Goal: Transaction & Acquisition: Purchase product/service

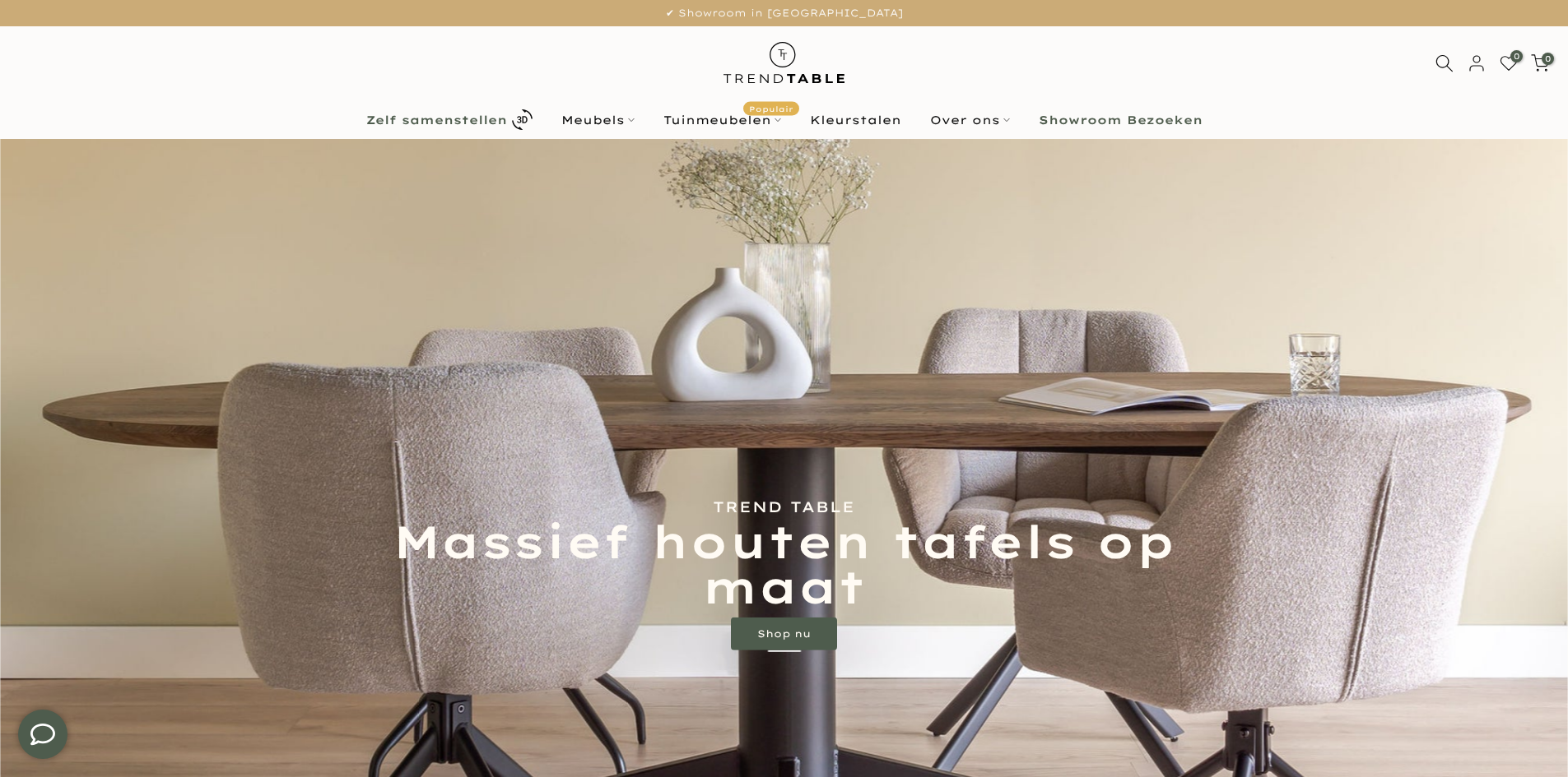
type input "****"
click at [448, 121] on b "Zelf samenstellen" at bounding box center [437, 121] width 141 height 12
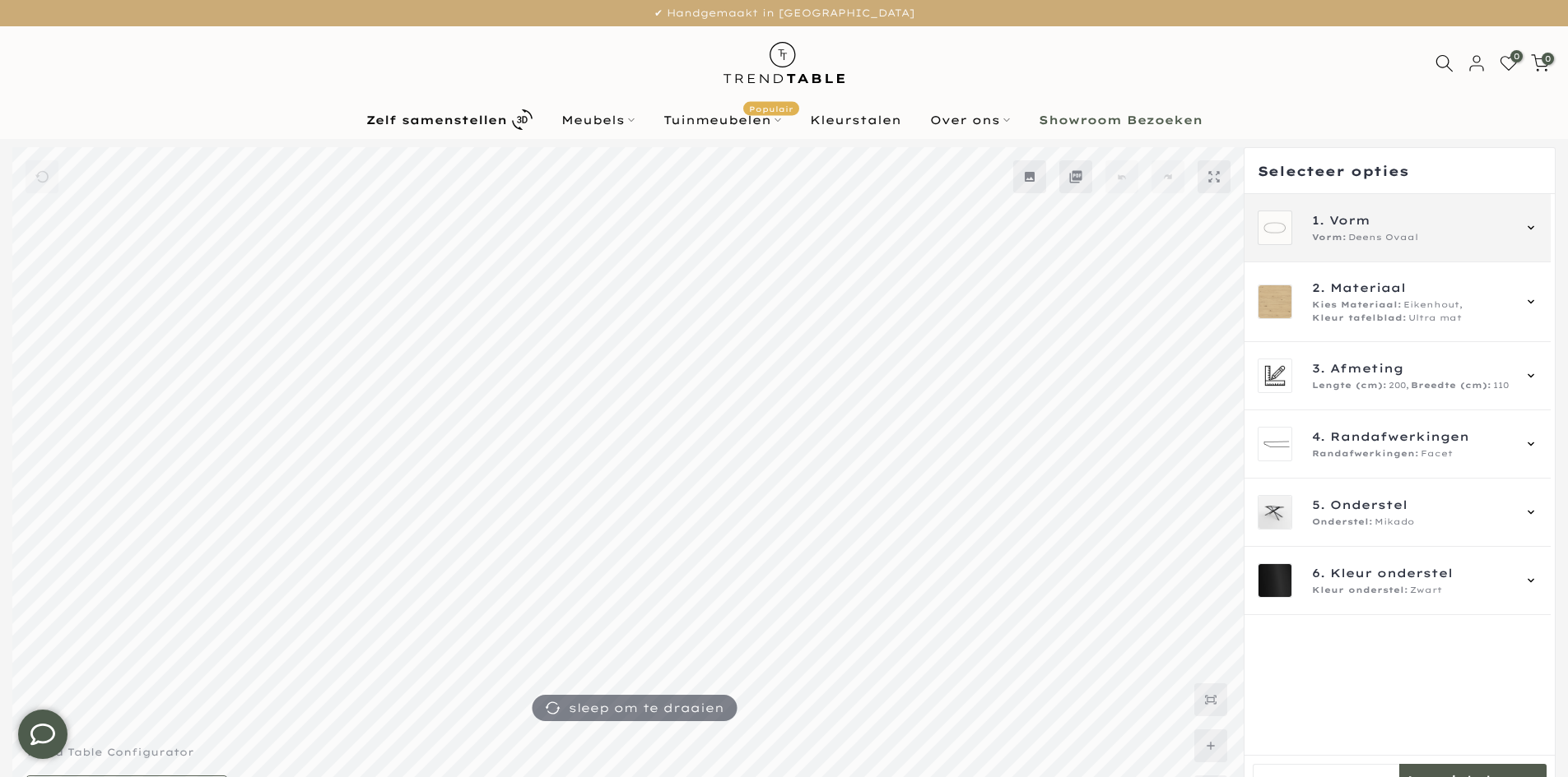
type input "****"
click at [1352, 221] on span "Vorm" at bounding box center [1349, 220] width 41 height 18
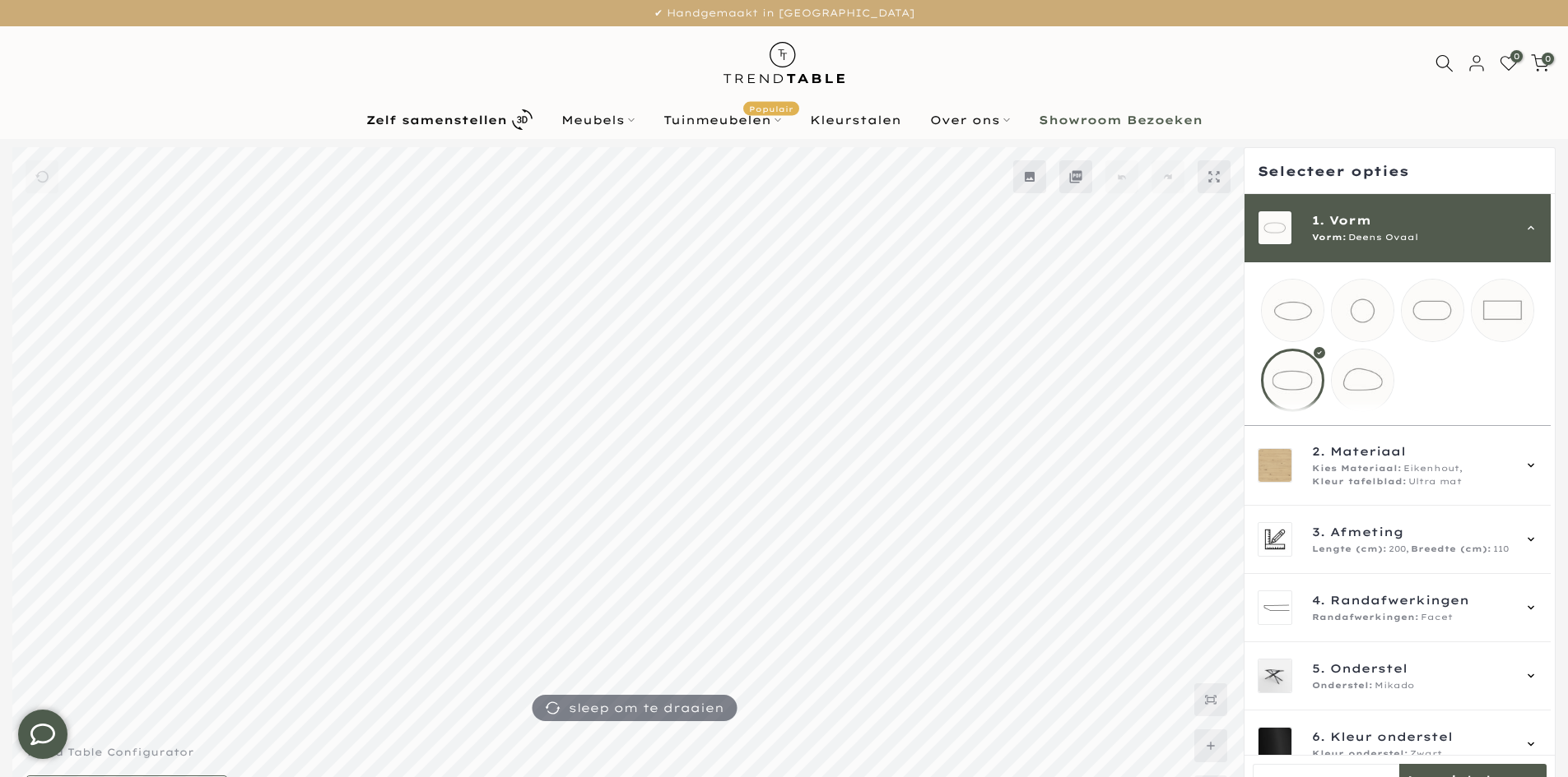
click at [1436, 235] on div "Vorm: Deens Ovaal" at bounding box center [1410, 237] width 199 height 13
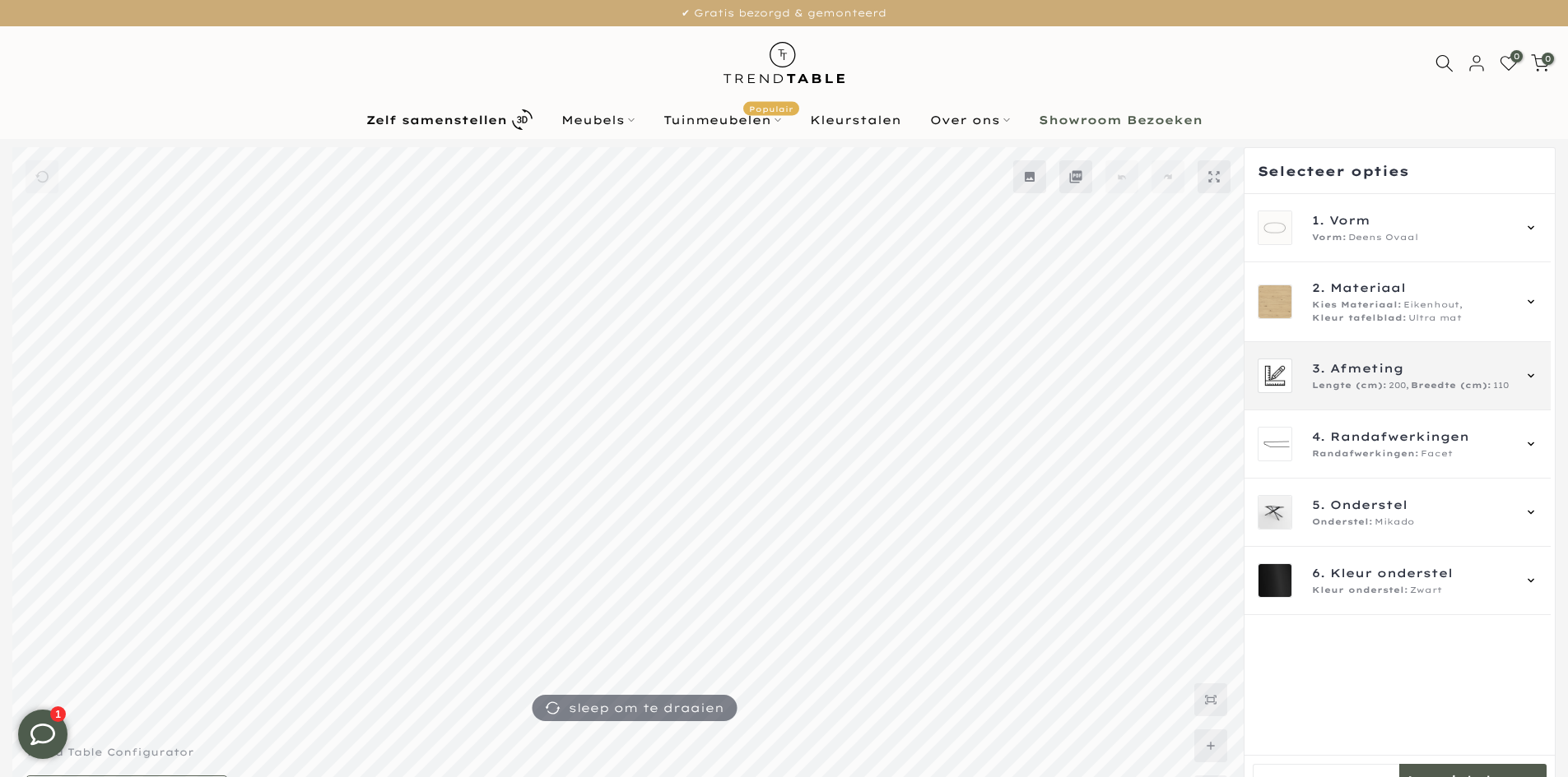
click at [1408, 390] on div "Lengte (cm): 200, Breedte (cm): 110" at bounding box center [1410, 385] width 199 height 13
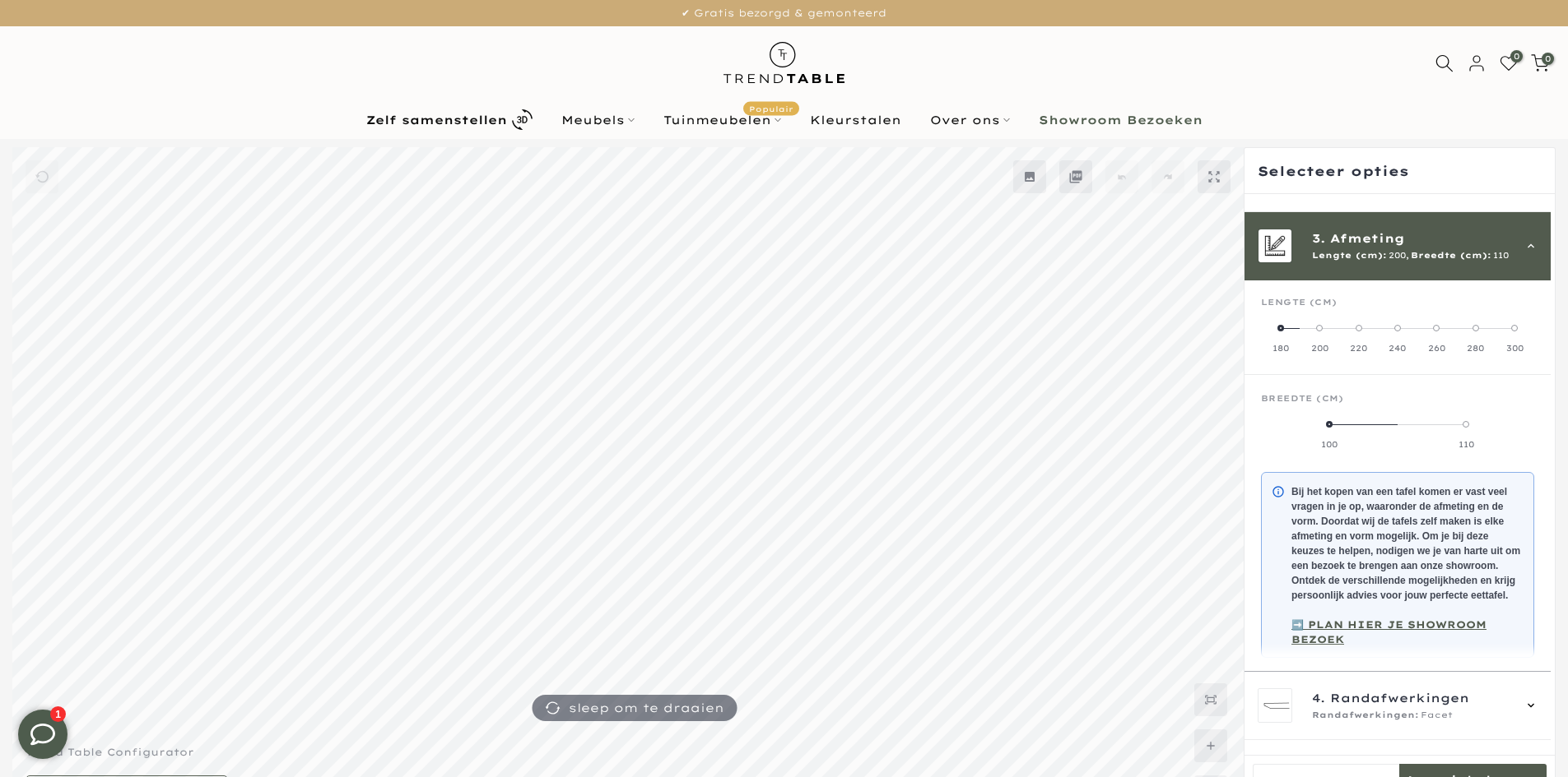
scroll to position [148, 0]
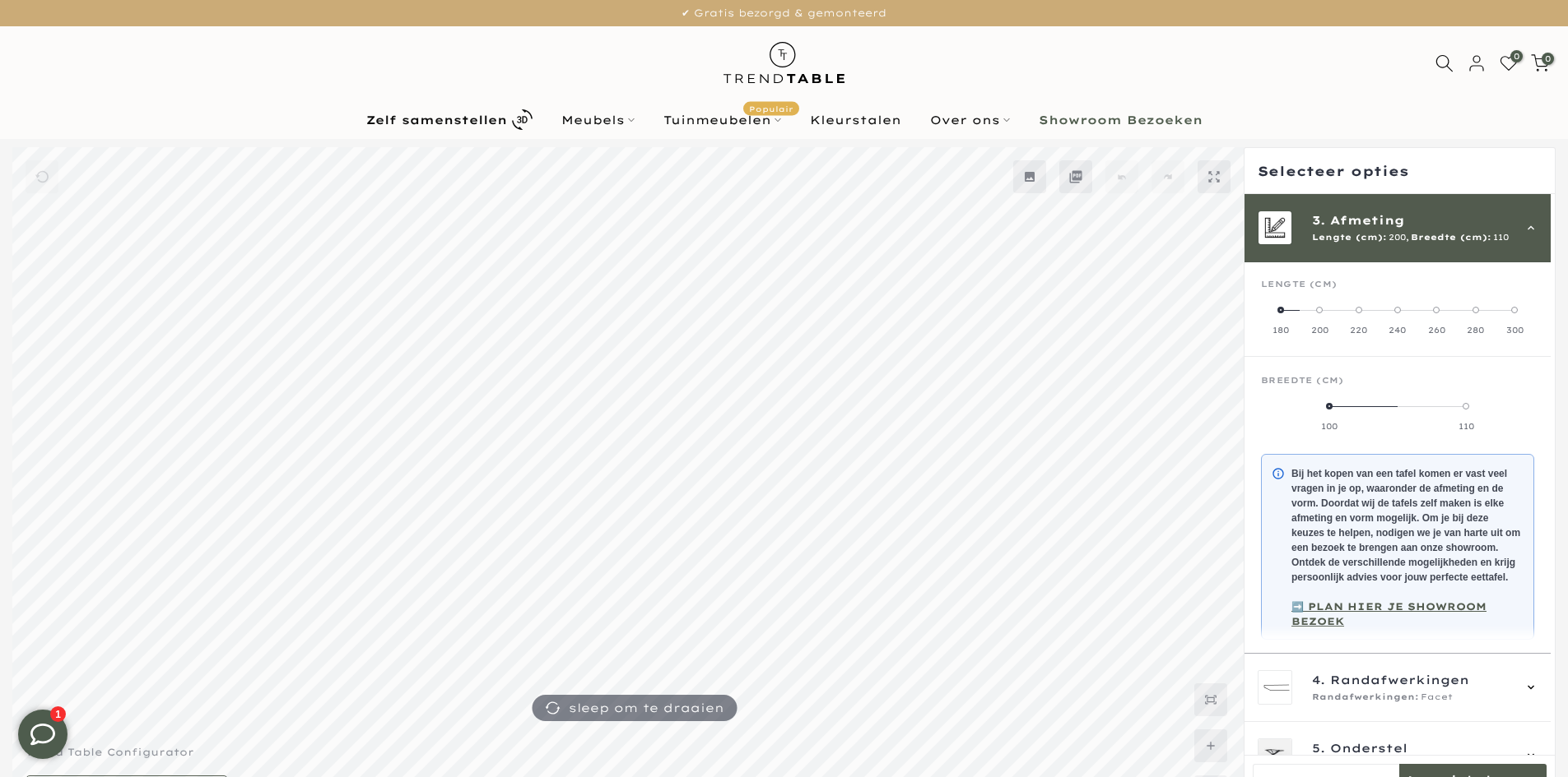
click at [1427, 256] on div "3. Afmeting Lengte (cm): 200, Breedte (cm): 110" at bounding box center [1397, 228] width 306 height 69
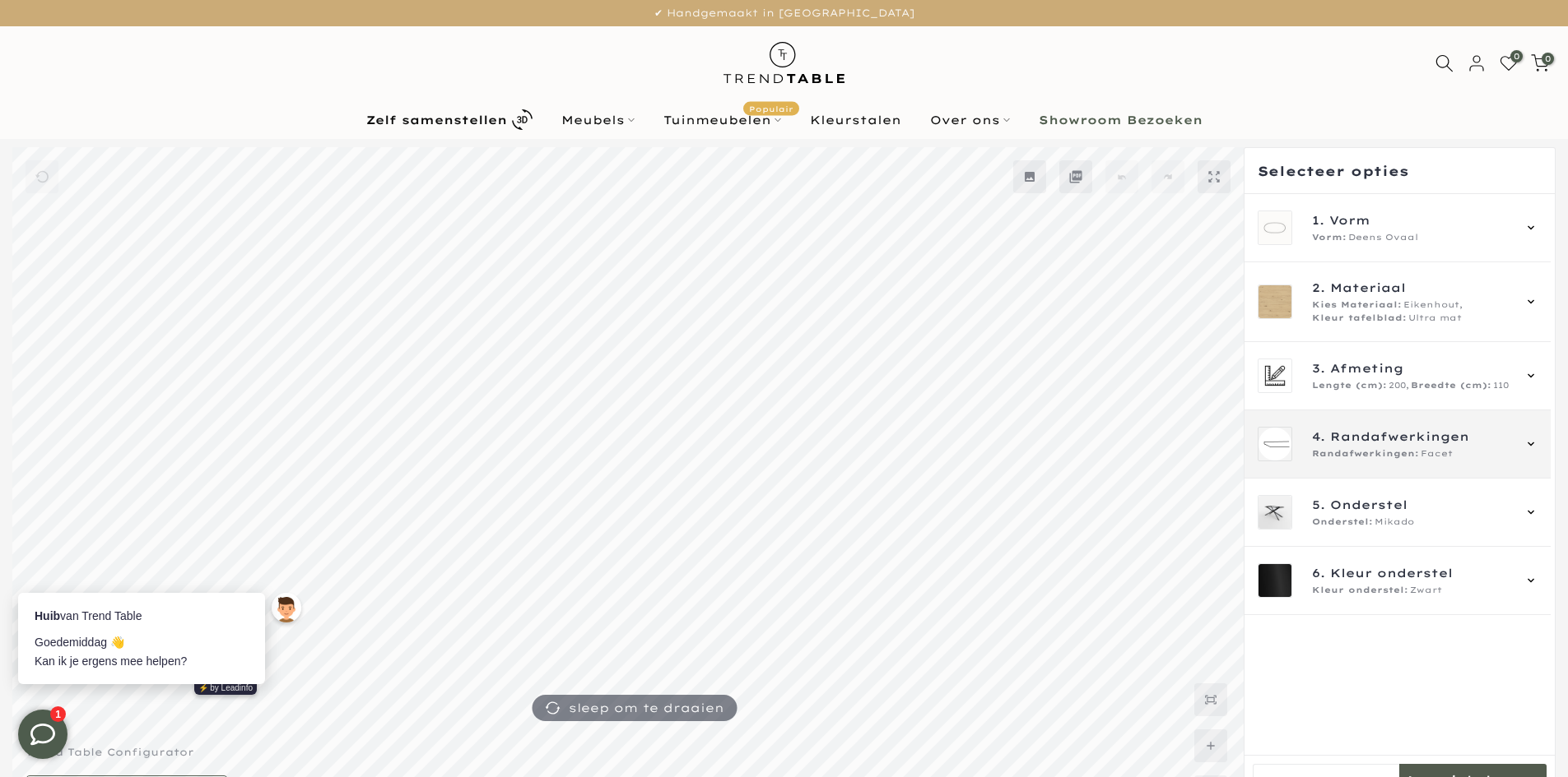
scroll to position [0, 0]
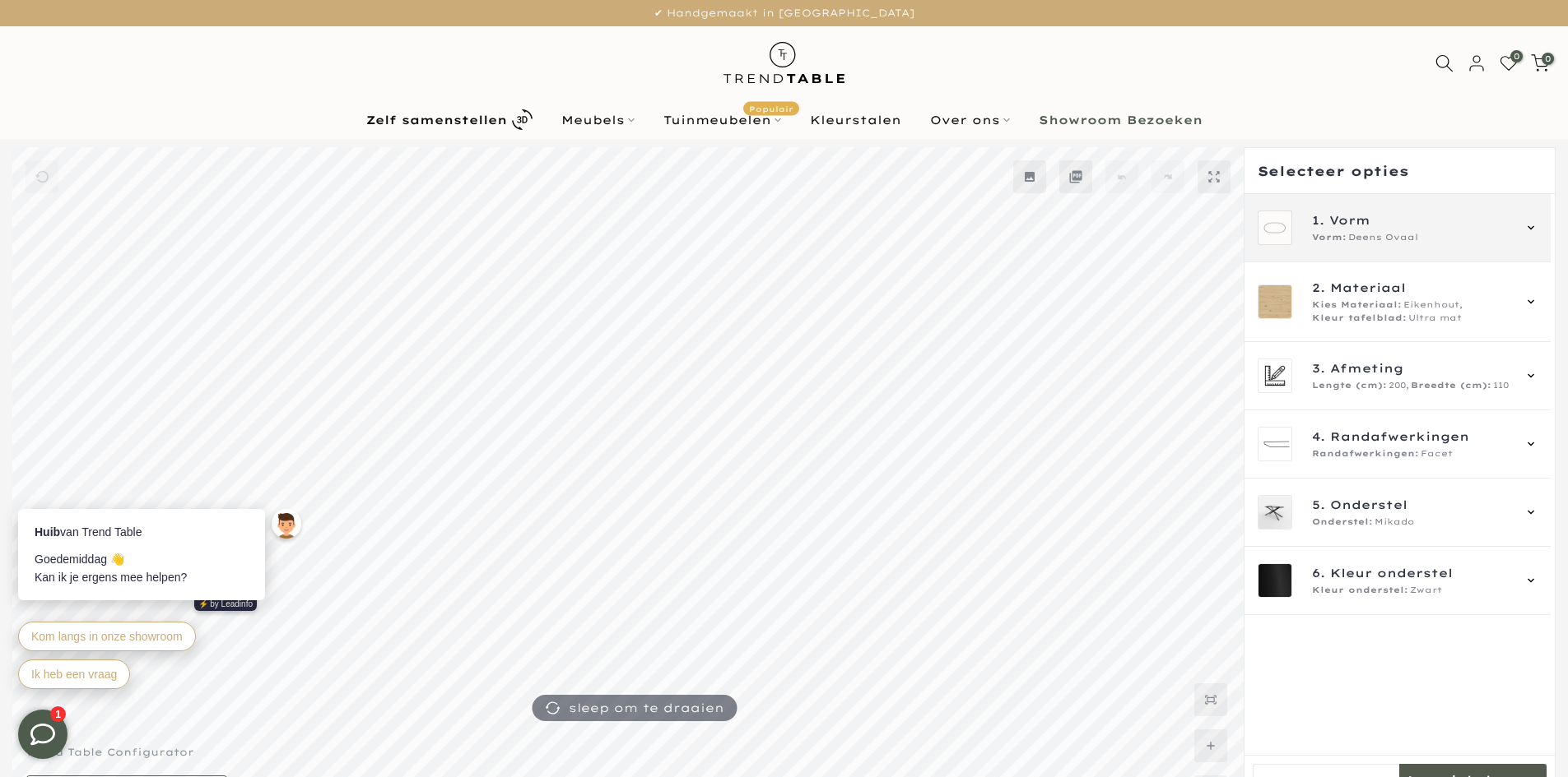
click at [1363, 233] on span "Deens Ovaal" at bounding box center [1382, 237] width 70 height 13
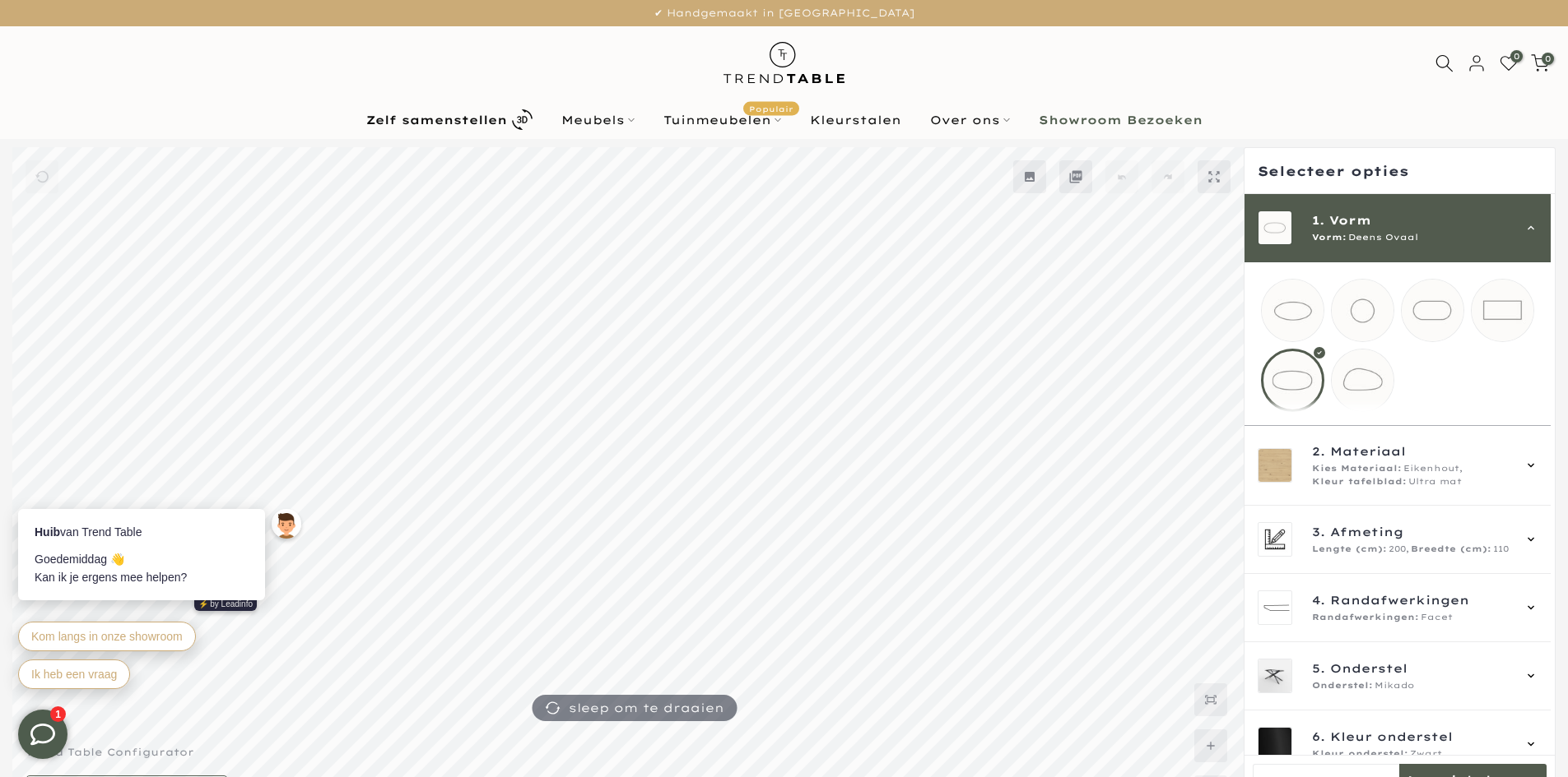
click at [1369, 216] on span "Vorm" at bounding box center [1349, 220] width 42 height 18
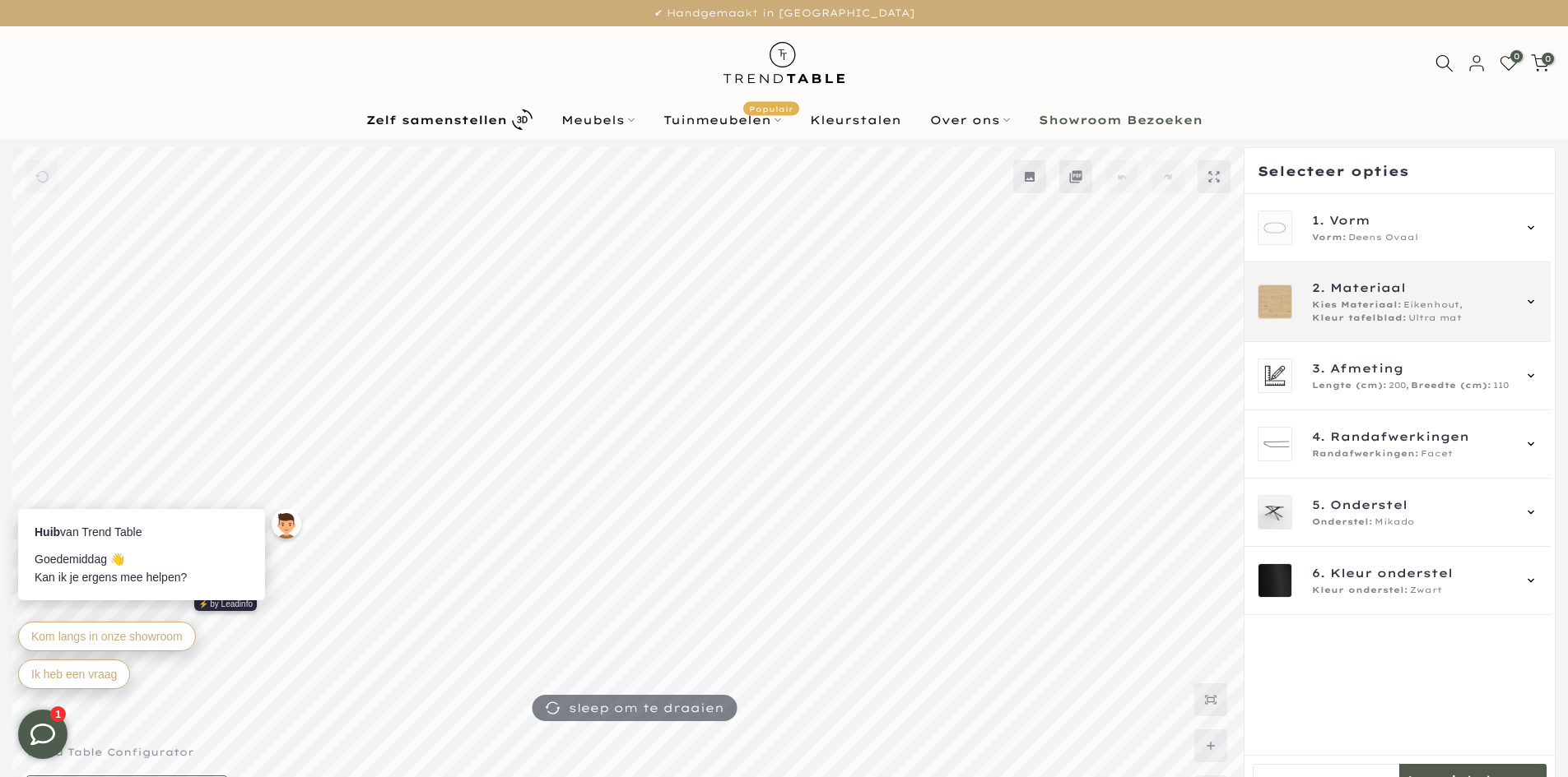
click at [1403, 311] on span "Eikenhout," at bounding box center [1433, 305] width 59 height 13
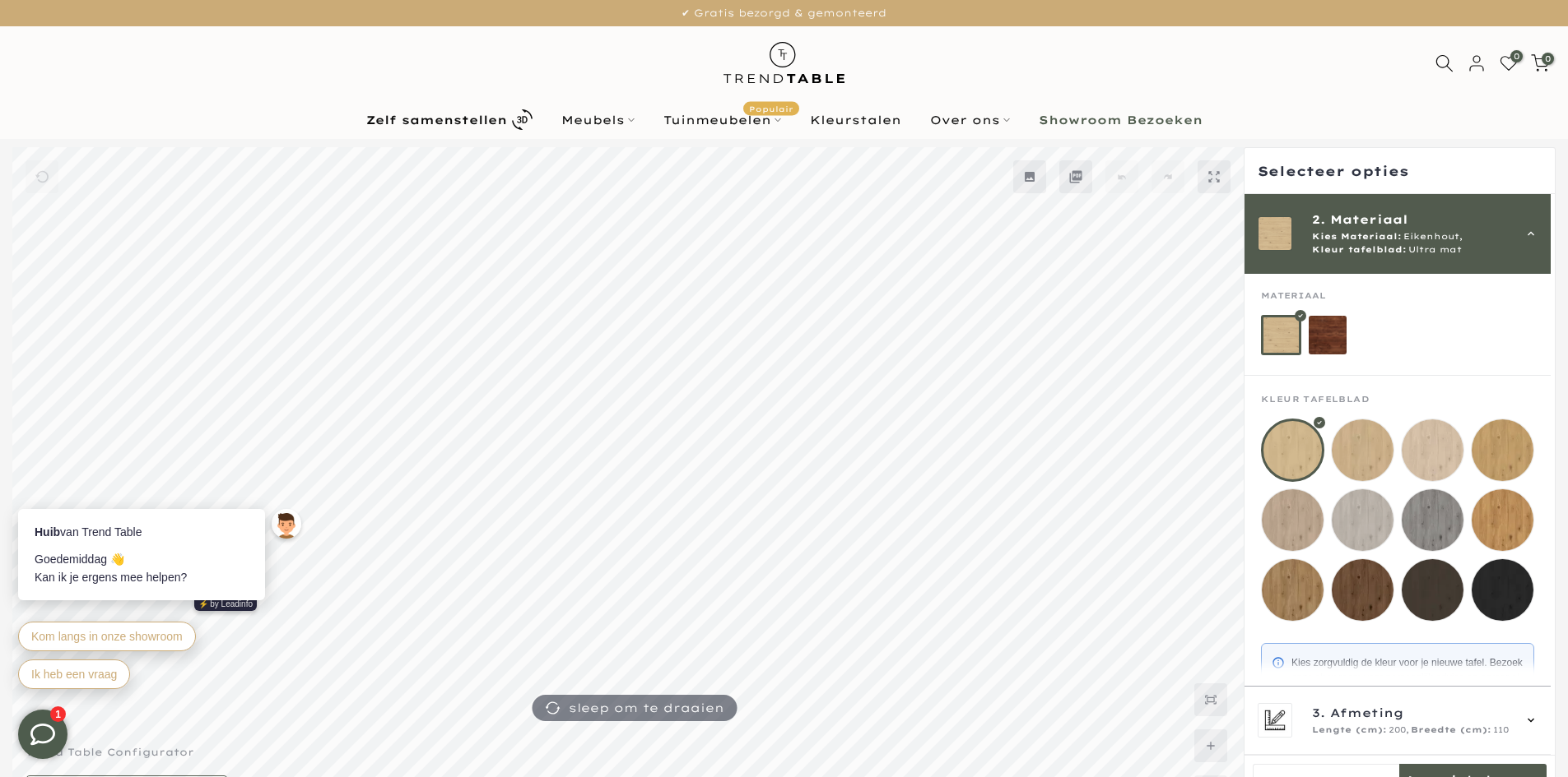
scroll to position [109, 0]
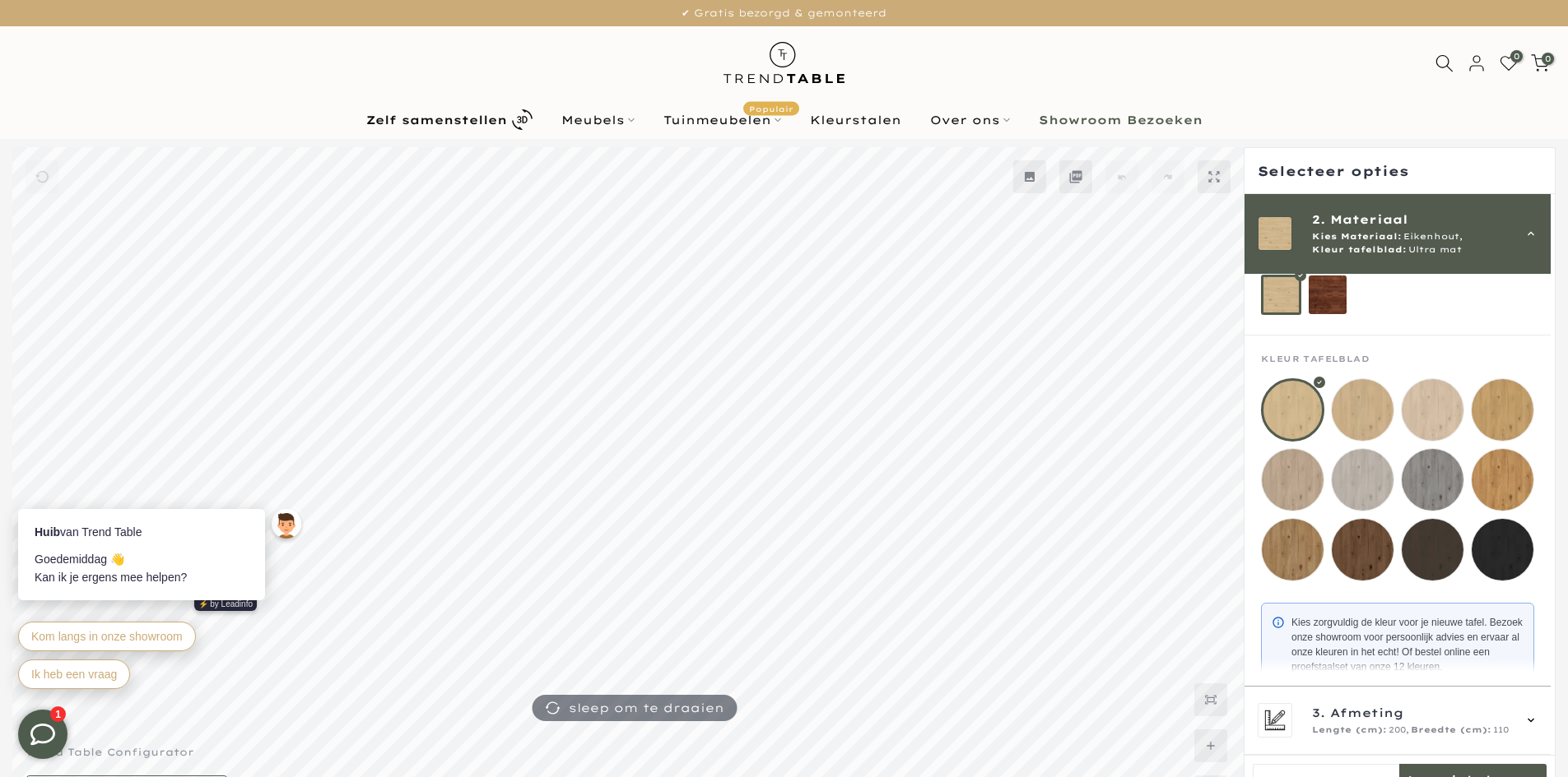
click at [1501, 481] on mmq-loader at bounding box center [1501, 479] width 62 height 62
click at [1409, 242] on span "Eikenhout," at bounding box center [1433, 236] width 59 height 13
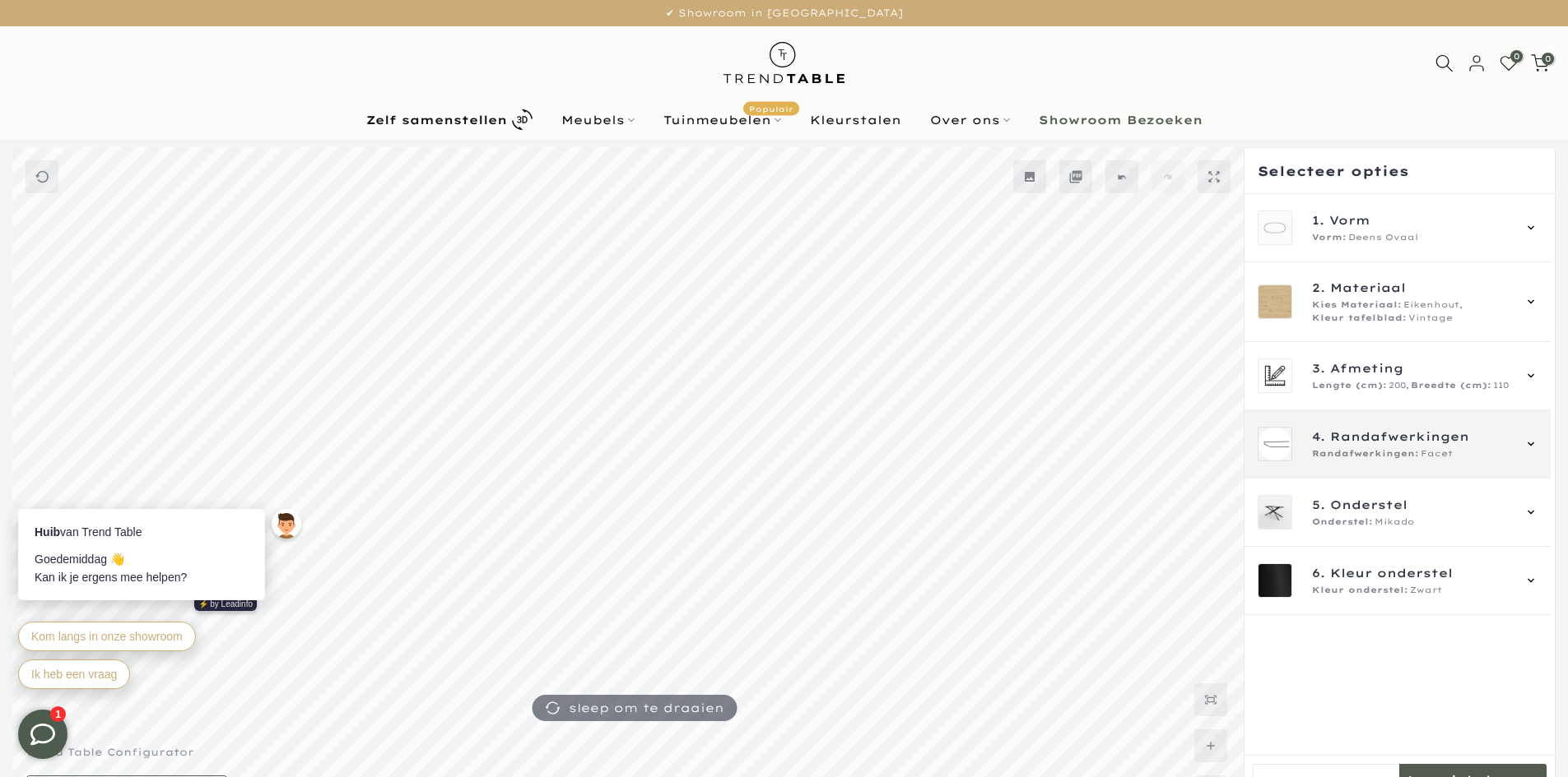
drag, startPoint x: 1409, startPoint y: 398, endPoint x: 1413, endPoint y: 411, distance: 13.6
click at [1411, 402] on div "3. Afmeting Lengte (cm): 200, Breedte (cm): 110" at bounding box center [1397, 376] width 306 height 69
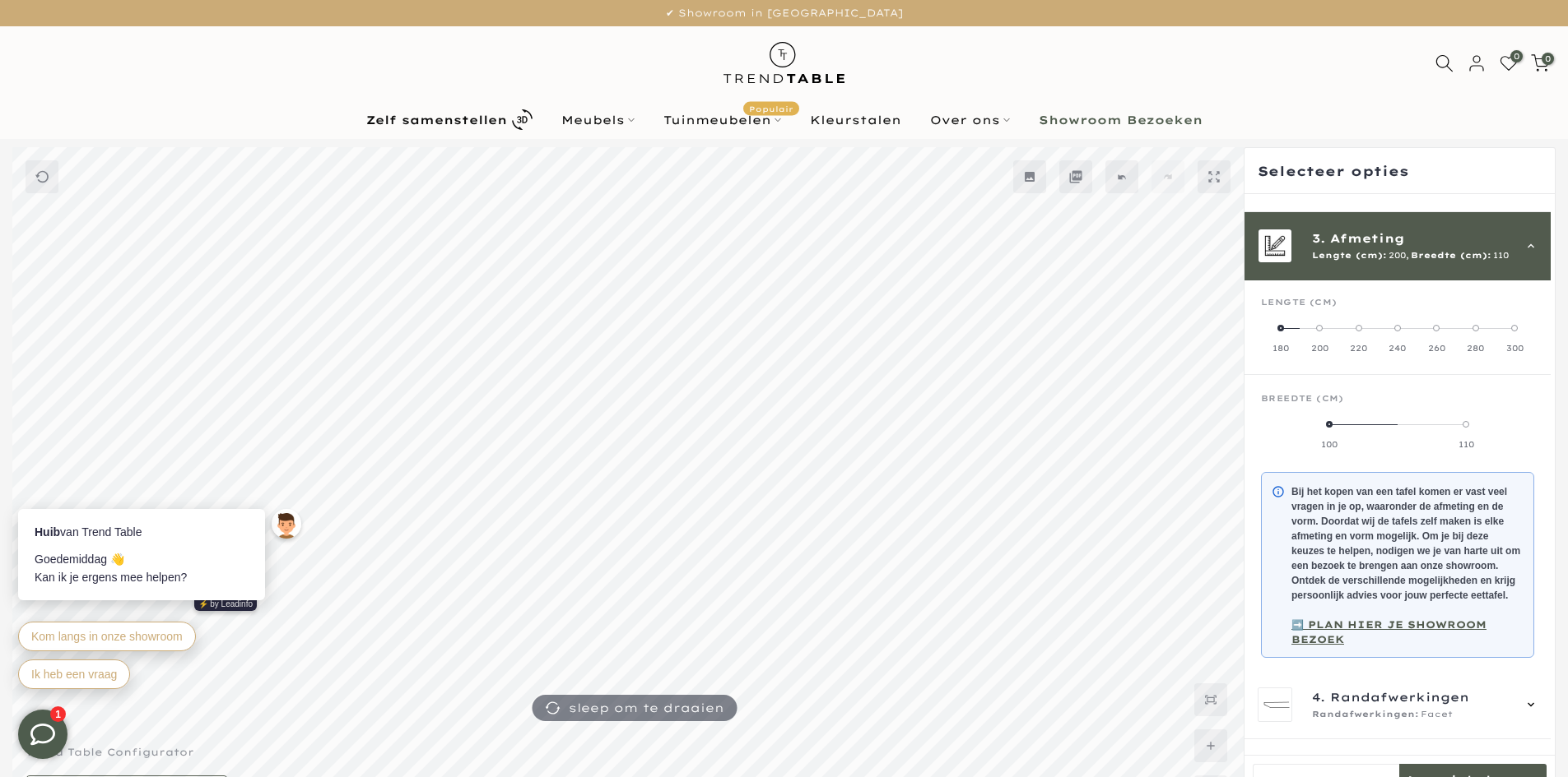
scroll to position [148, 0]
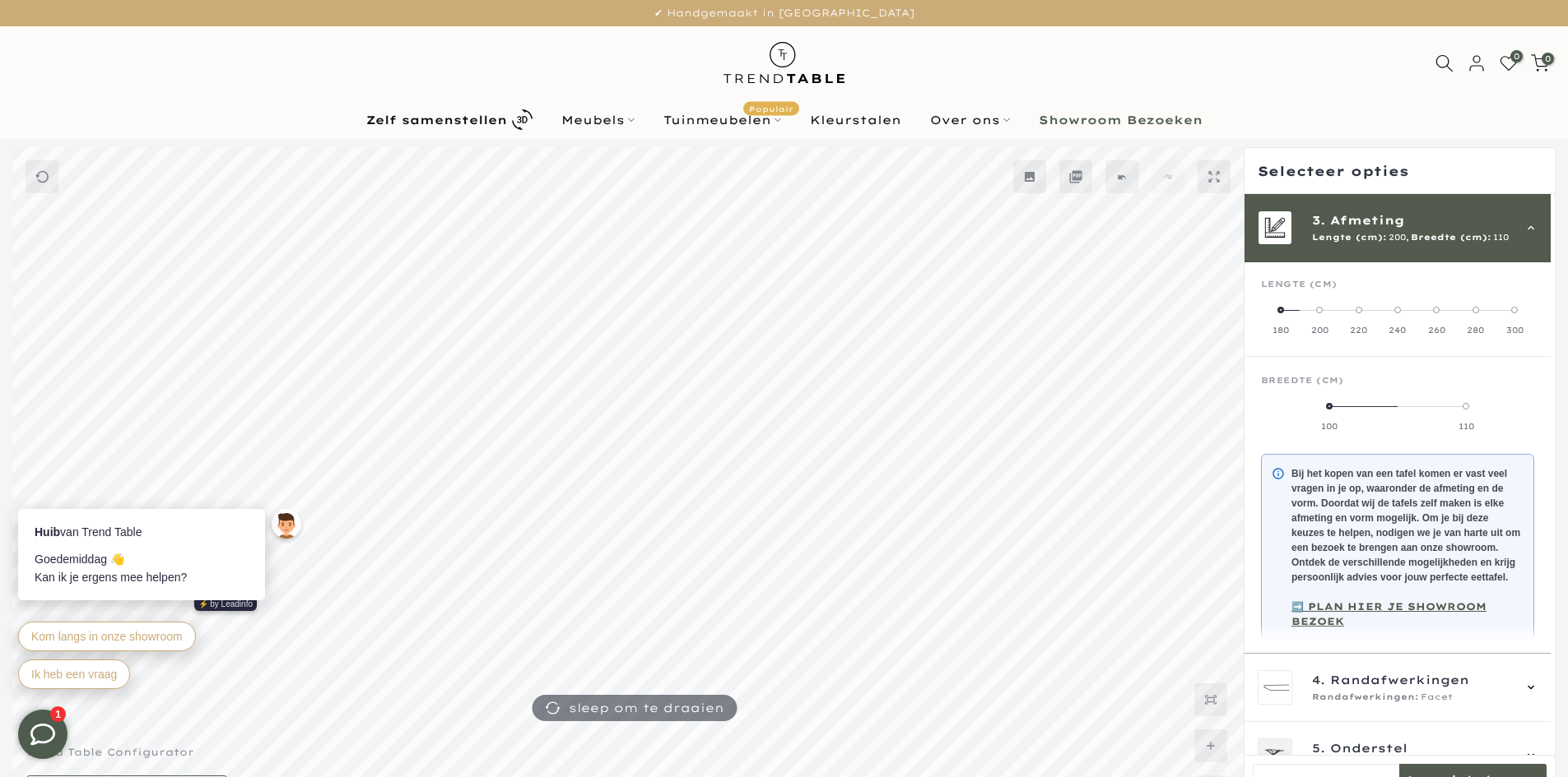
click at [1349, 317] on label "220" at bounding box center [1357, 320] width 38 height 33
click at [1326, 422] on div "100" at bounding box center [1305, 427] width 91 height 12
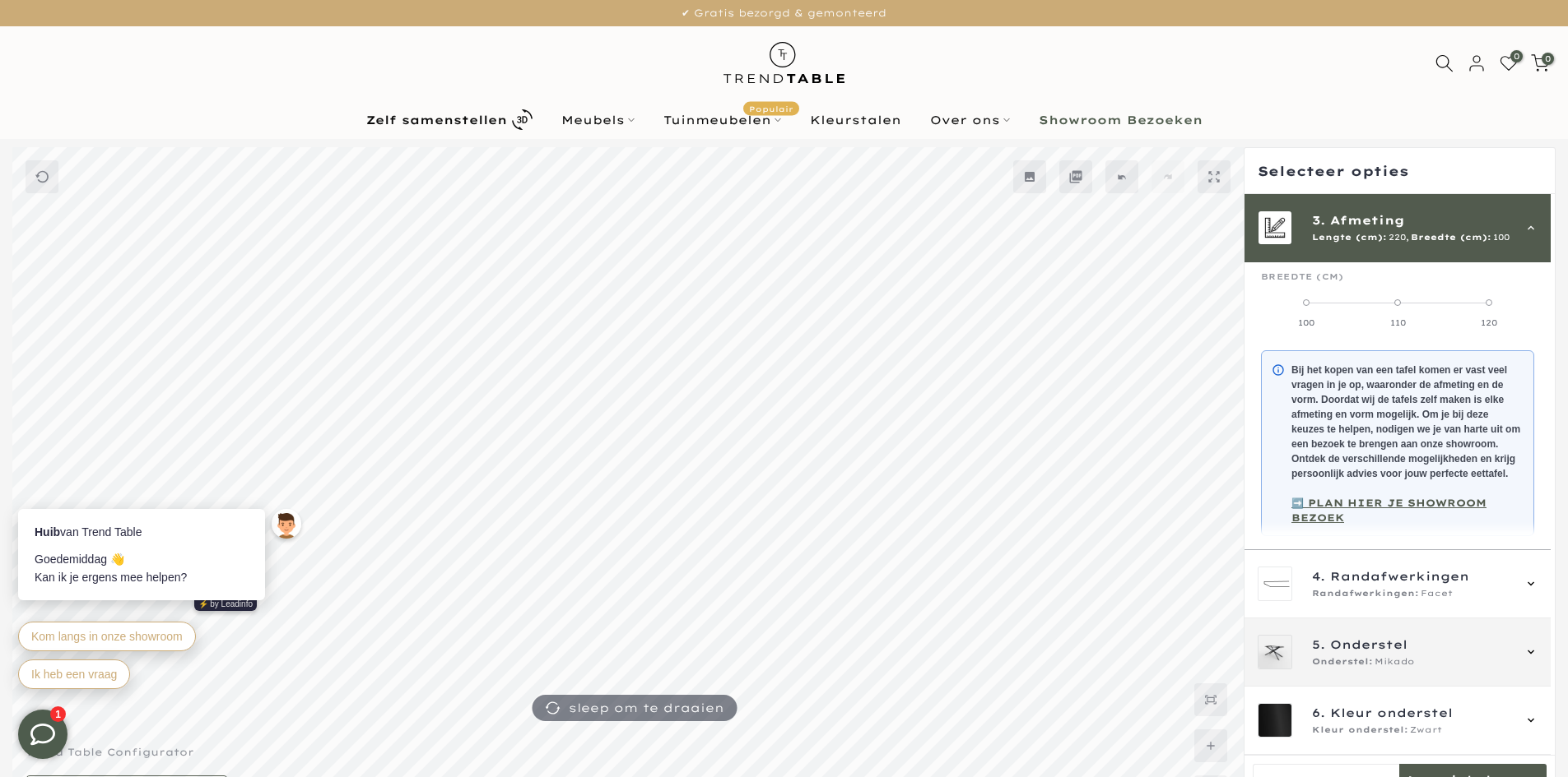
scroll to position [265, 0]
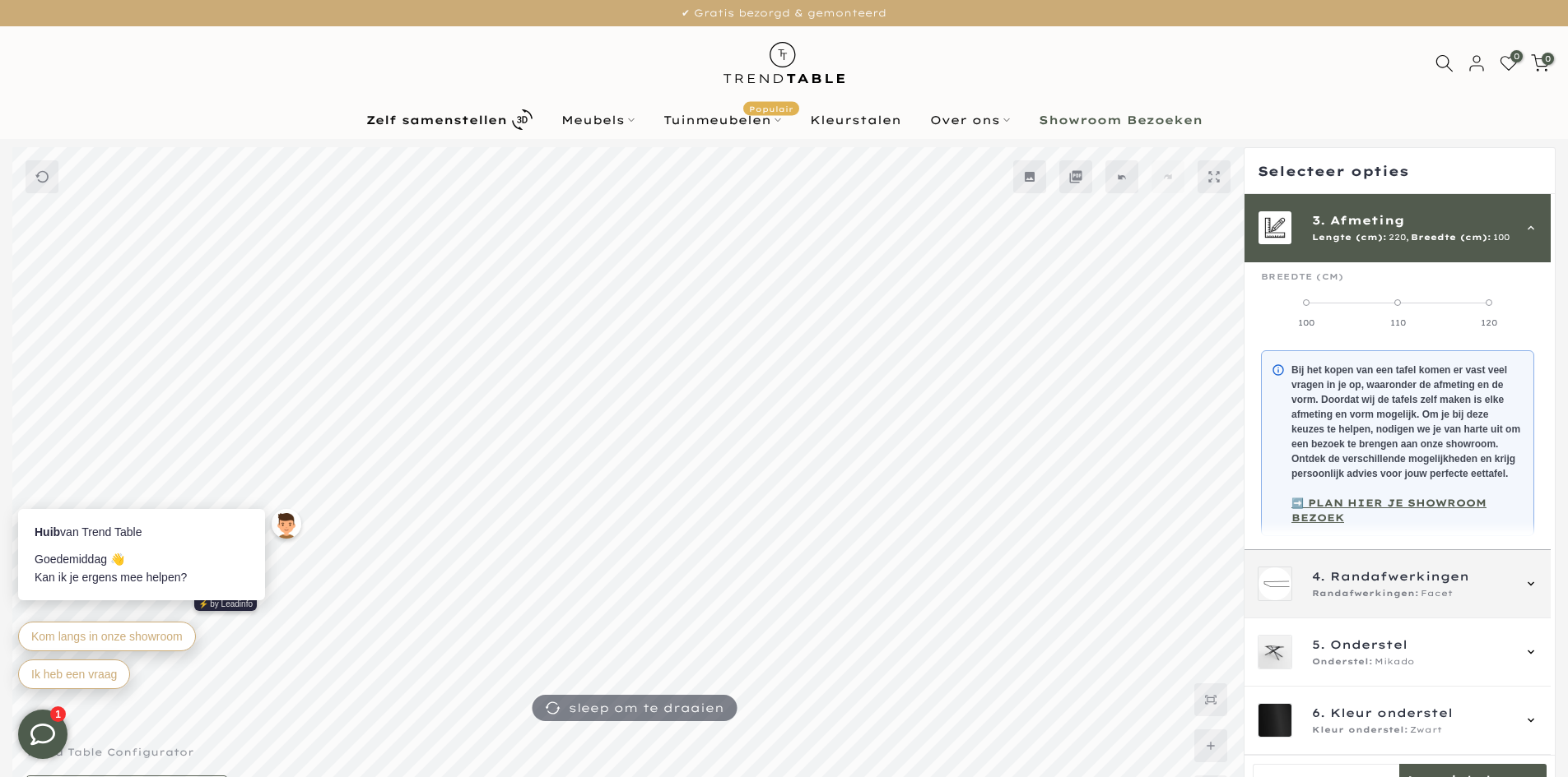
click at [1397, 607] on div "4. Randafwerkingen Randafwerkingen: Facet" at bounding box center [1397, 585] width 306 height 69
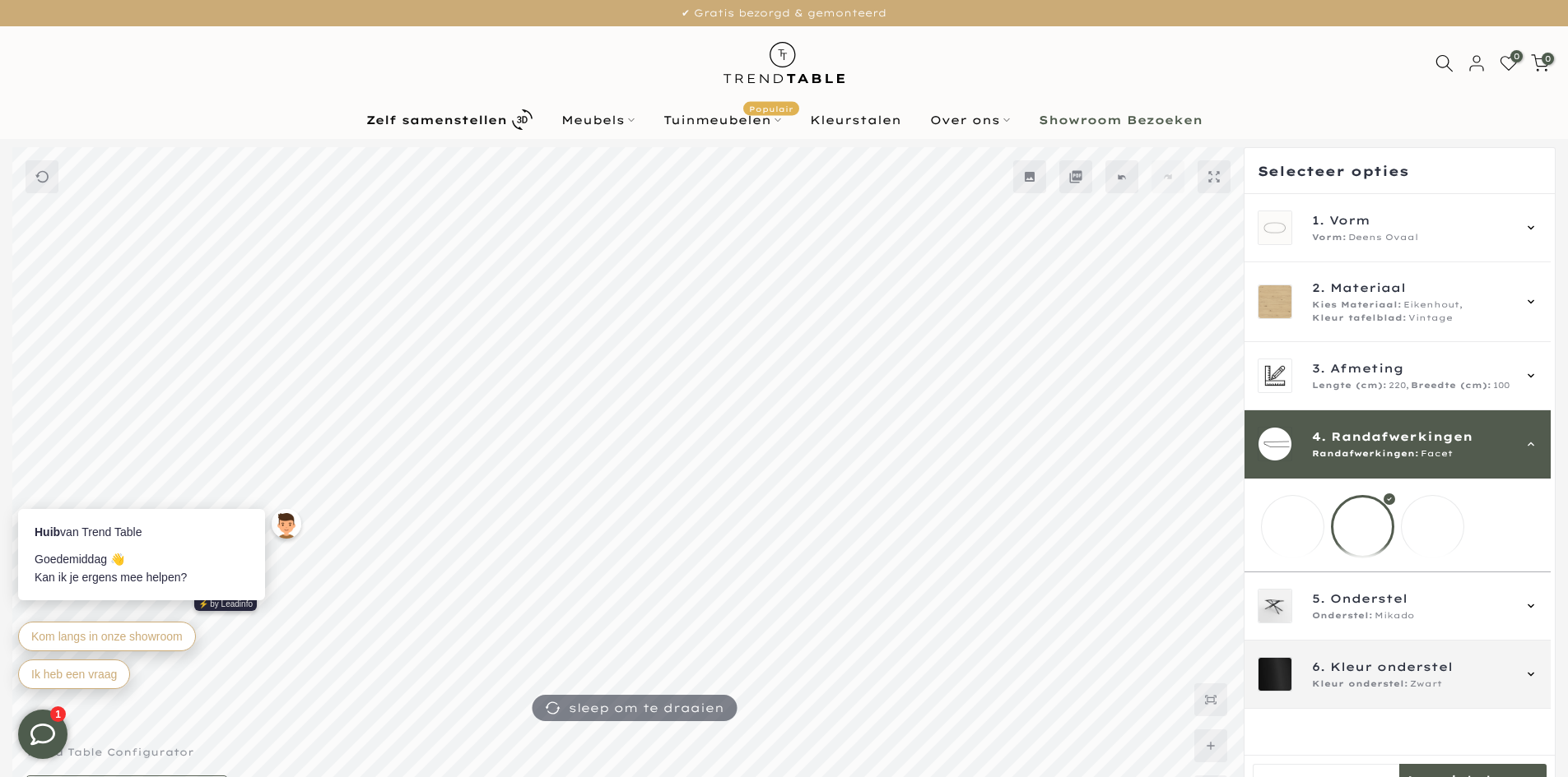
scroll to position [0, 0]
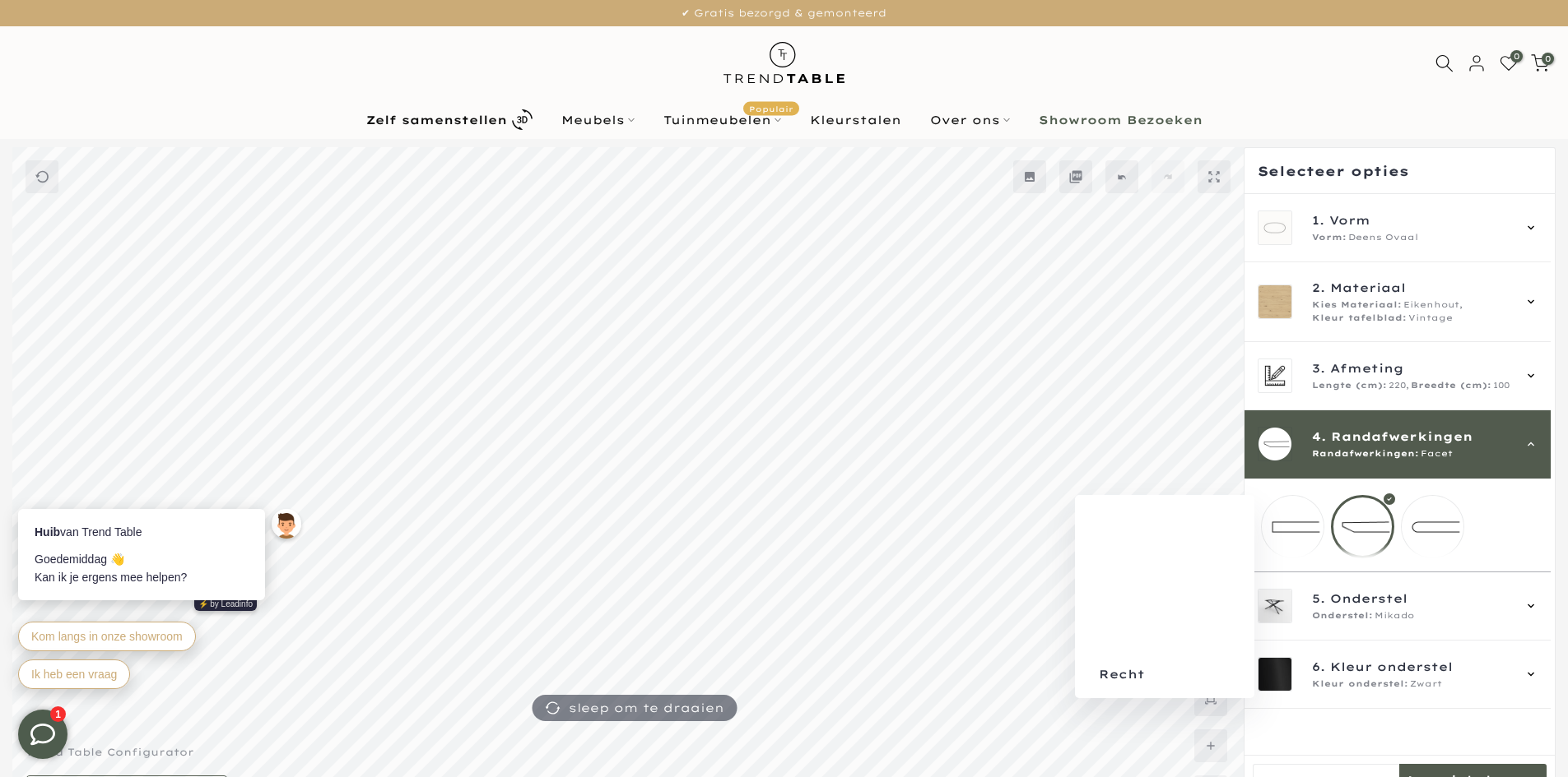
click at [1286, 536] on mmq-loader at bounding box center [1292, 526] width 62 height 62
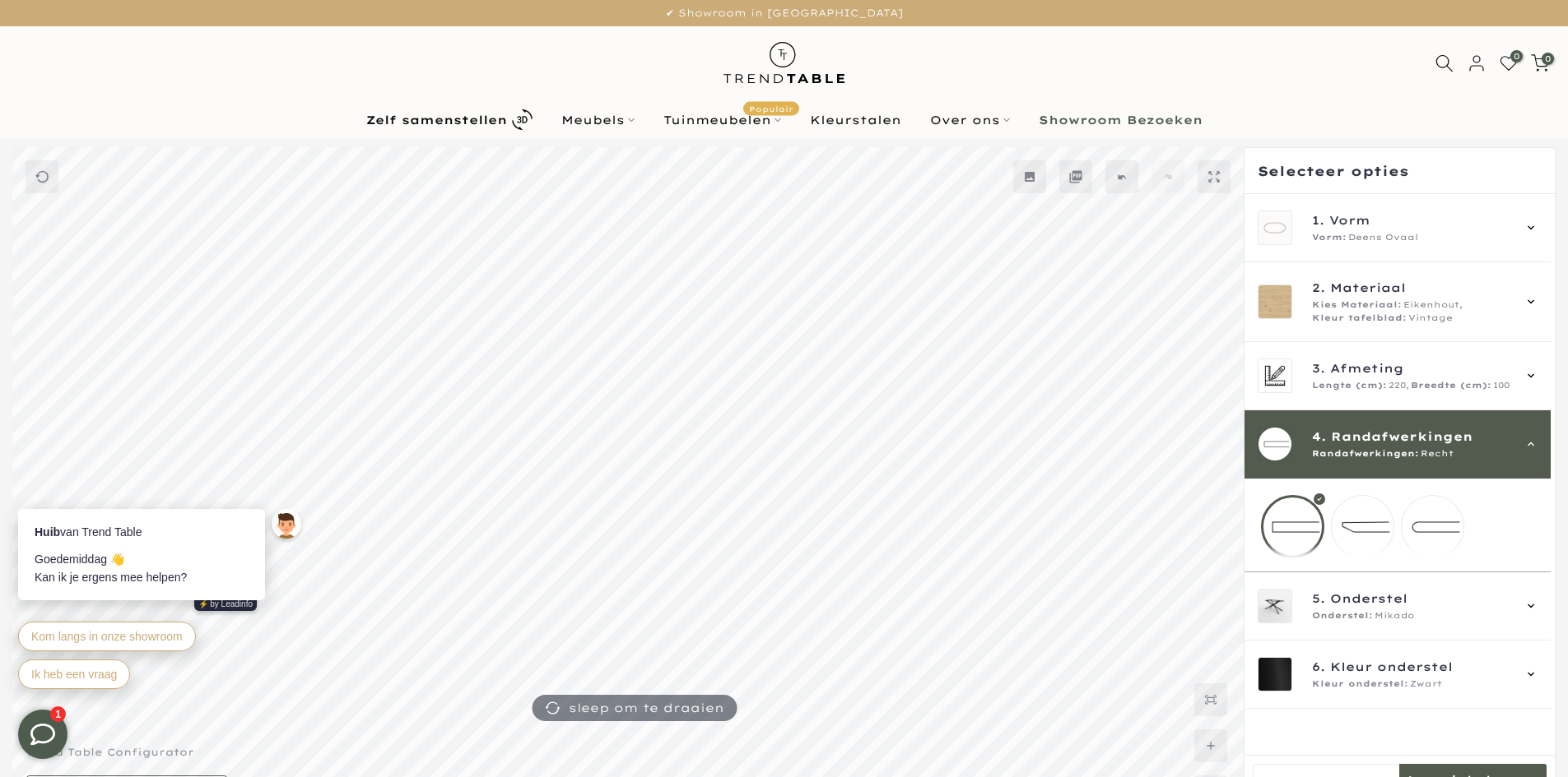
scroll to position [44, 0]
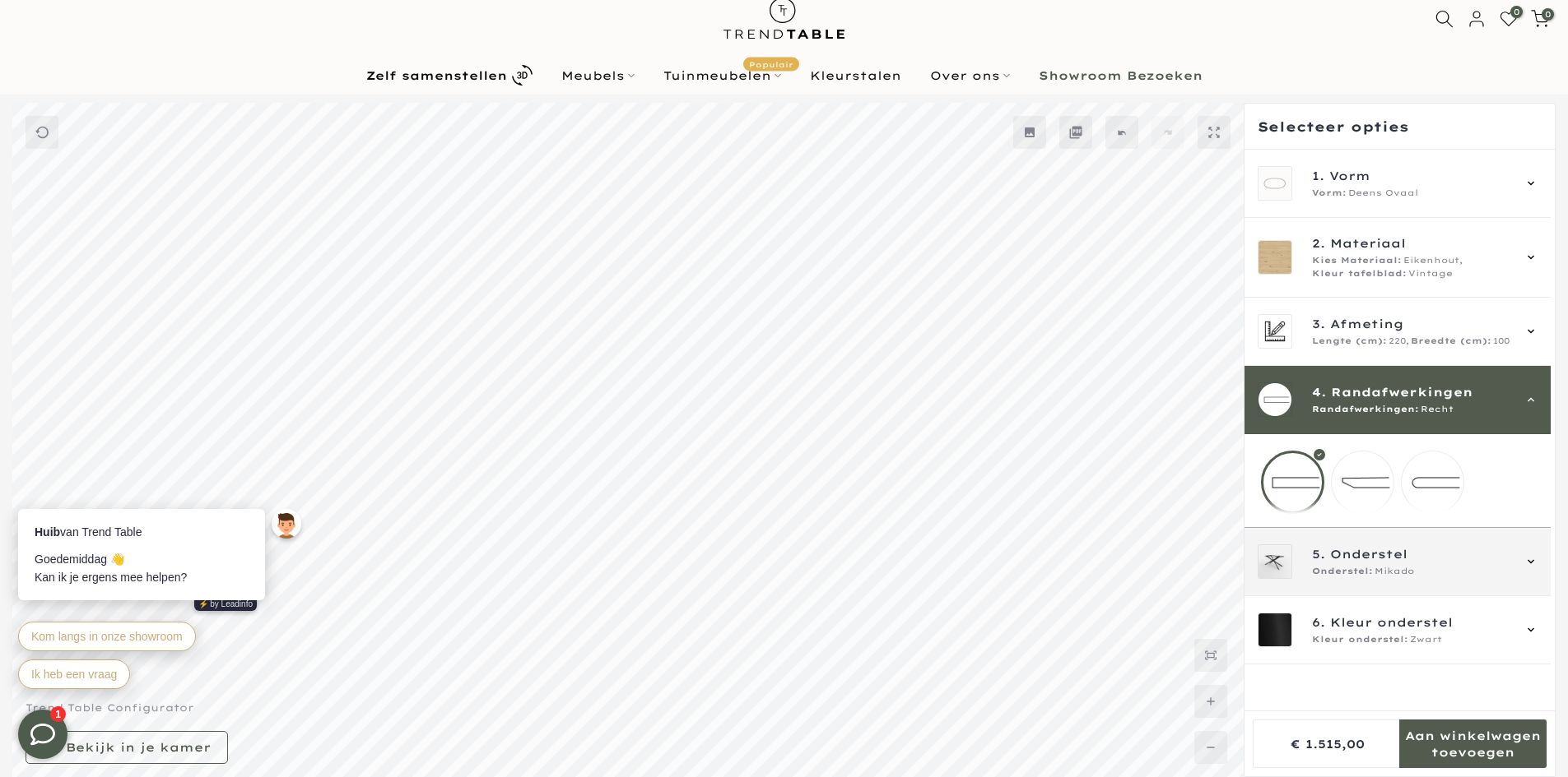
click at [1309, 563] on div "5. Onderstel Onderstel: Mikado" at bounding box center [1396, 561] width 279 height 34
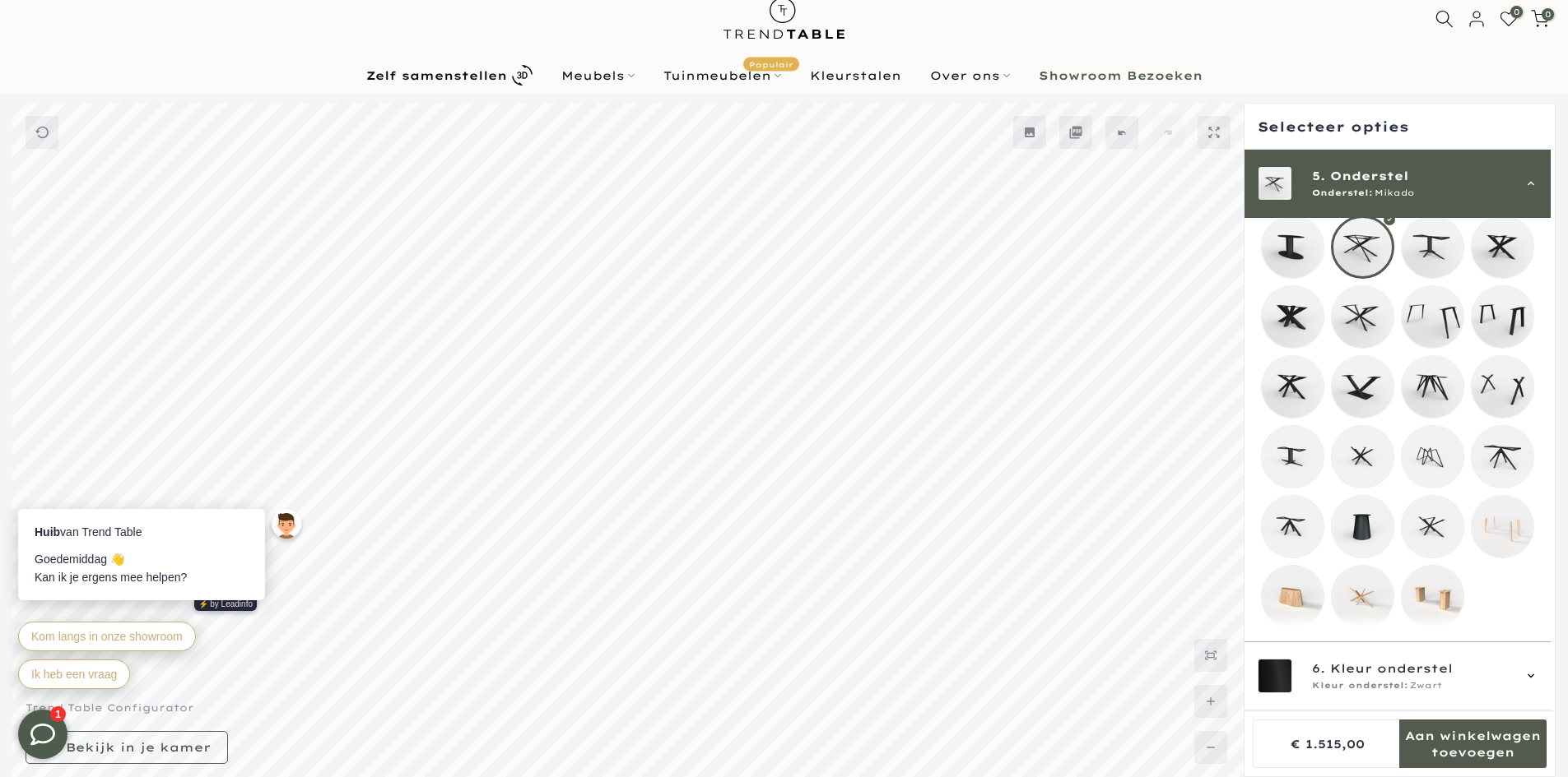
scroll to position [316, 0]
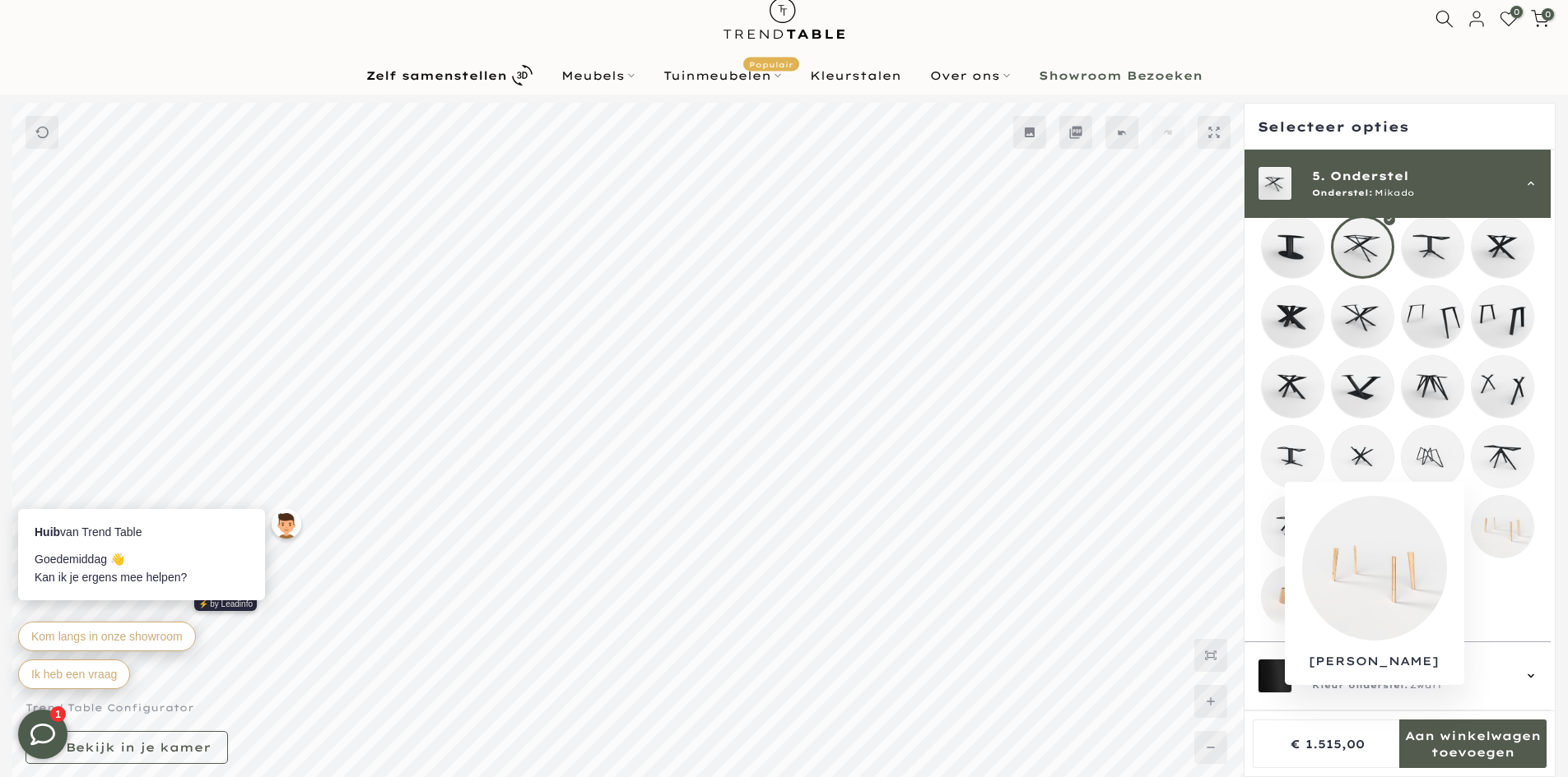
click at [1488, 523] on mmq-loader at bounding box center [1501, 526] width 62 height 62
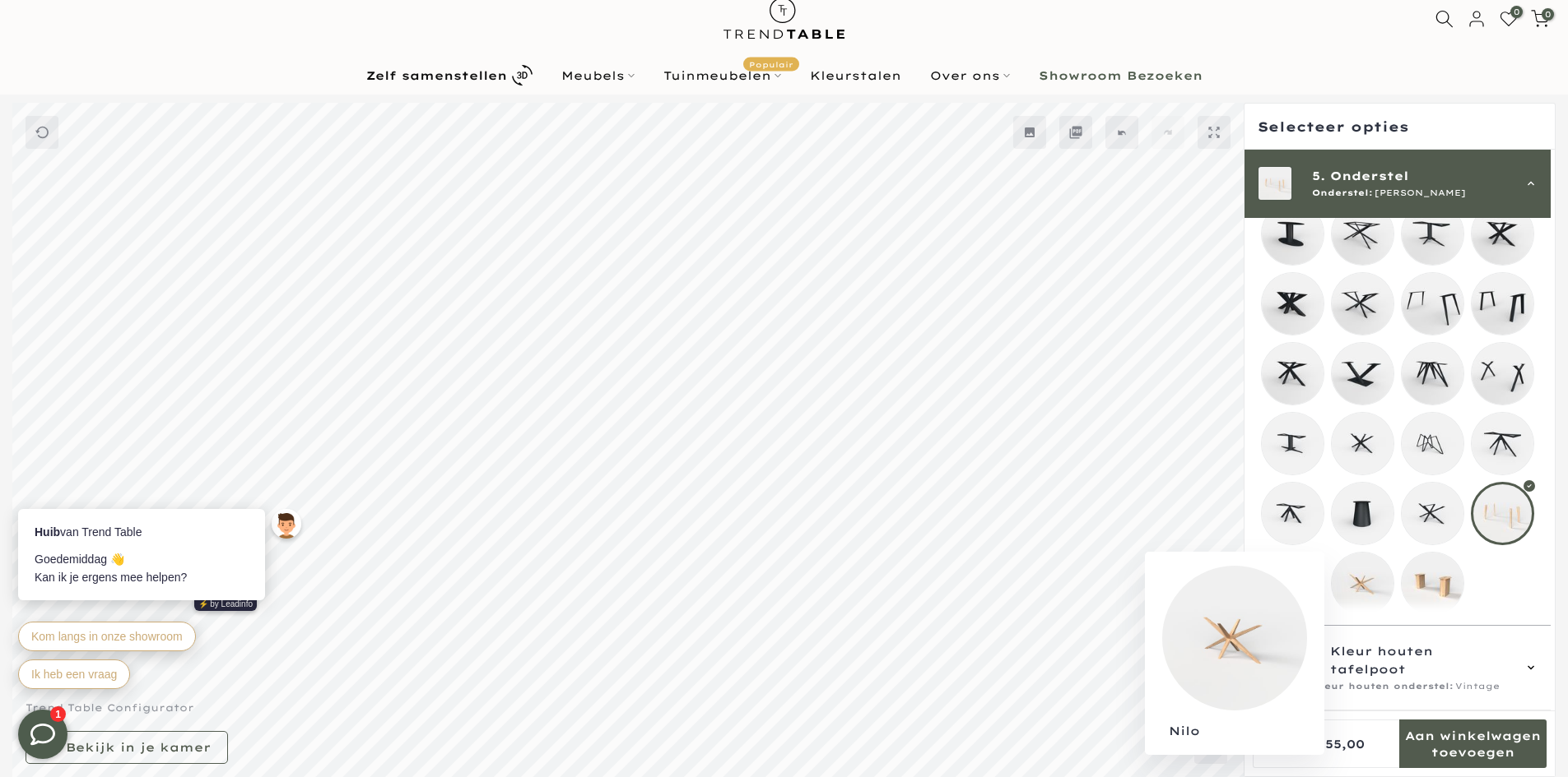
click at [1357, 586] on mmq-loader at bounding box center [1362, 583] width 62 height 62
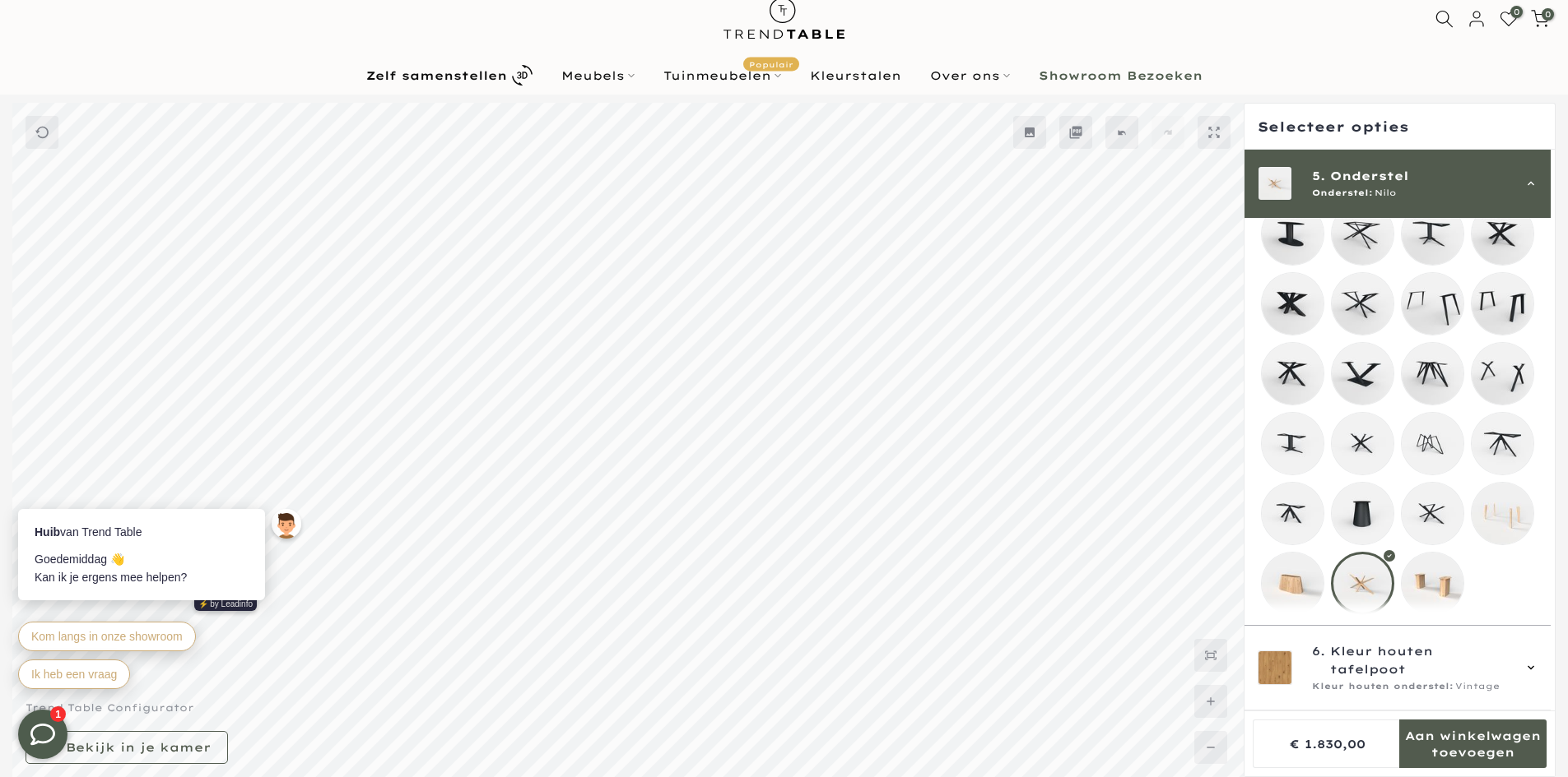
click at [1359, 387] on mmq-loader at bounding box center [1362, 373] width 62 height 62
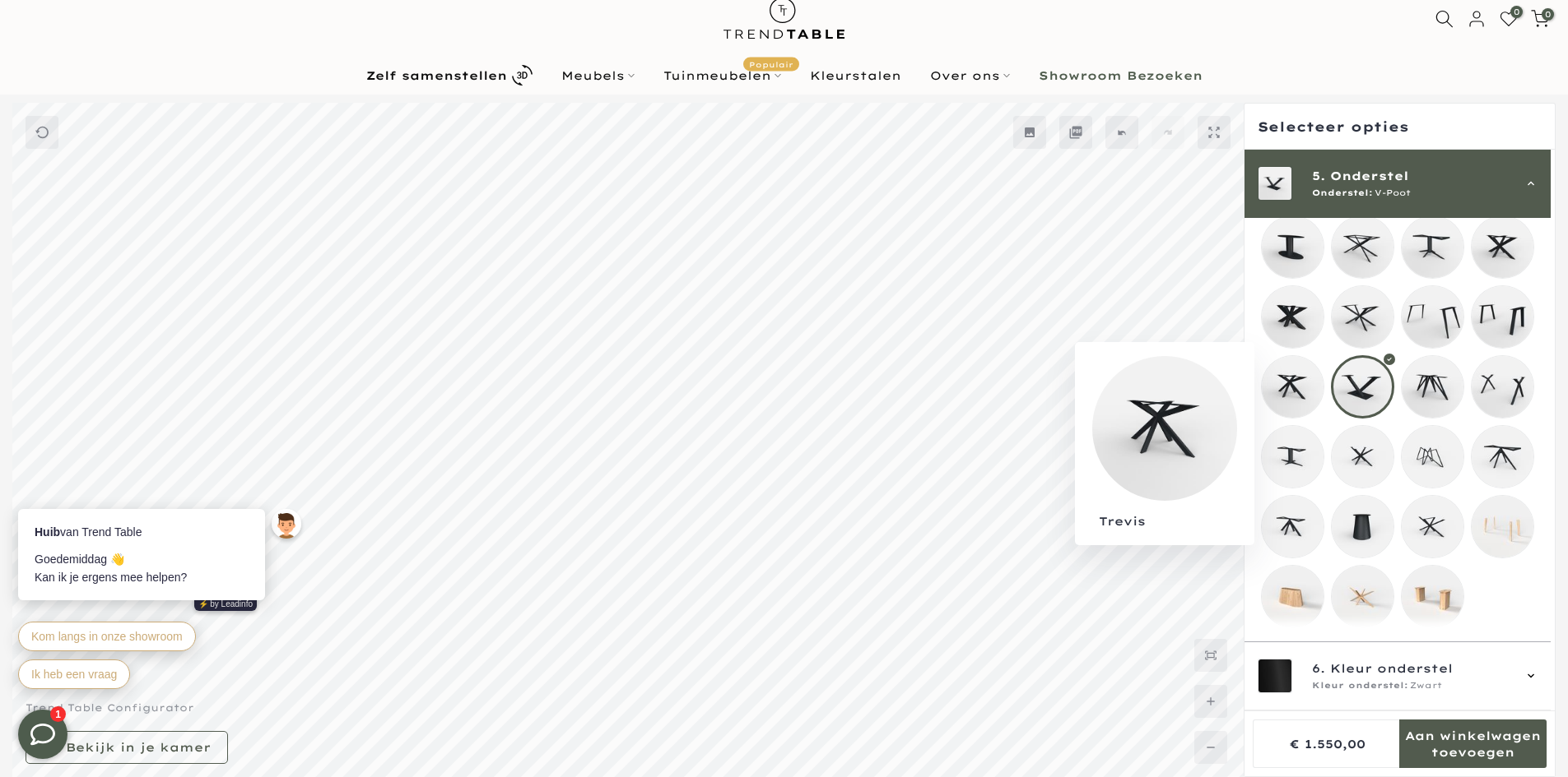
click at [1284, 366] on mmq-loader at bounding box center [1292, 387] width 62 height 62
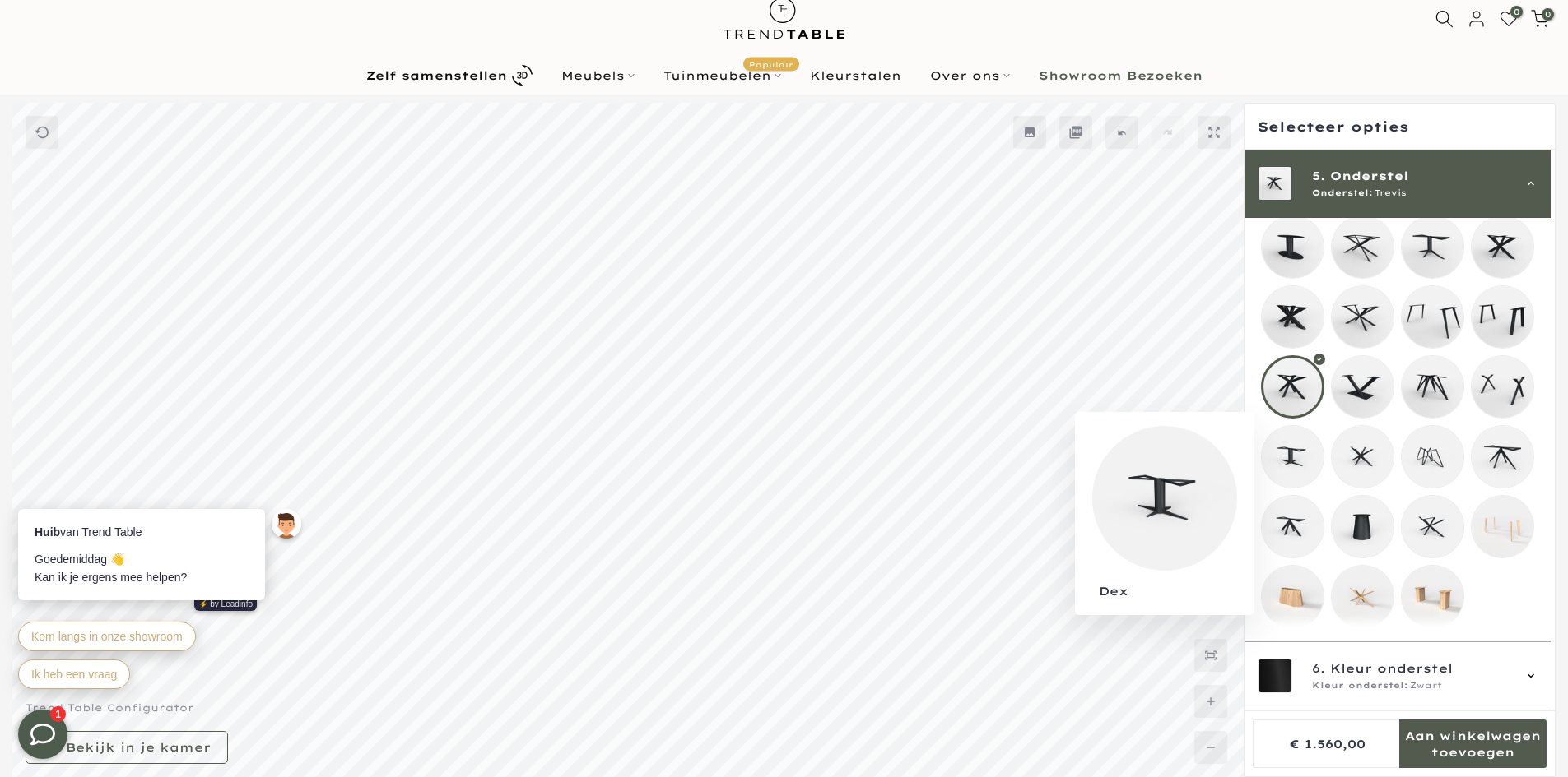
click at [1299, 442] on mmq-loader at bounding box center [1292, 457] width 62 height 62
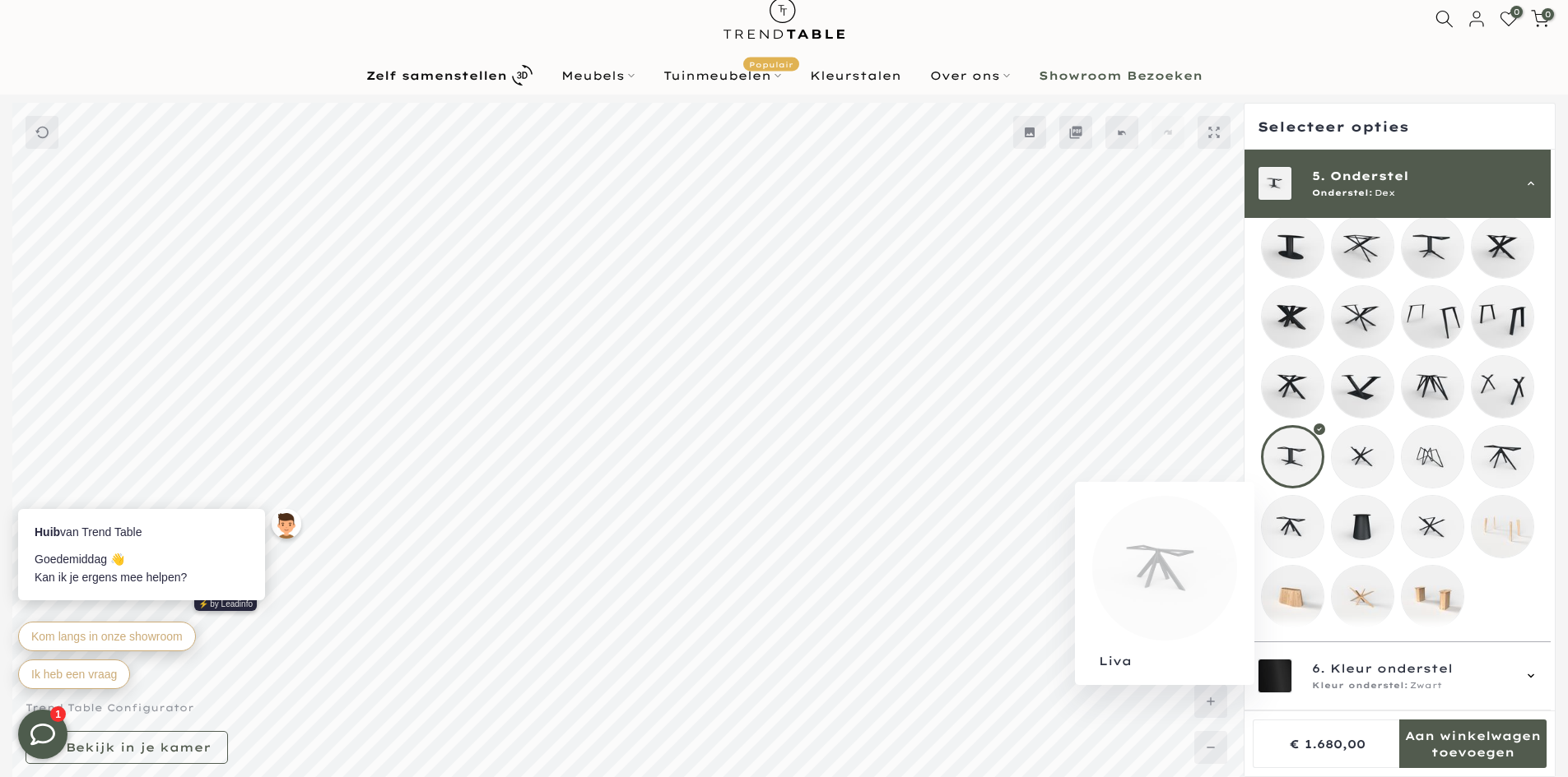
click at [1275, 520] on mmq-loader at bounding box center [1292, 526] width 62 height 62
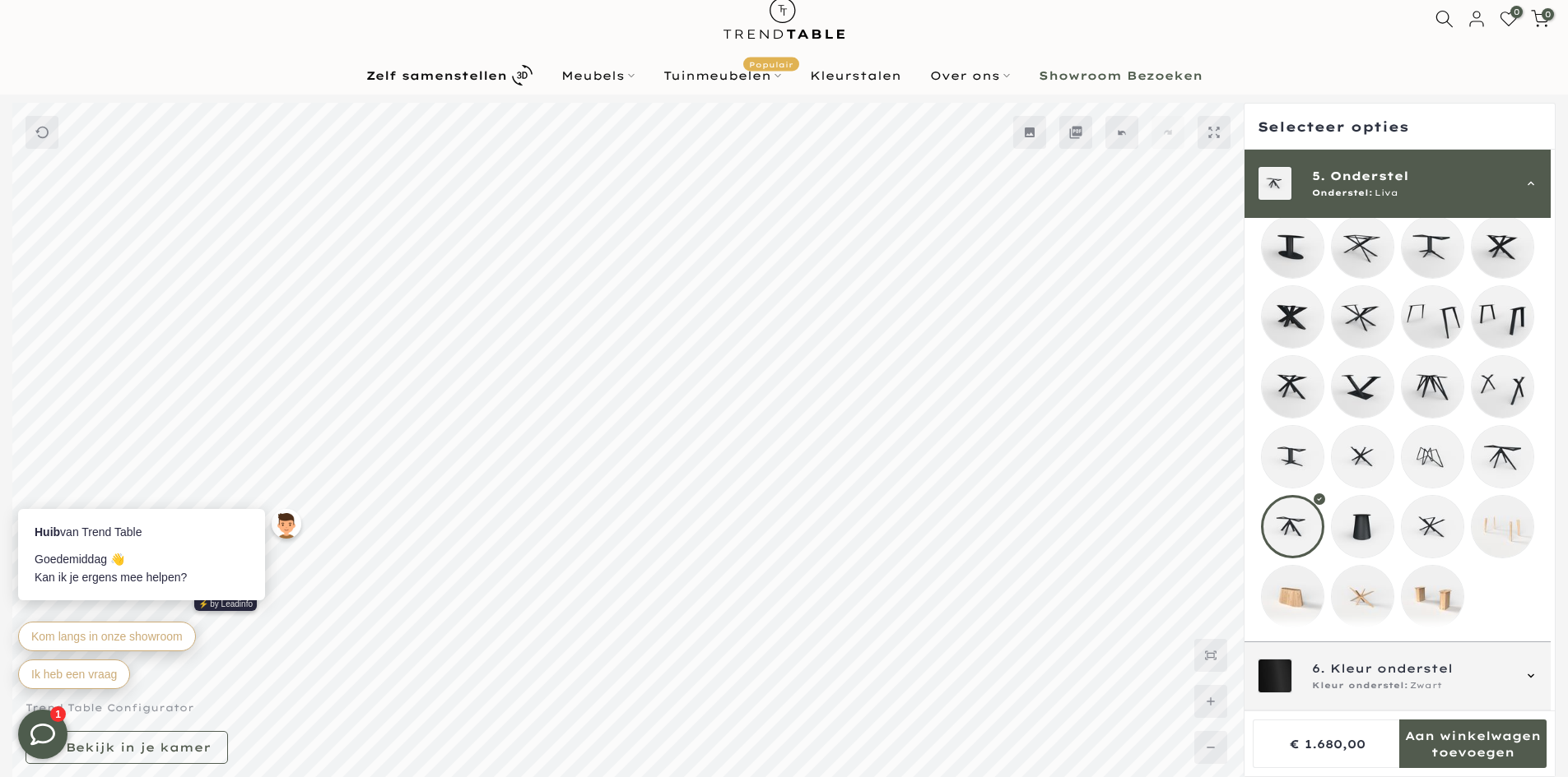
click at [1362, 671] on span "Kleur onderstel" at bounding box center [1391, 668] width 122 height 18
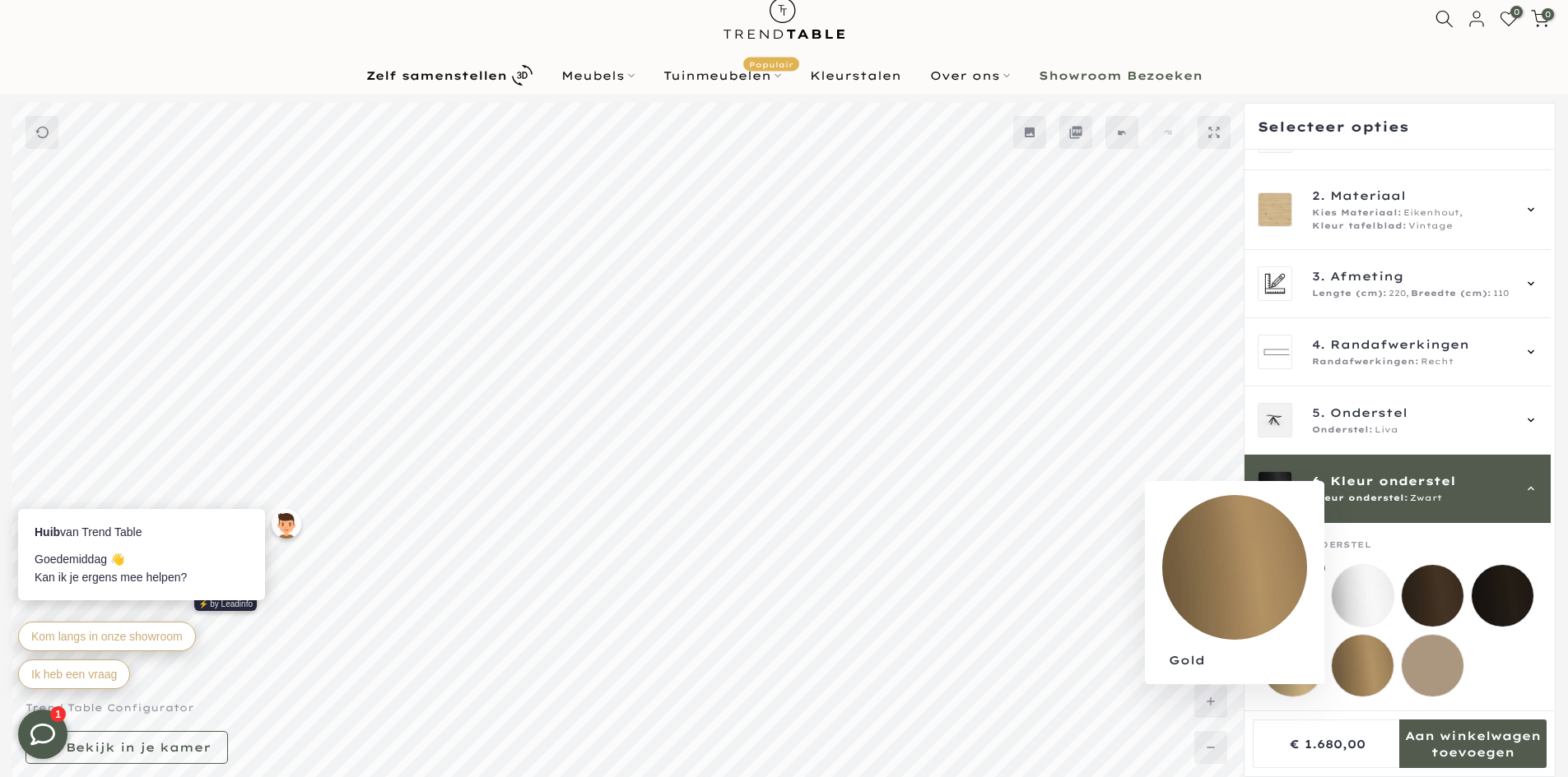
scroll to position [61, 0]
click at [1340, 648] on mmq-loader at bounding box center [1362, 665] width 62 height 62
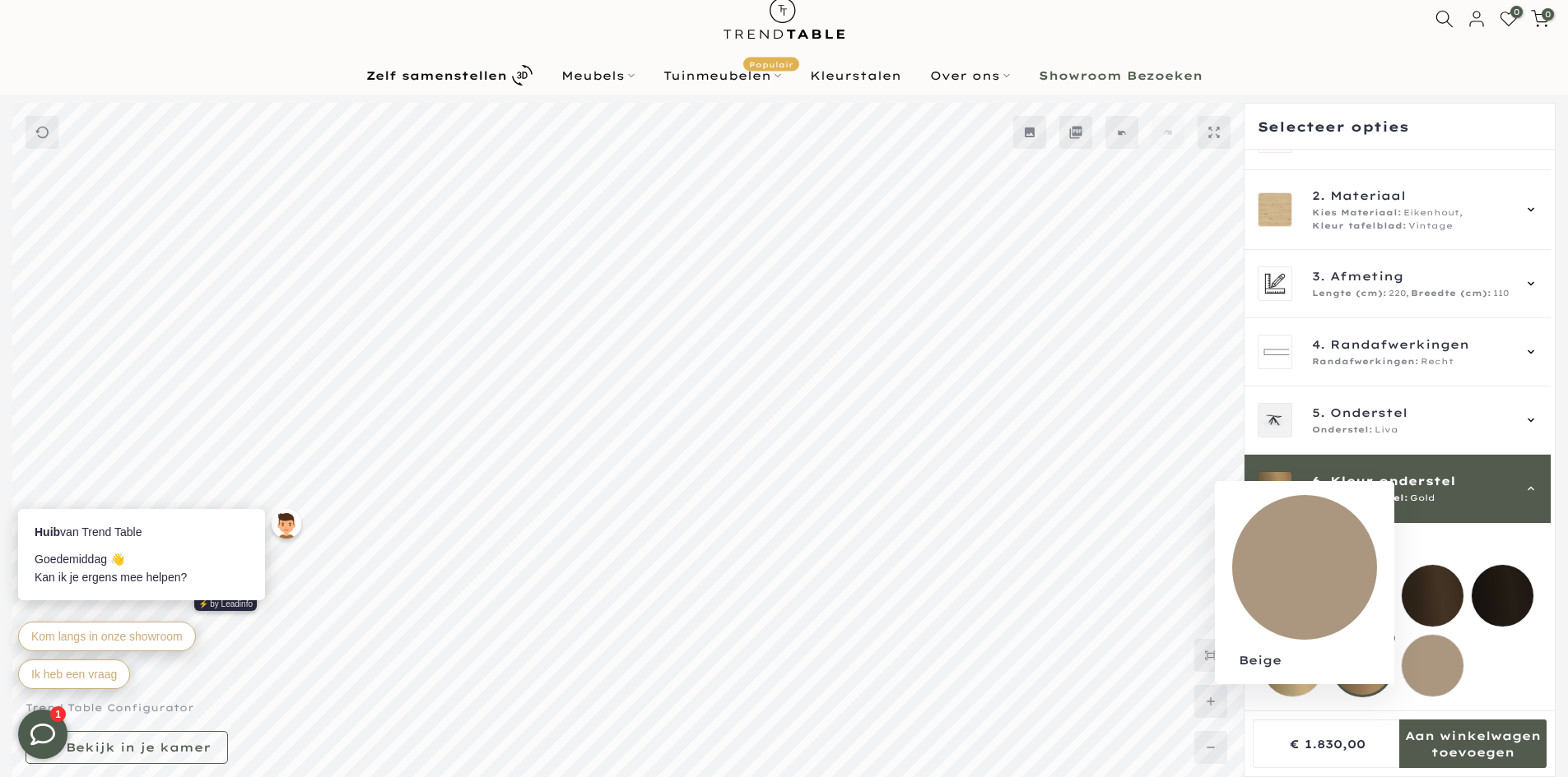
click at [1425, 635] on mmq-loader at bounding box center [1432, 665] width 62 height 62
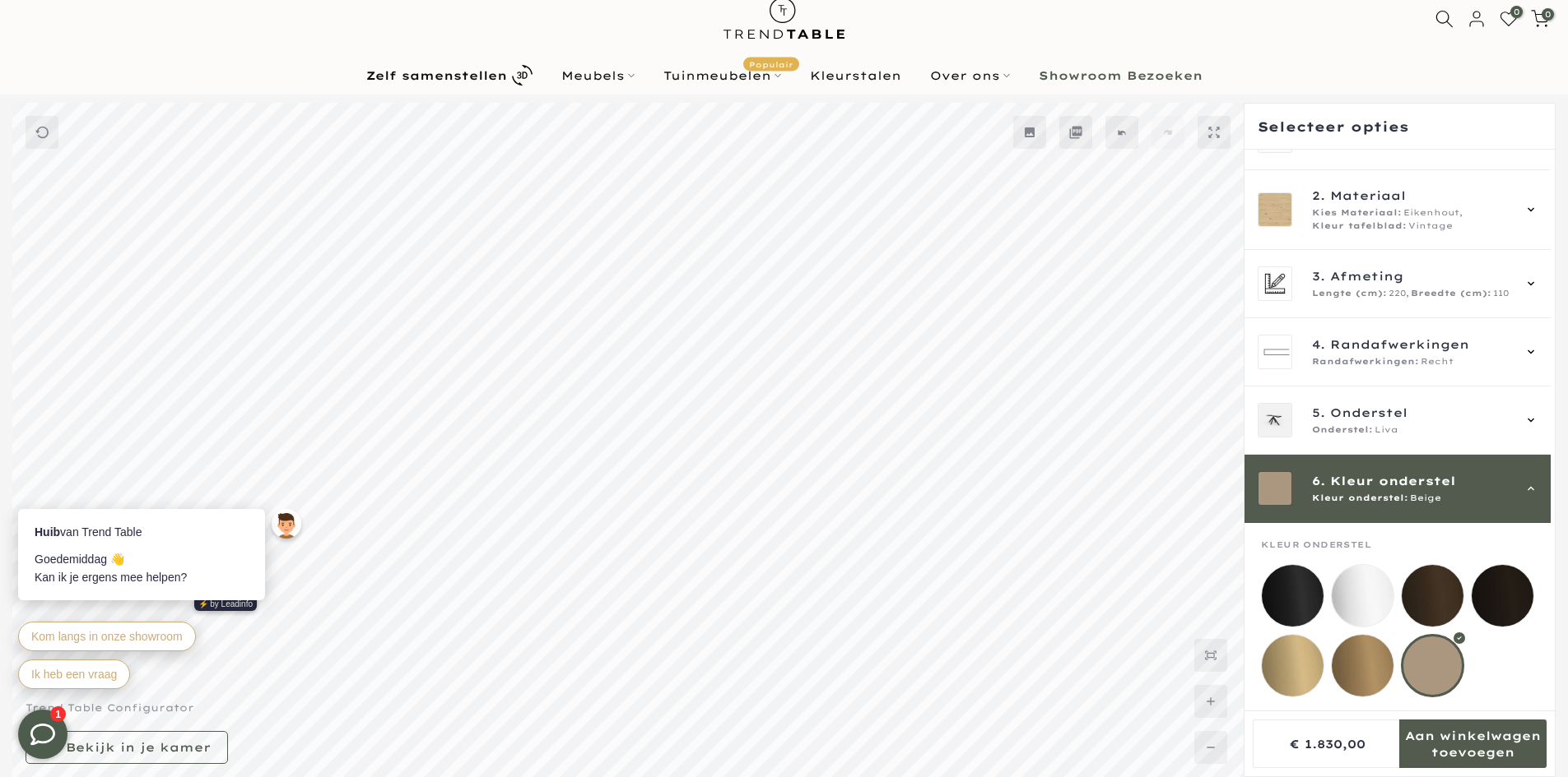
click at [1419, 581] on mmq-loader at bounding box center [1432, 596] width 62 height 62
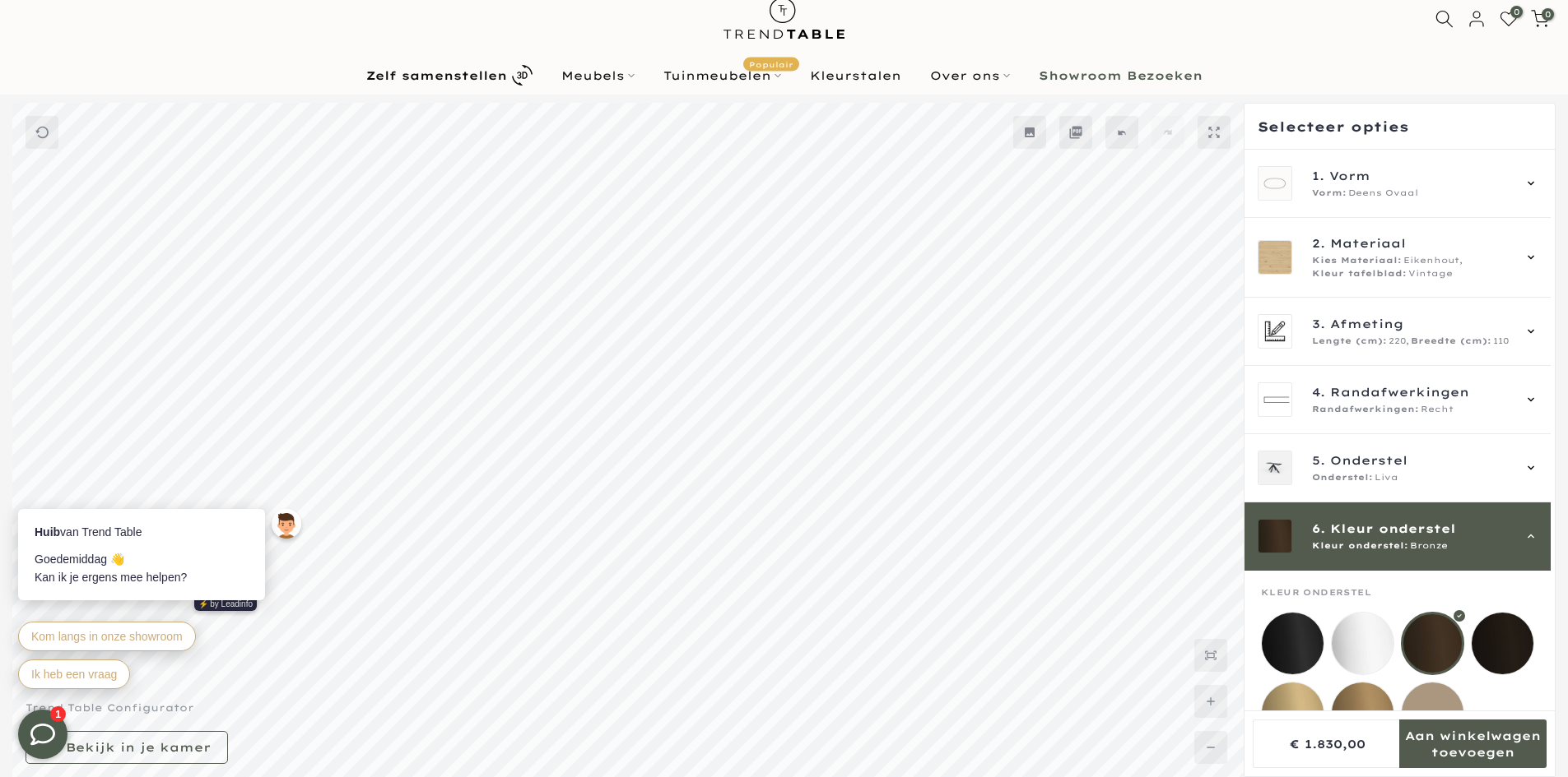
click at [1465, 541] on div "Kleur onderstel: Bronze" at bounding box center [1410, 546] width 199 height 13
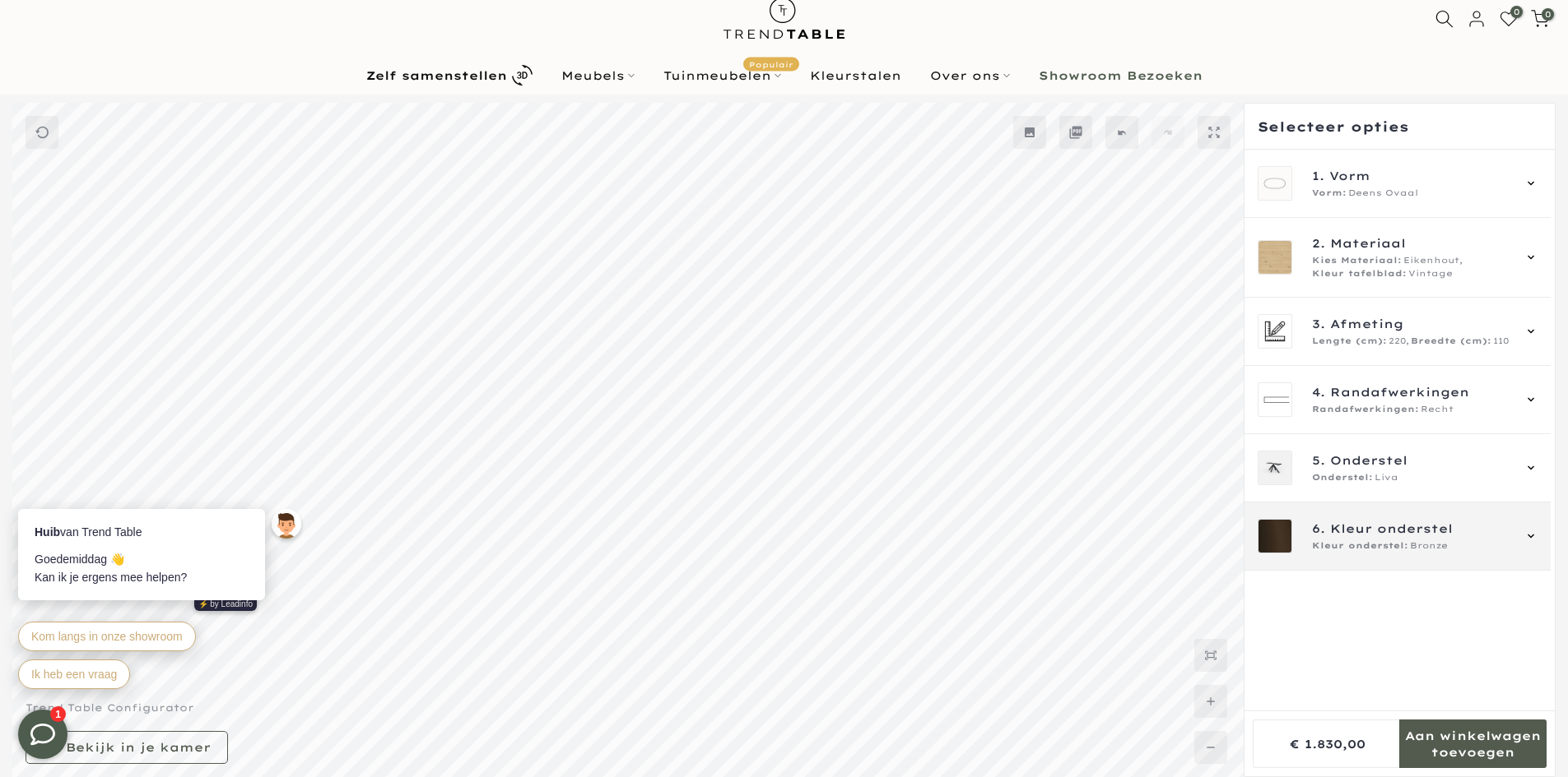
click at [1384, 526] on span "Kleur onderstel" at bounding box center [1391, 529] width 122 height 18
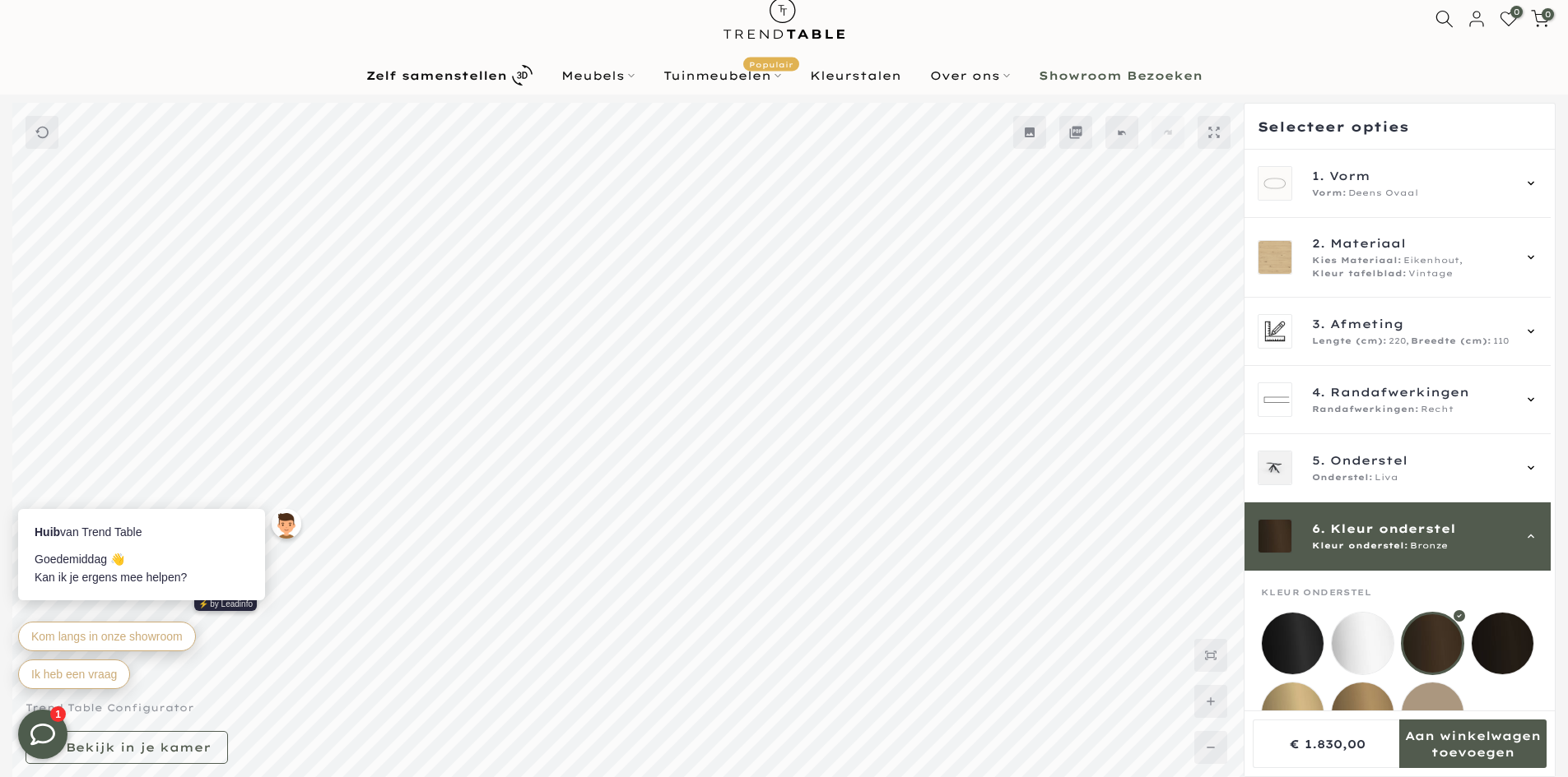
scroll to position [61, 0]
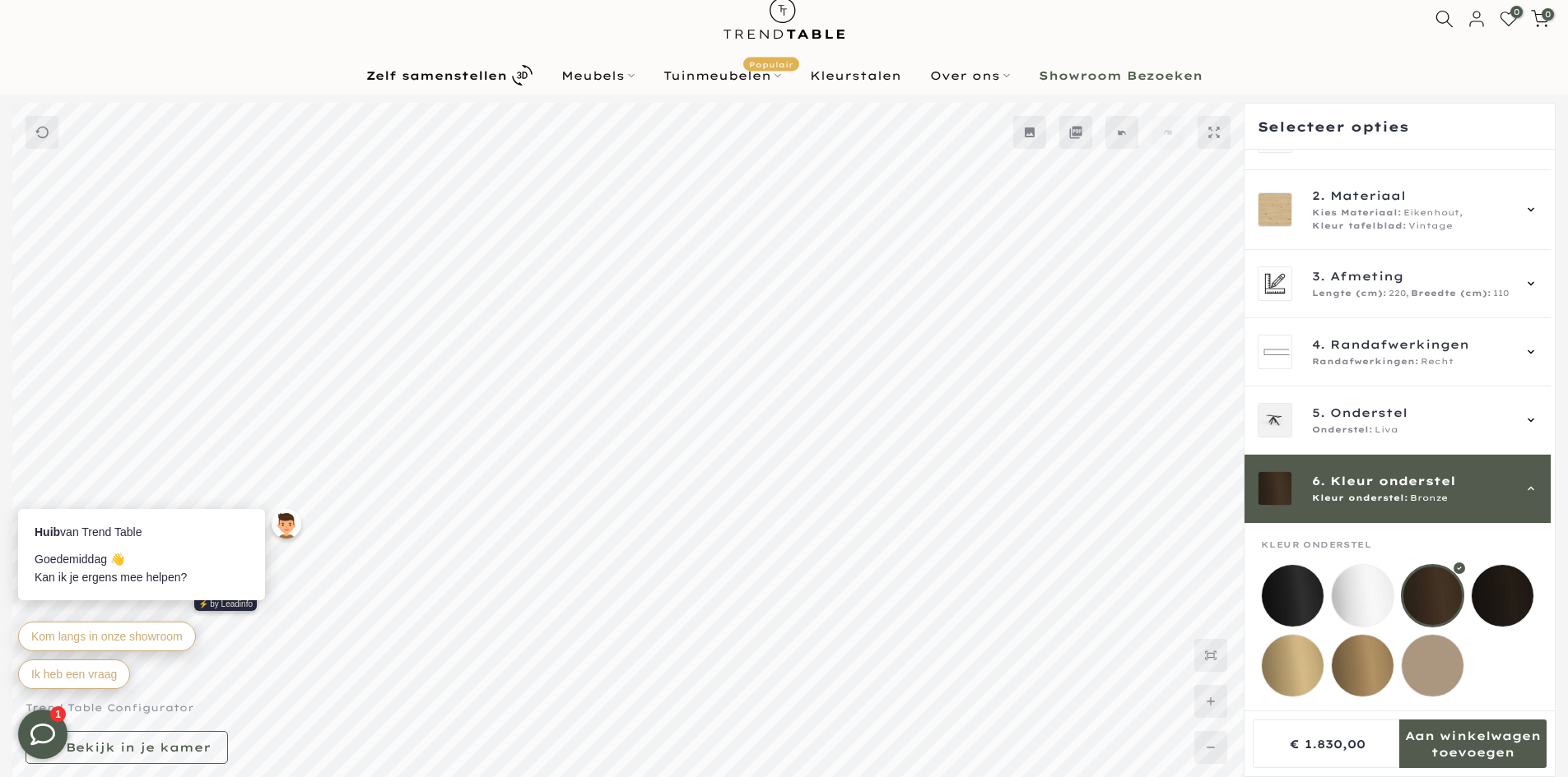
click at [1292, 587] on mmq-loader at bounding box center [1292, 596] width 62 height 62
click at [1439, 472] on span "Kleur onderstel" at bounding box center [1393, 481] width 125 height 18
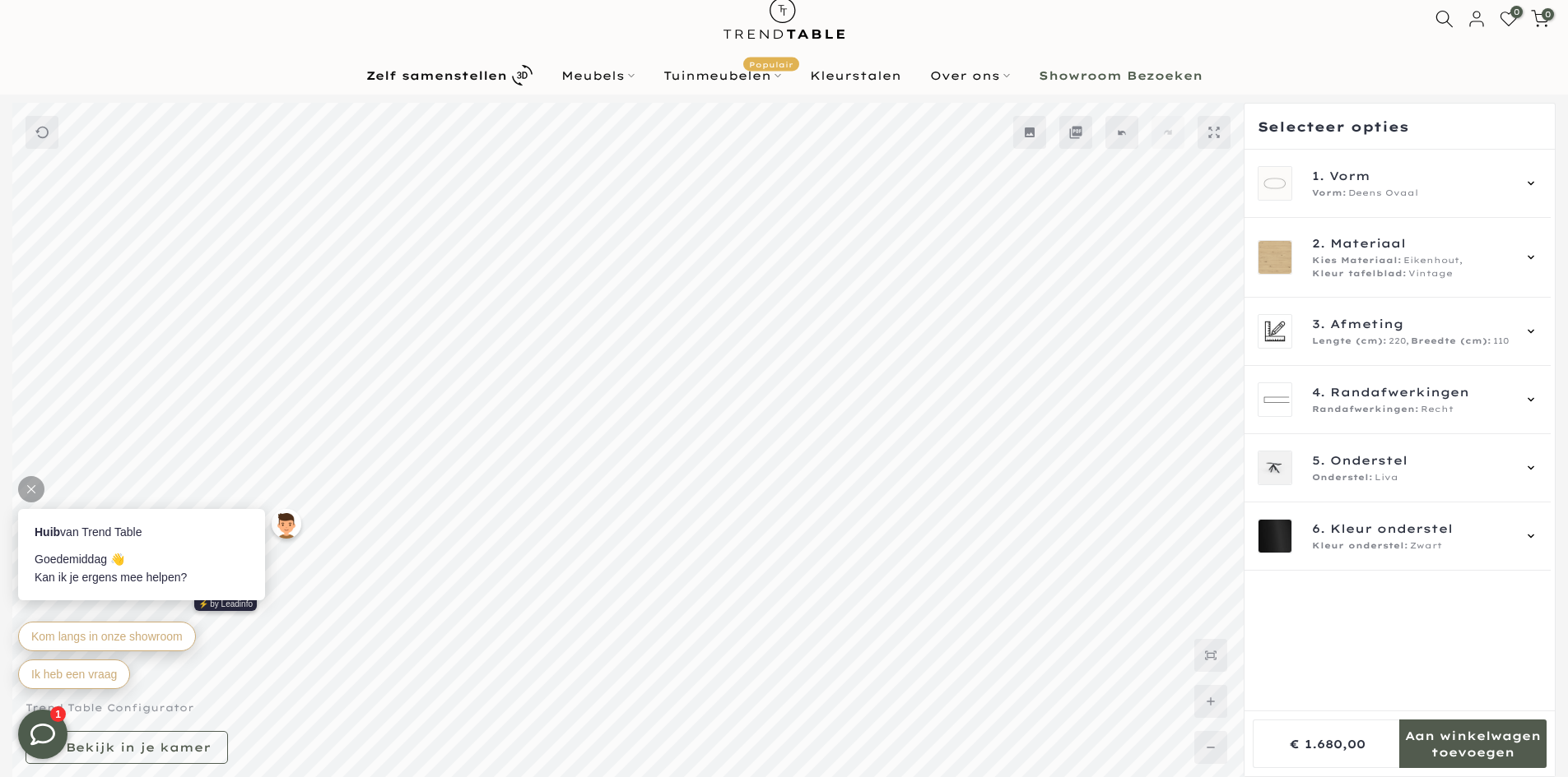
click at [27, 485] on icon at bounding box center [31, 489] width 8 height 8
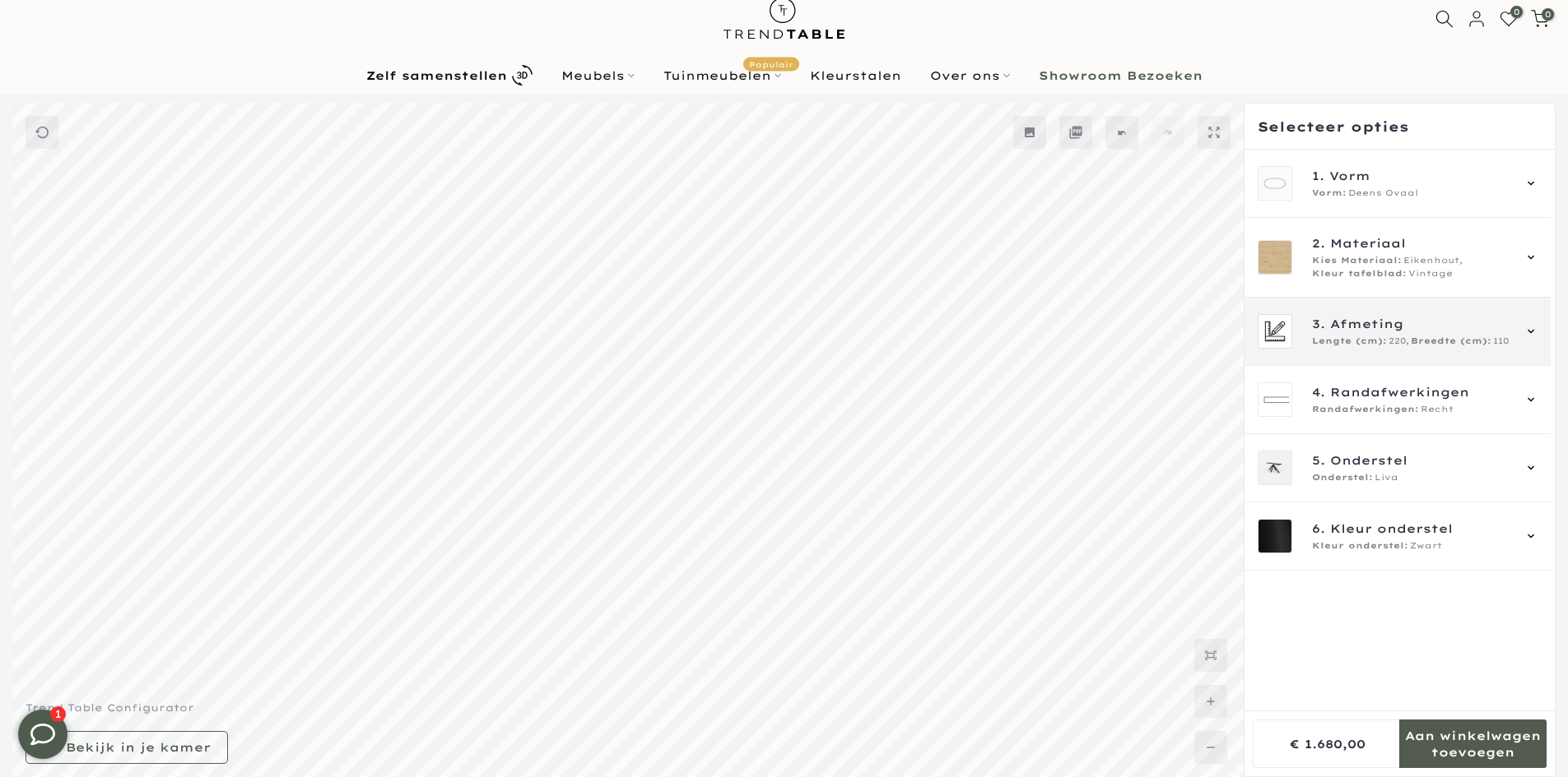
click at [1430, 352] on div "3. Afmeting Lengte (cm): 220, Breedte (cm): 110" at bounding box center [1397, 332] width 306 height 69
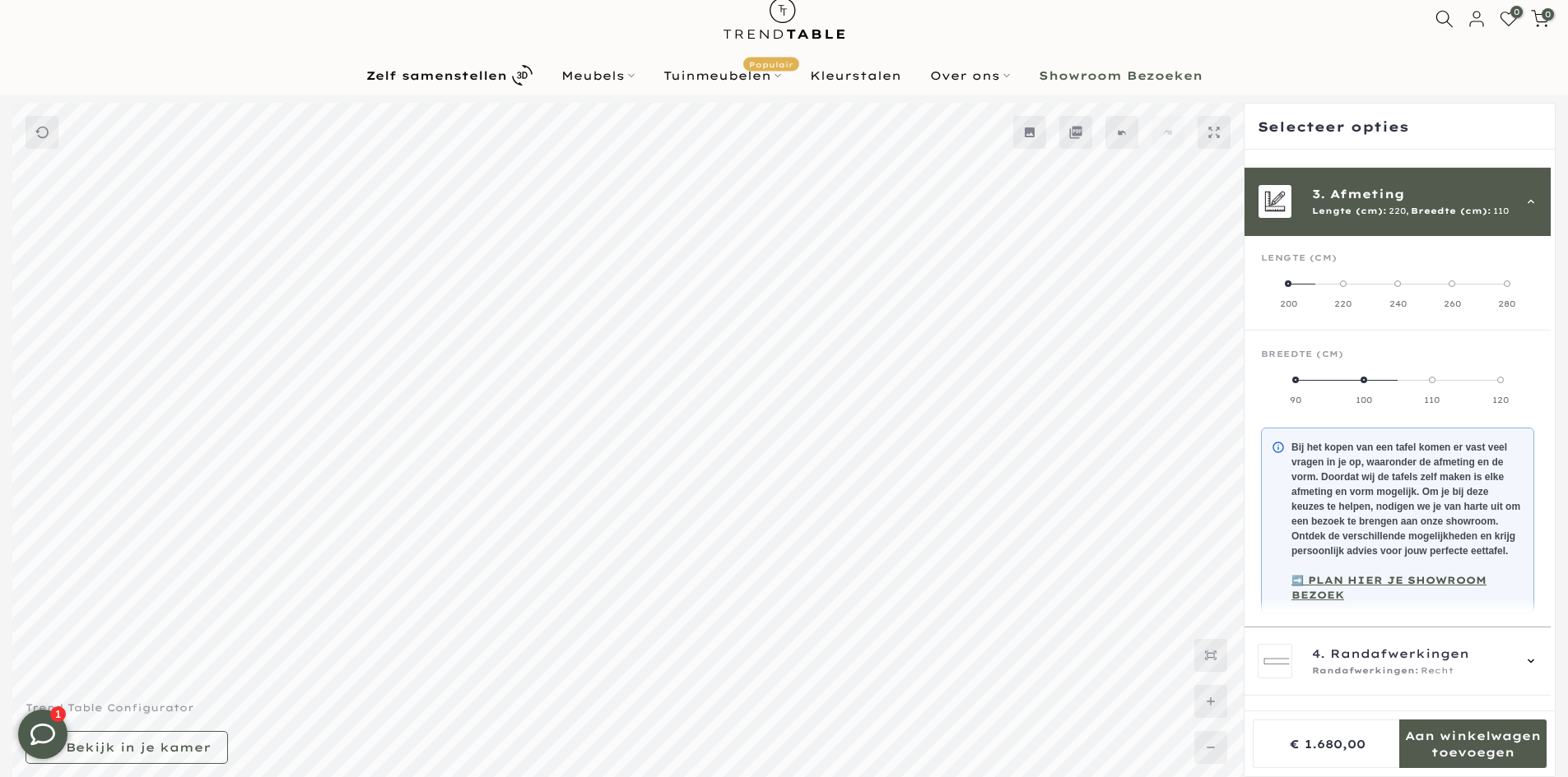
scroll to position [148, 0]
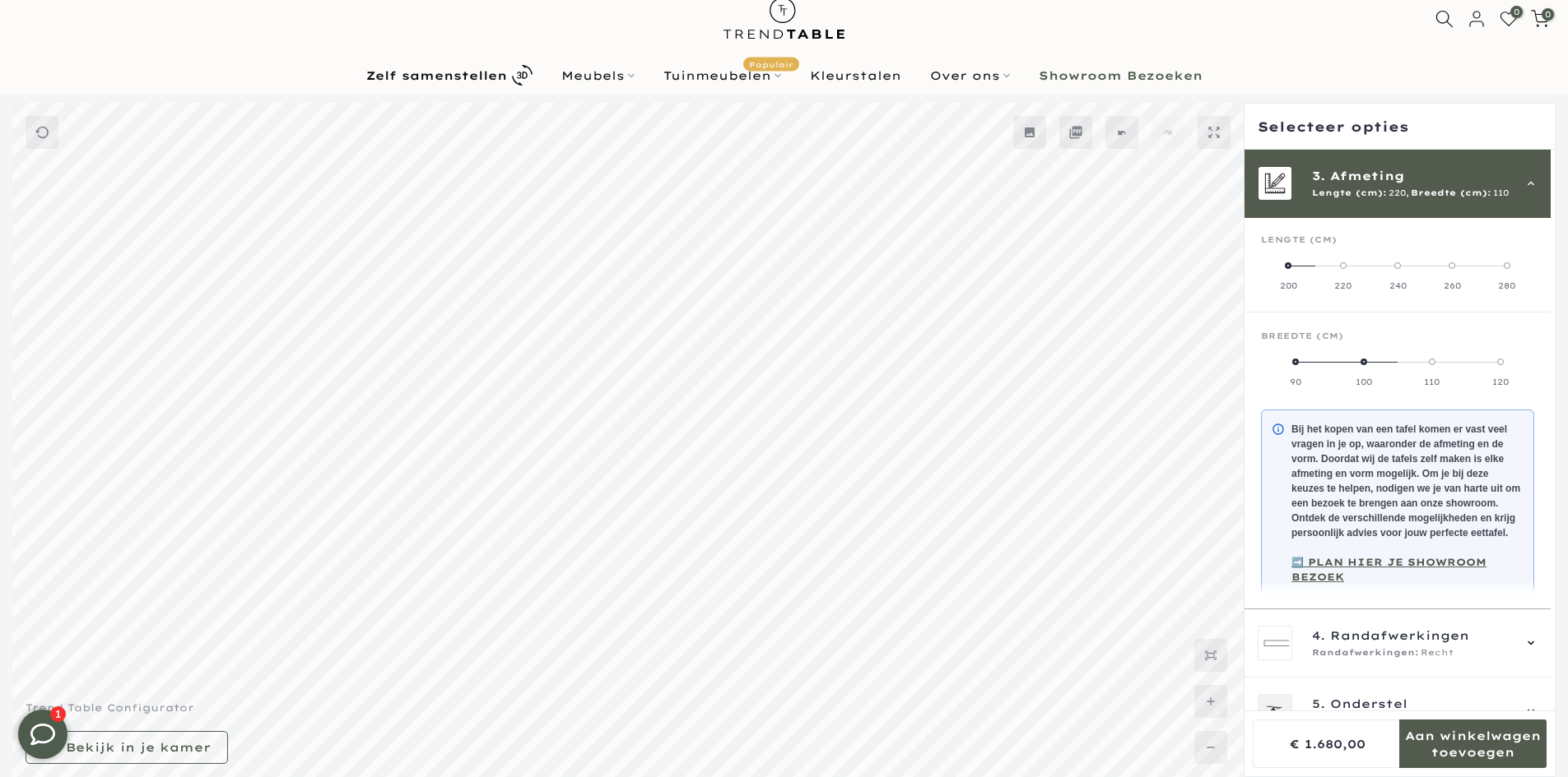
click at [1515, 266] on label "280" at bounding box center [1506, 275] width 54 height 33
click at [1348, 267] on label "220" at bounding box center [1342, 275] width 54 height 33
click at [1414, 271] on label "240" at bounding box center [1396, 275] width 54 height 33
click at [1345, 273] on label "220" at bounding box center [1342, 275] width 54 height 33
click at [1398, 274] on label "240" at bounding box center [1396, 275] width 54 height 33
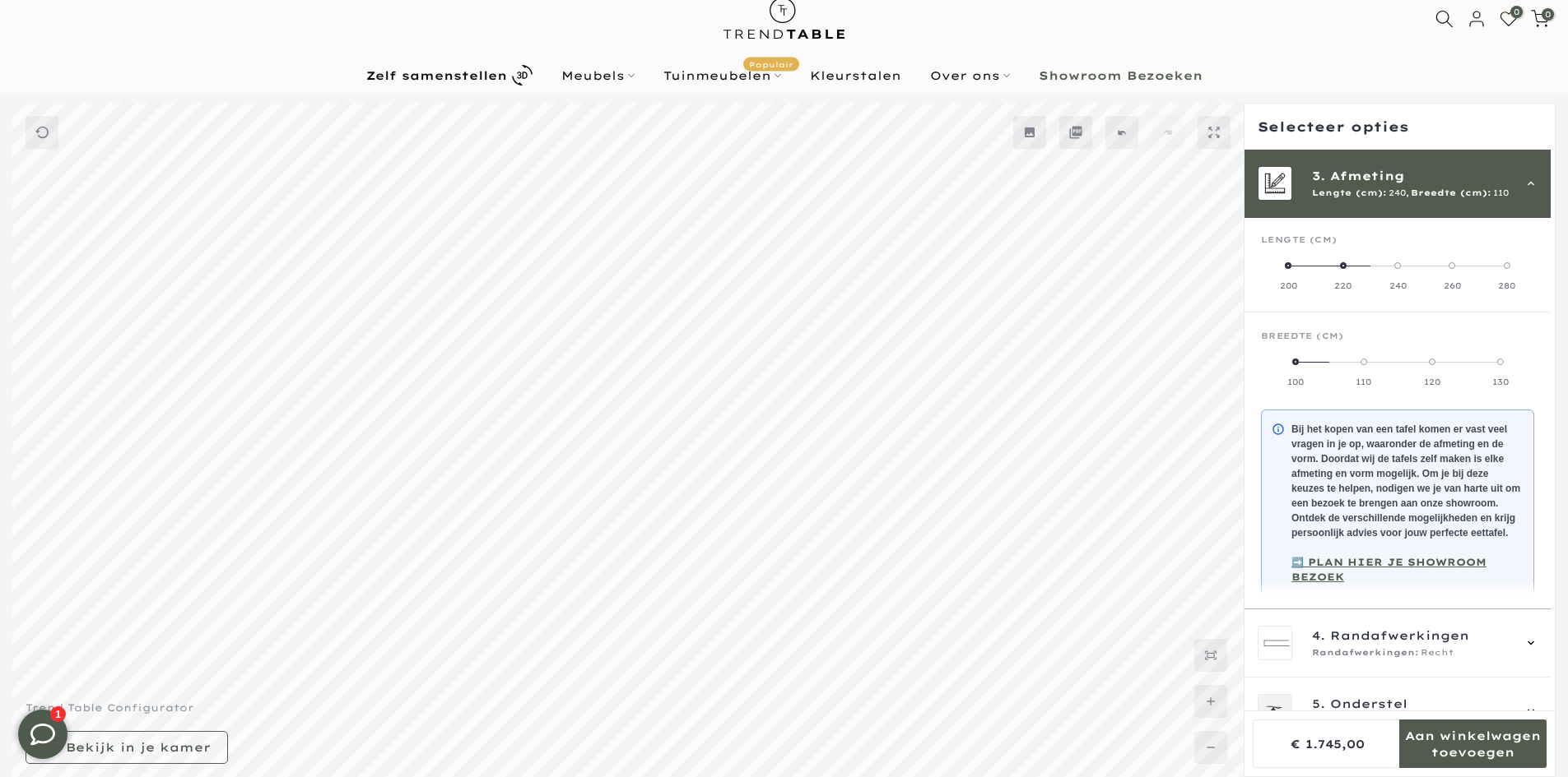
drag, startPoint x: 1291, startPoint y: 375, endPoint x: 1341, endPoint y: 374, distance: 50.0
click at [1291, 374] on label "100" at bounding box center [1295, 372] width 69 height 33
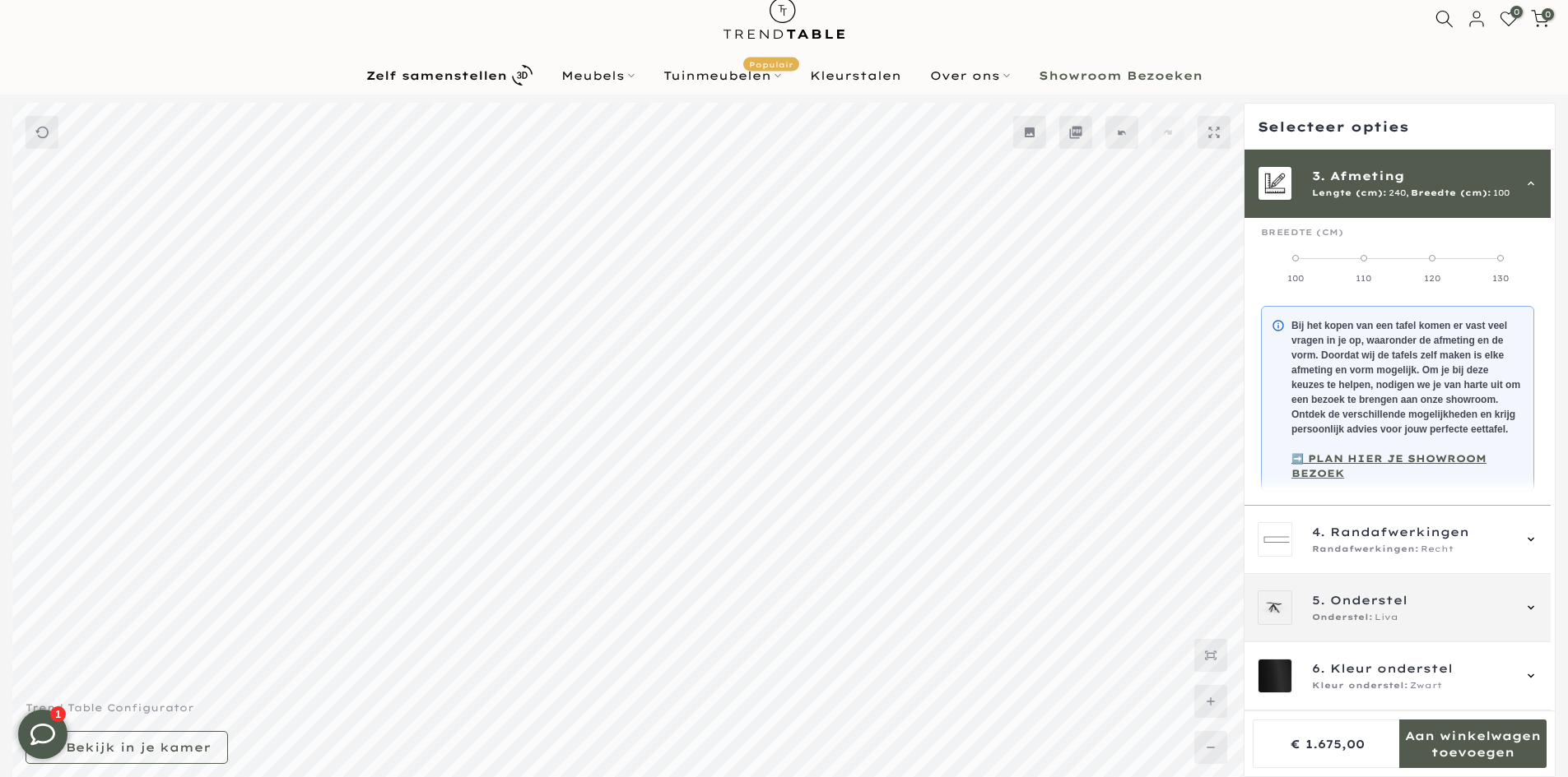
scroll to position [265, 0]
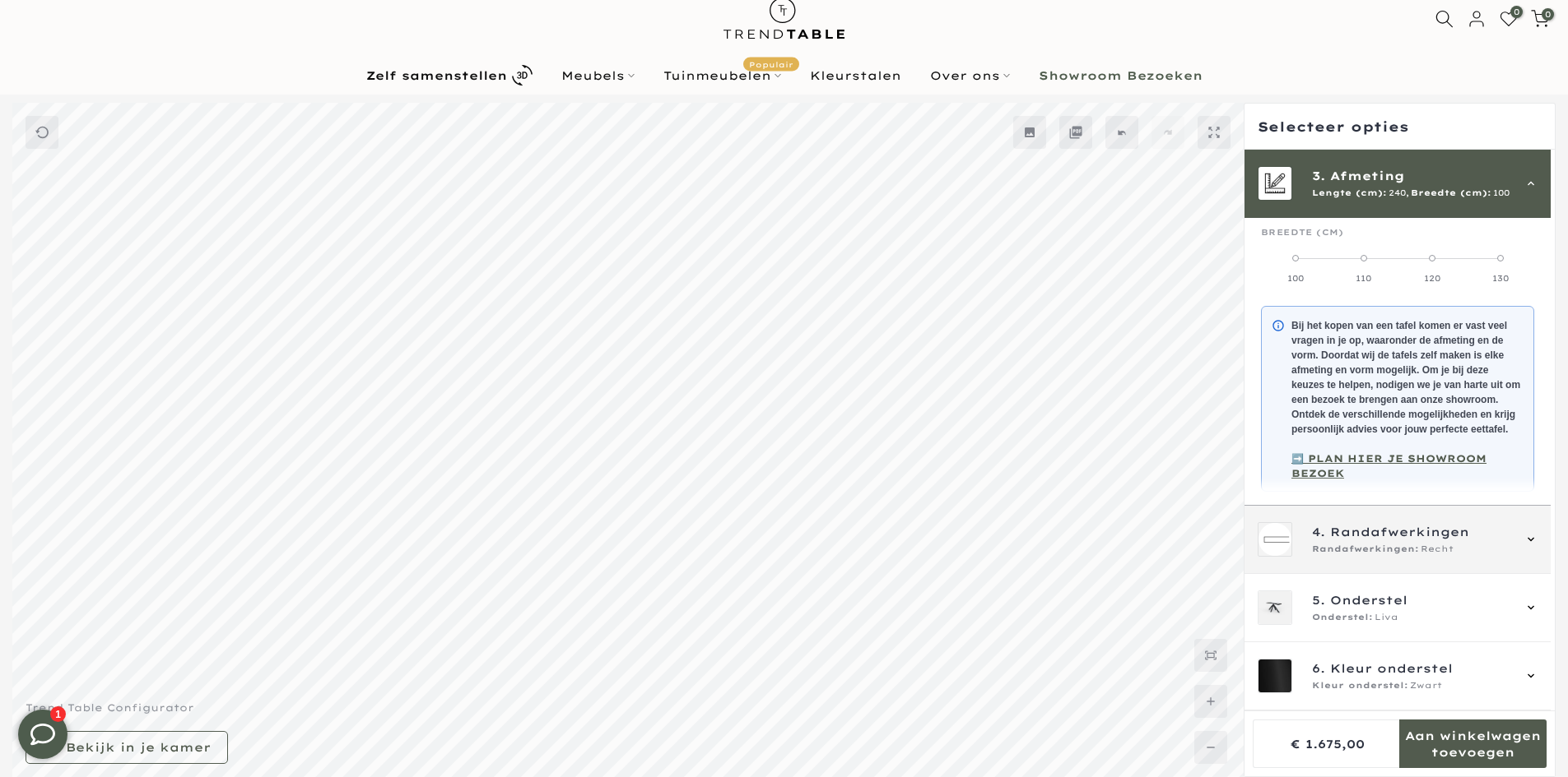
click at [1348, 574] on div "4. Randafwerkingen Randafwerkingen: Recht" at bounding box center [1397, 540] width 306 height 69
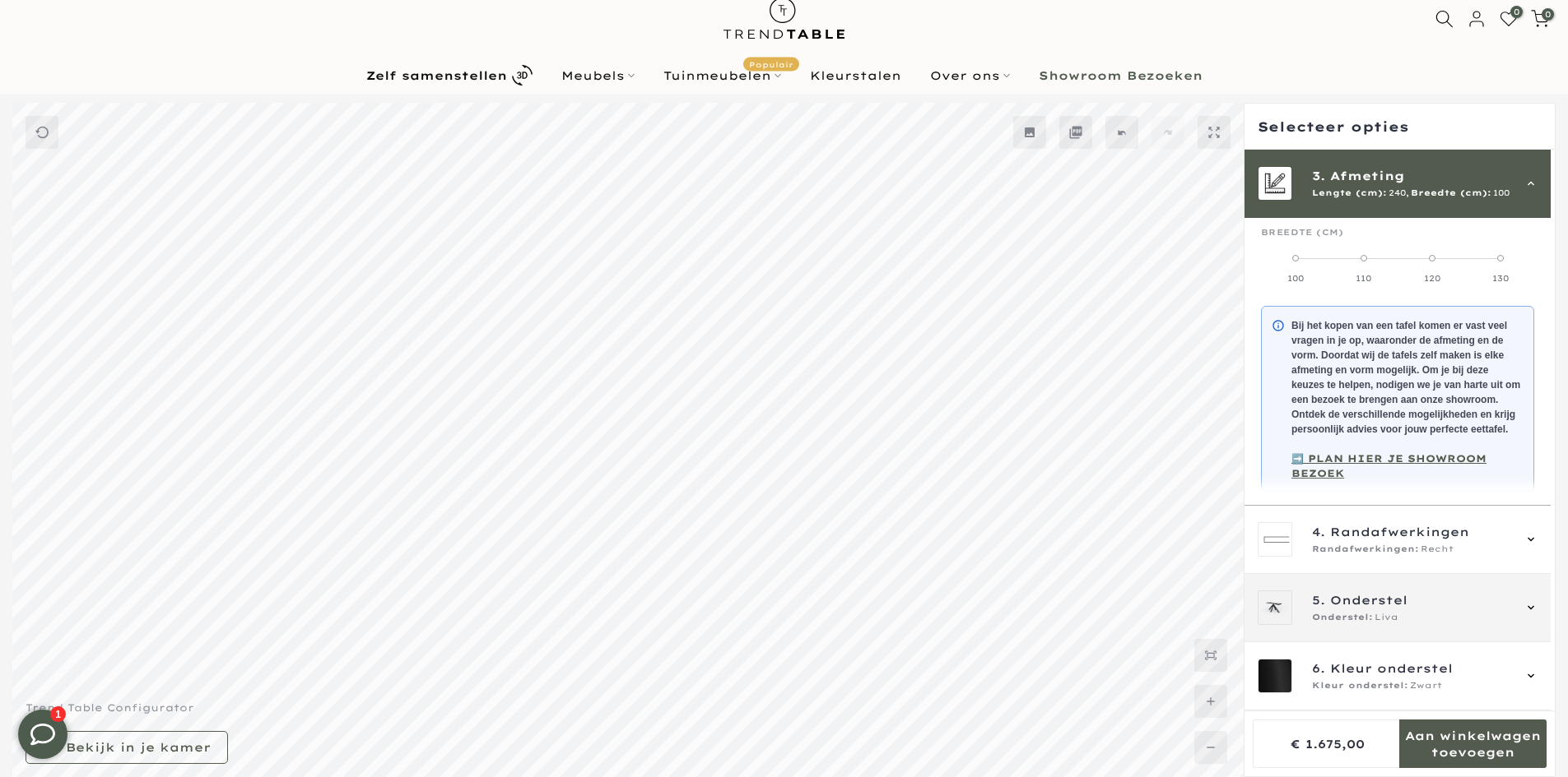
scroll to position [0, 0]
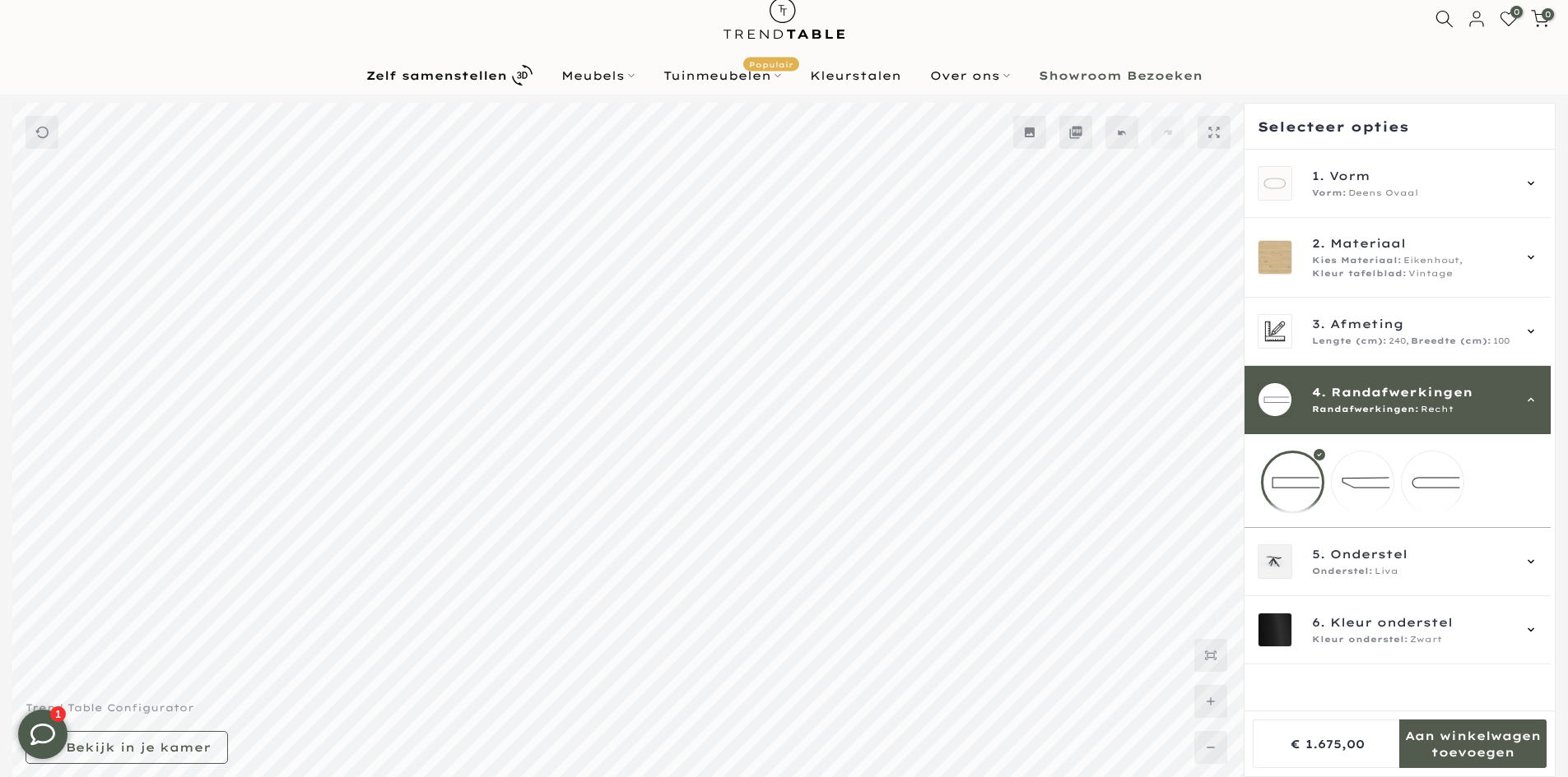
click at [1378, 400] on span "Randafwerkingen" at bounding box center [1401, 392] width 141 height 18
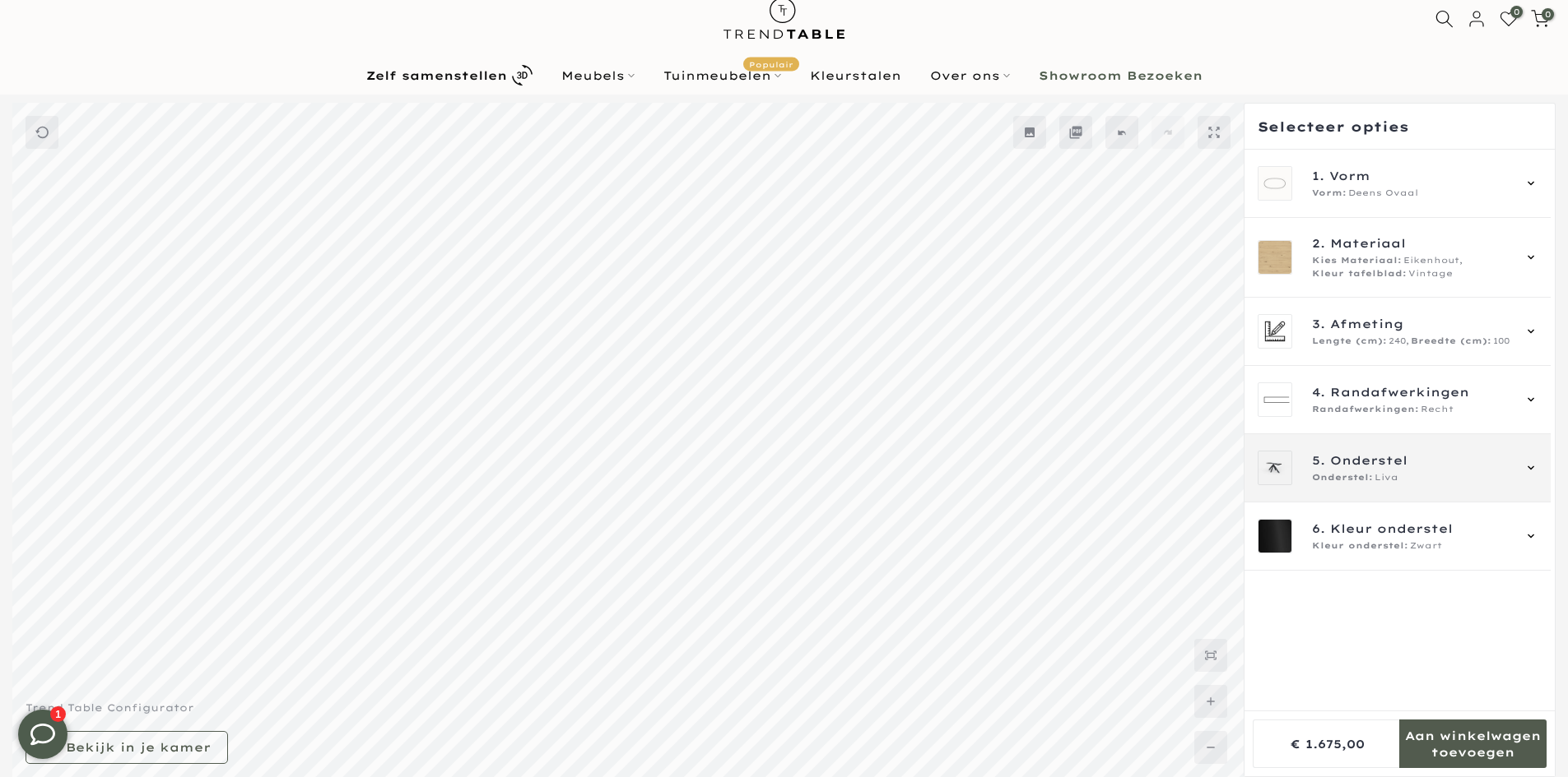
click at [1368, 477] on span "Onderstel:" at bounding box center [1342, 477] width 61 height 13
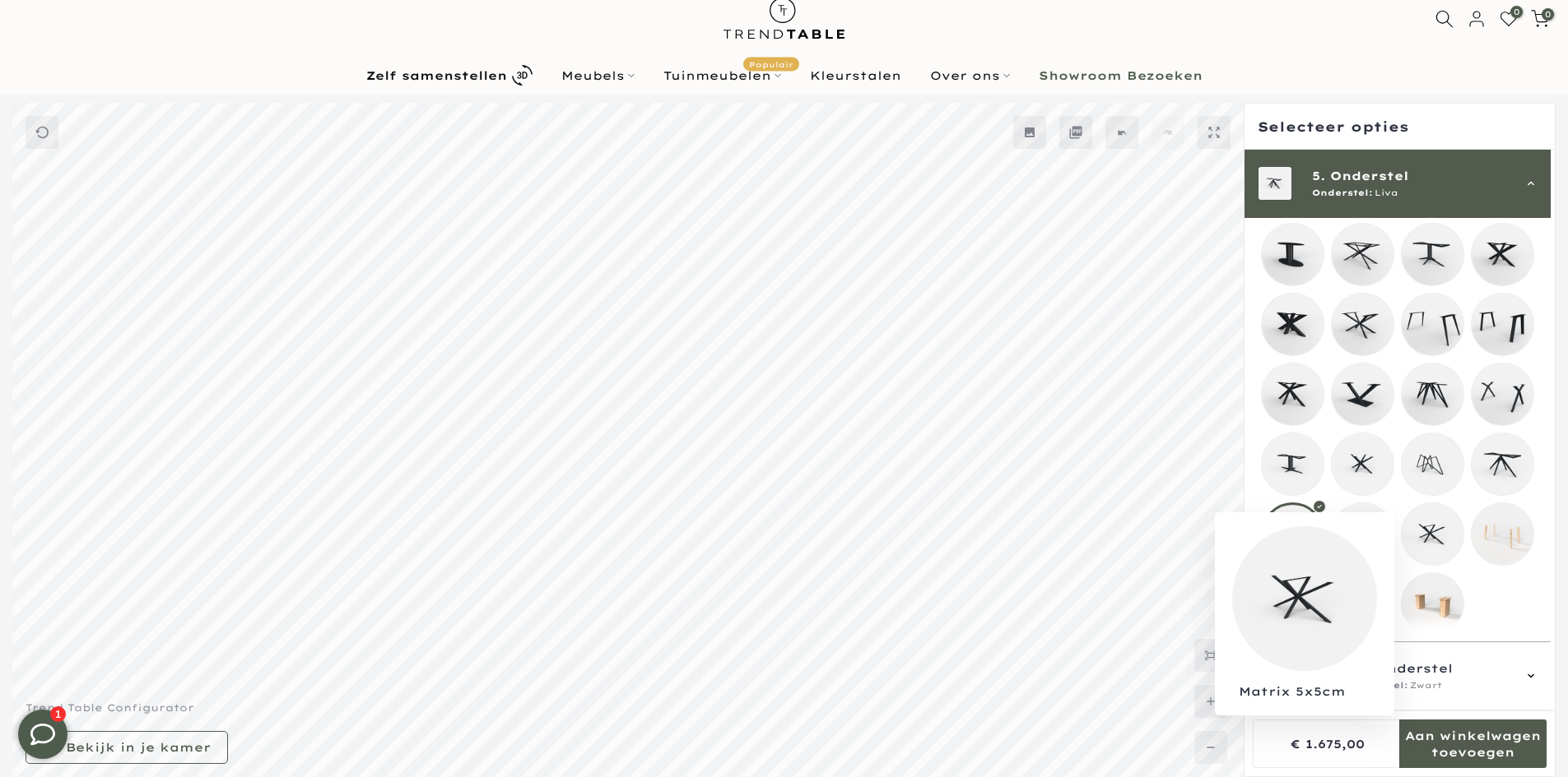
scroll to position [316, 0]
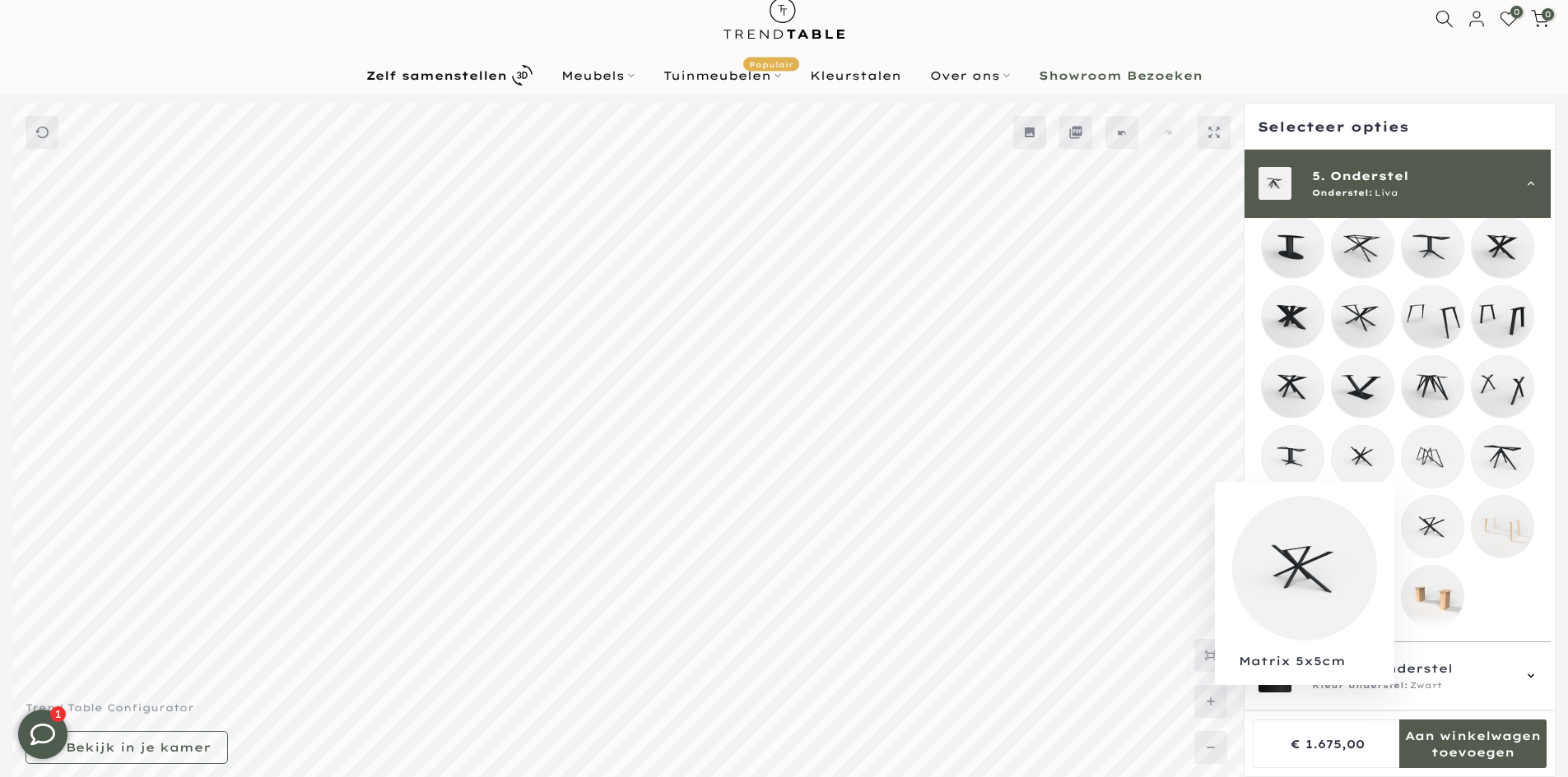
click at [1428, 516] on mmq-loader at bounding box center [1432, 526] width 62 height 62
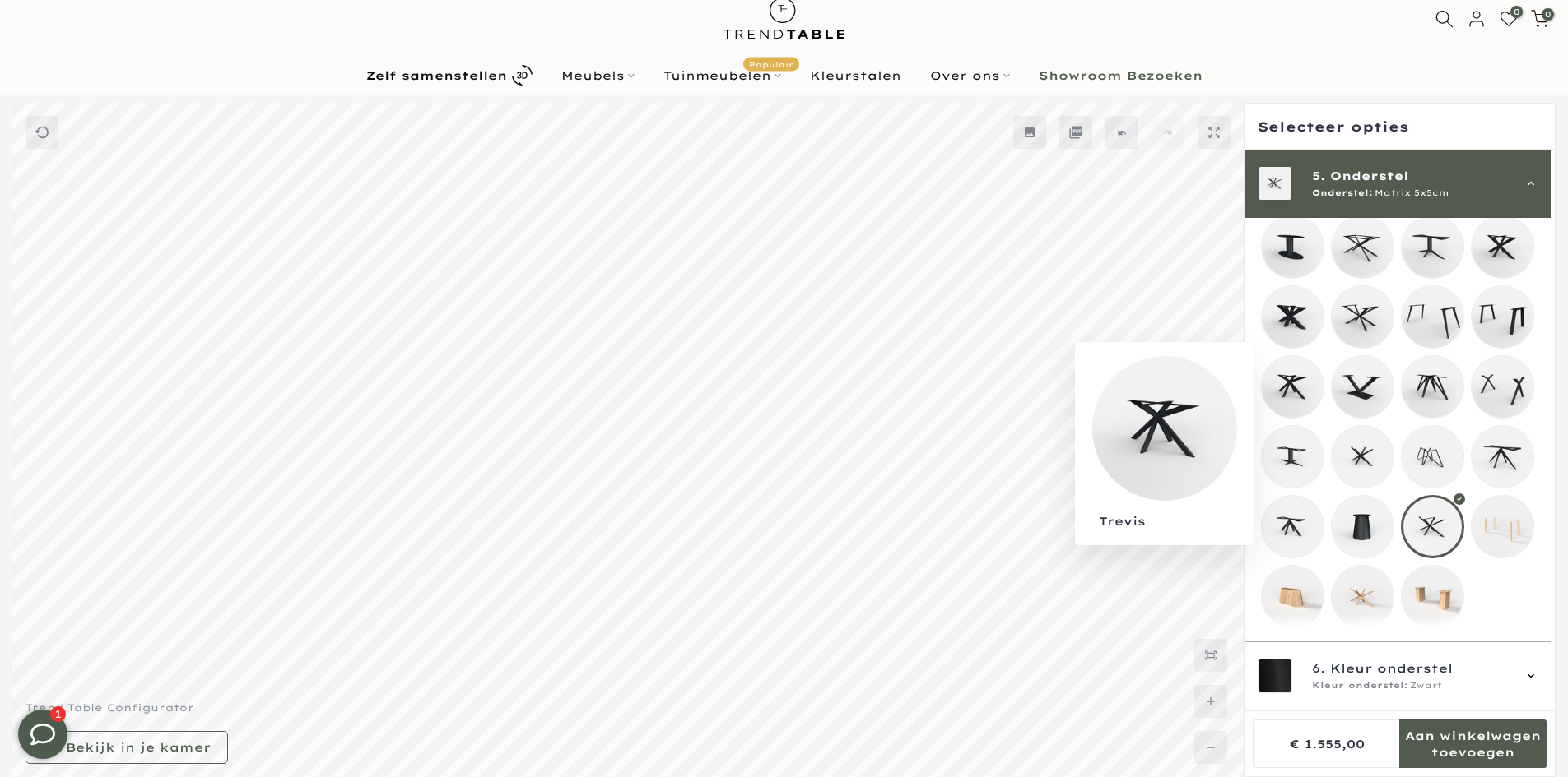
click at [1309, 381] on mmq-loader at bounding box center [1292, 387] width 62 height 62
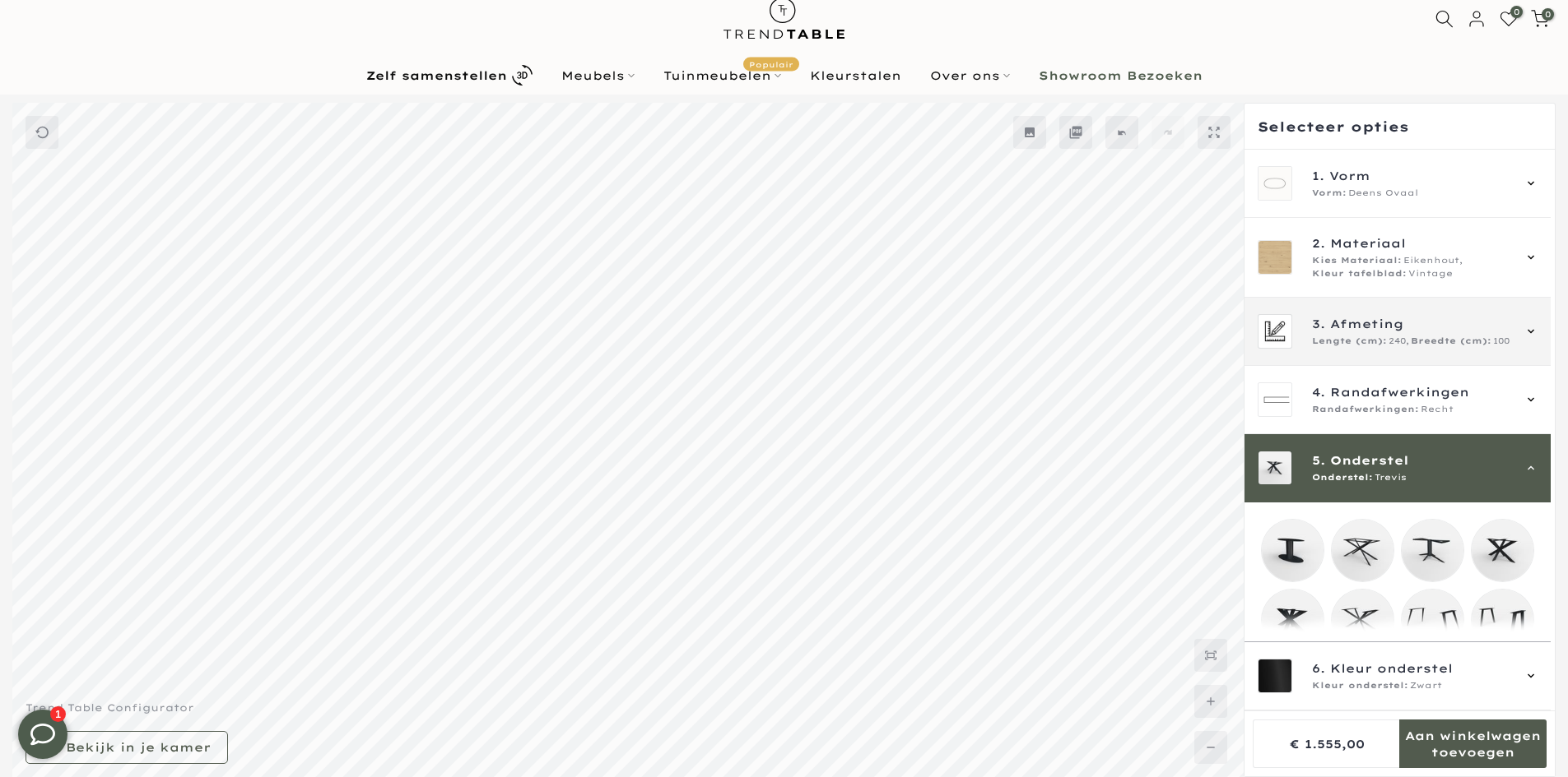
click at [1394, 327] on span "Afmeting" at bounding box center [1366, 324] width 74 height 18
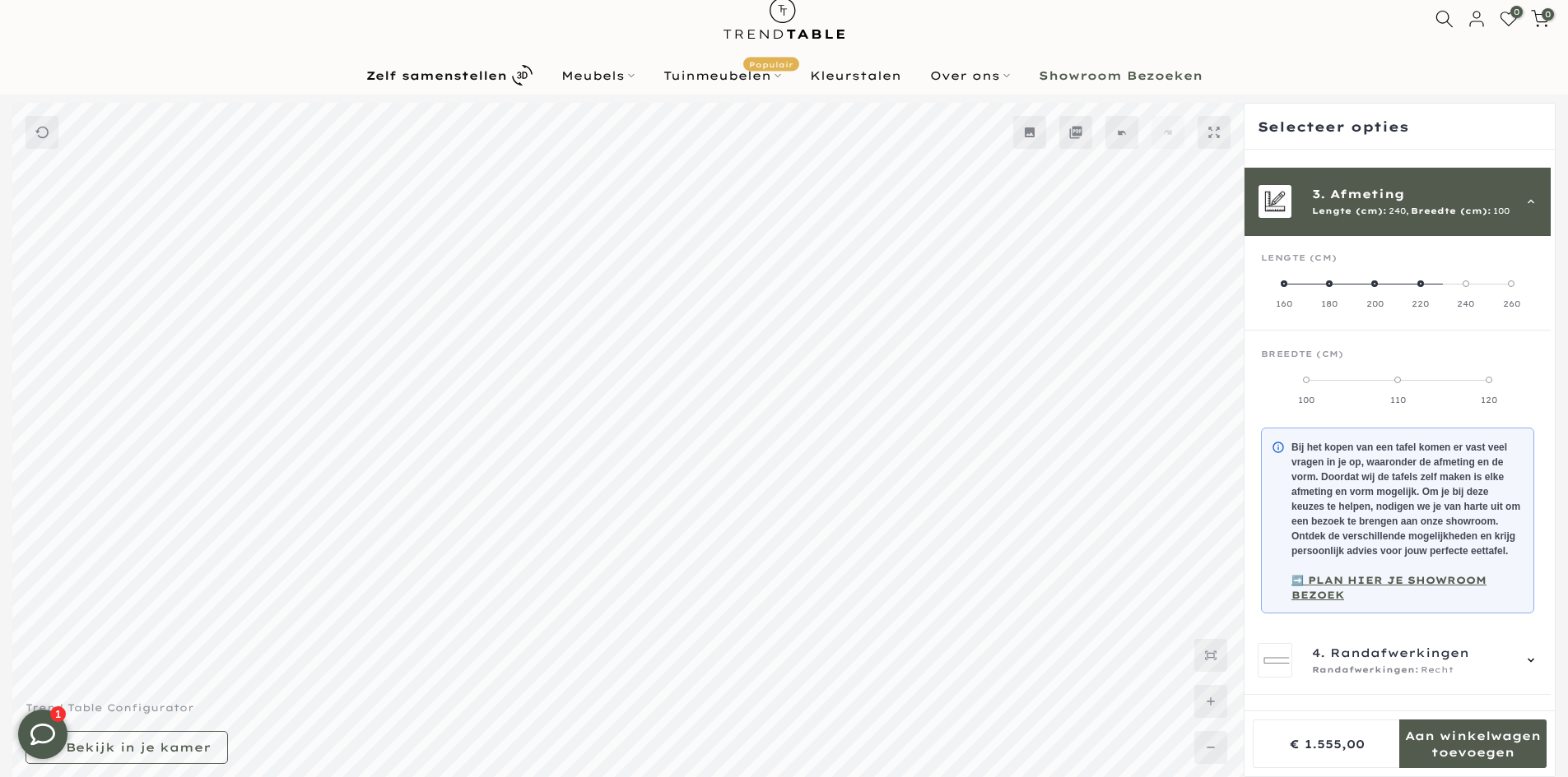
scroll to position [148, 0]
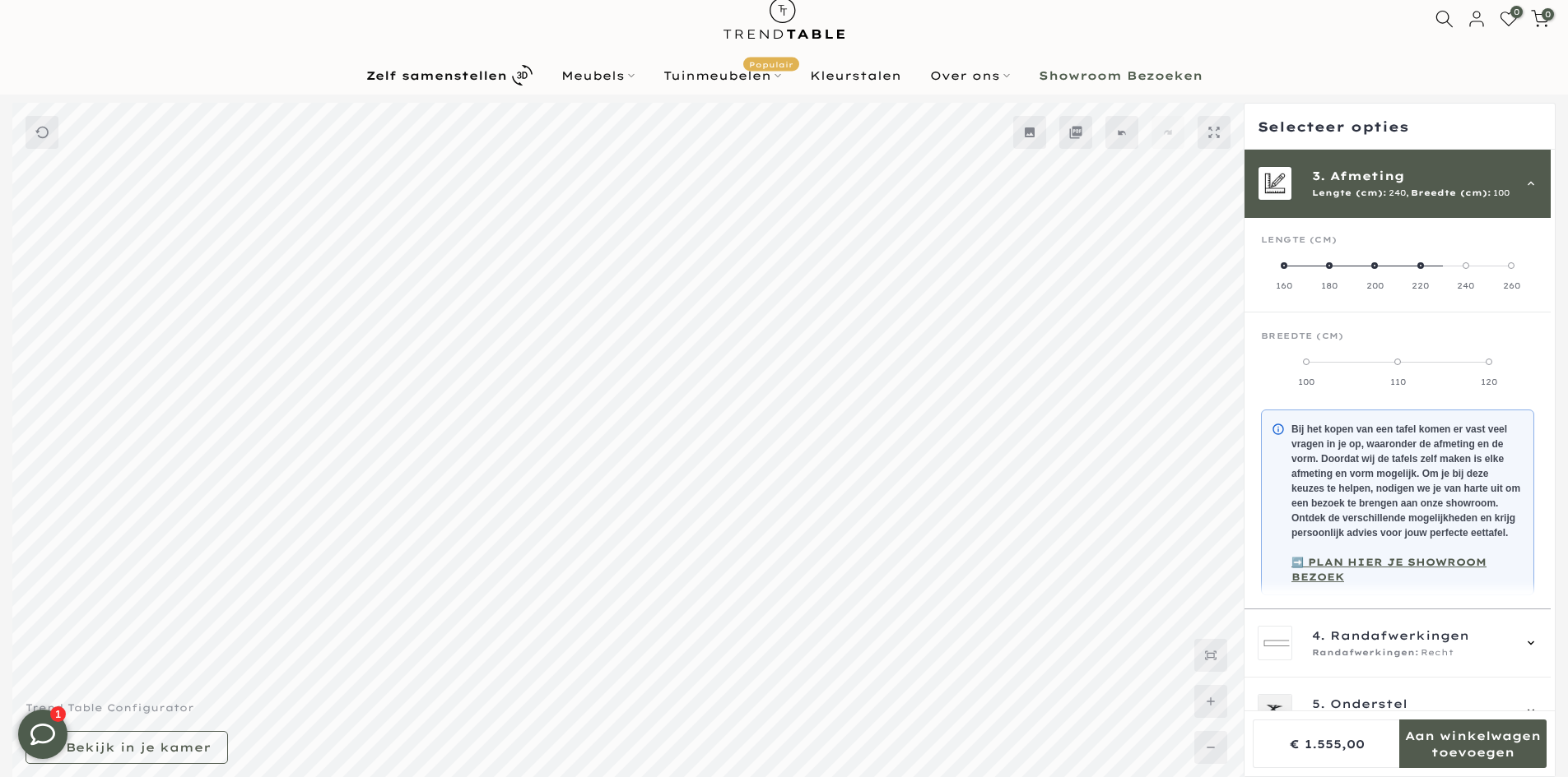
drag, startPoint x: 1293, startPoint y: 745, endPoint x: 1358, endPoint y: 741, distance: 65.1
click at [1358, 742] on mmq-formatted-price at bounding box center [1327, 744] width 74 height 13
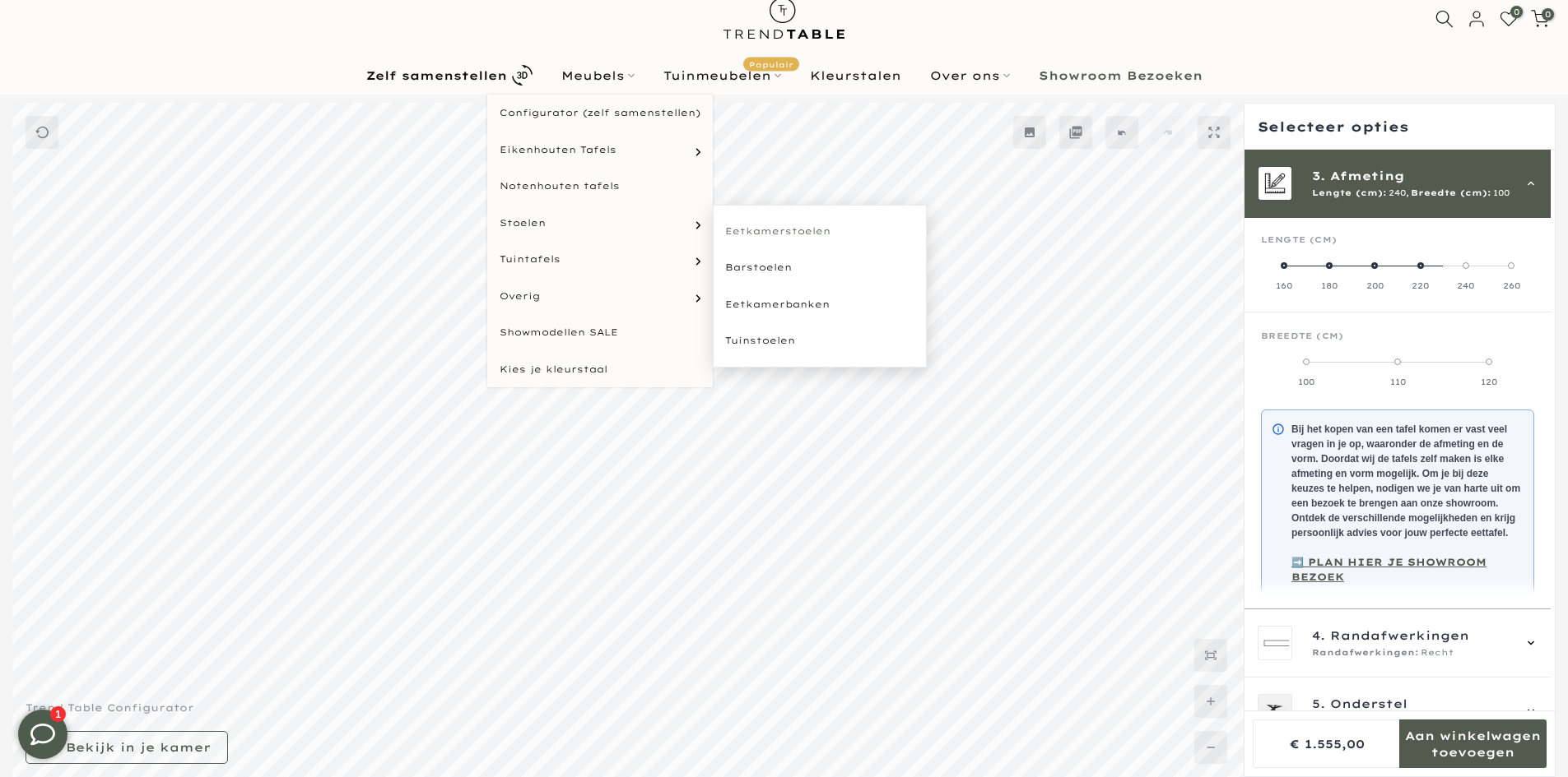
click at [813, 233] on link "Eetkamerstoelen" at bounding box center [819, 231] width 214 height 37
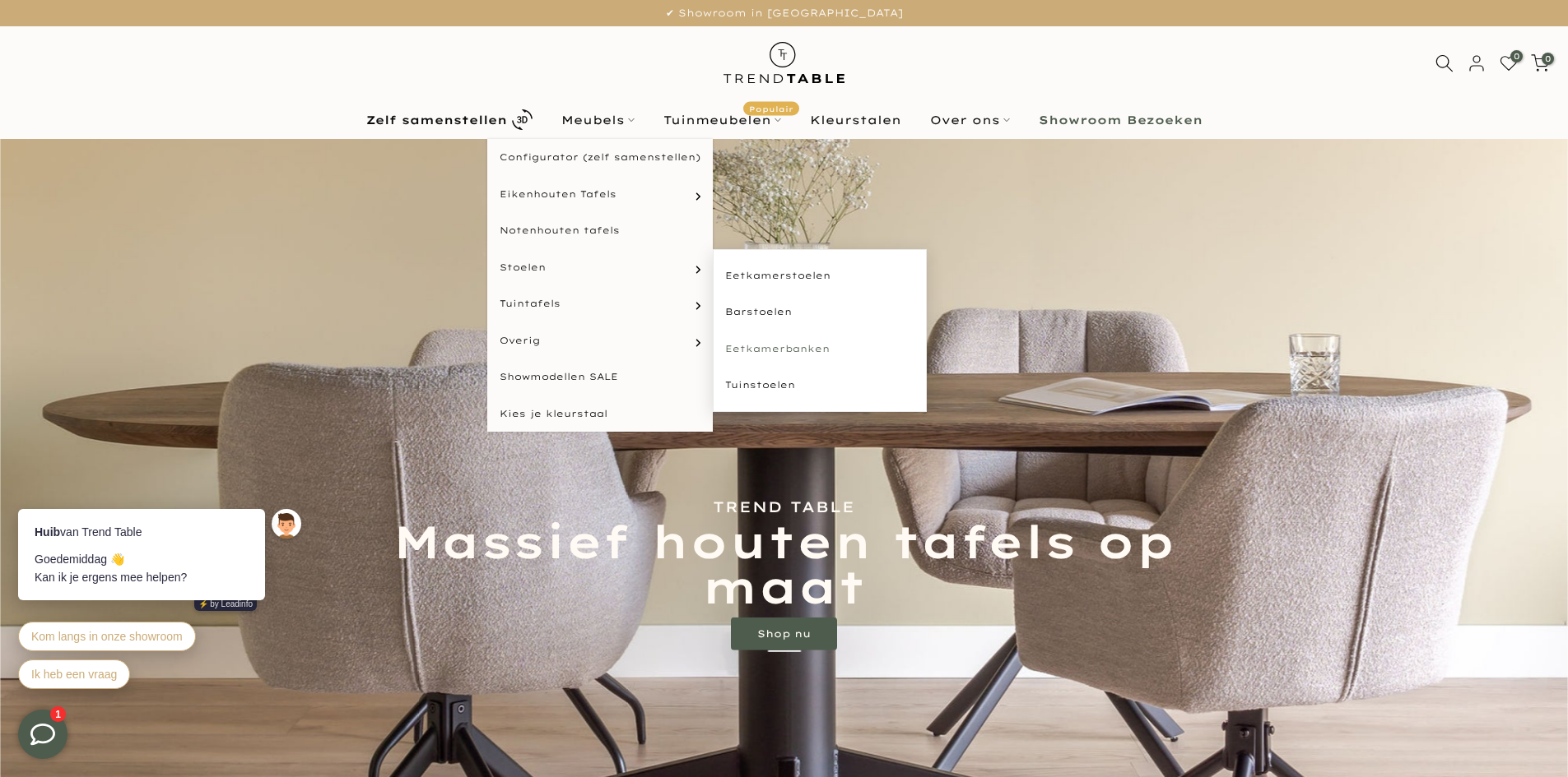
type input "****"
click at [779, 352] on link "Eetkamerbanken" at bounding box center [819, 350] width 214 height 37
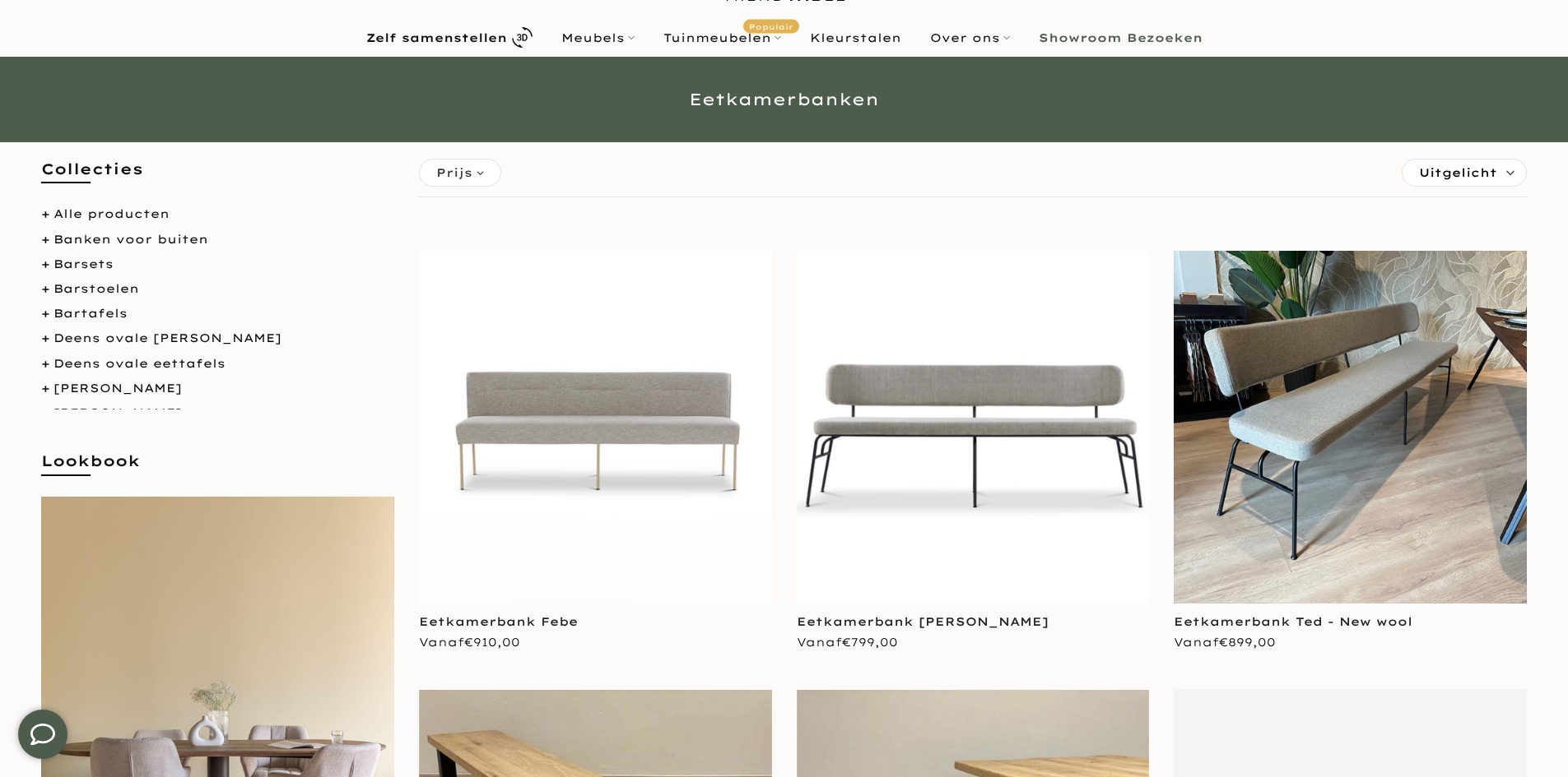
type input "****"
click at [661, 363] on img at bounding box center [595, 427] width 353 height 353
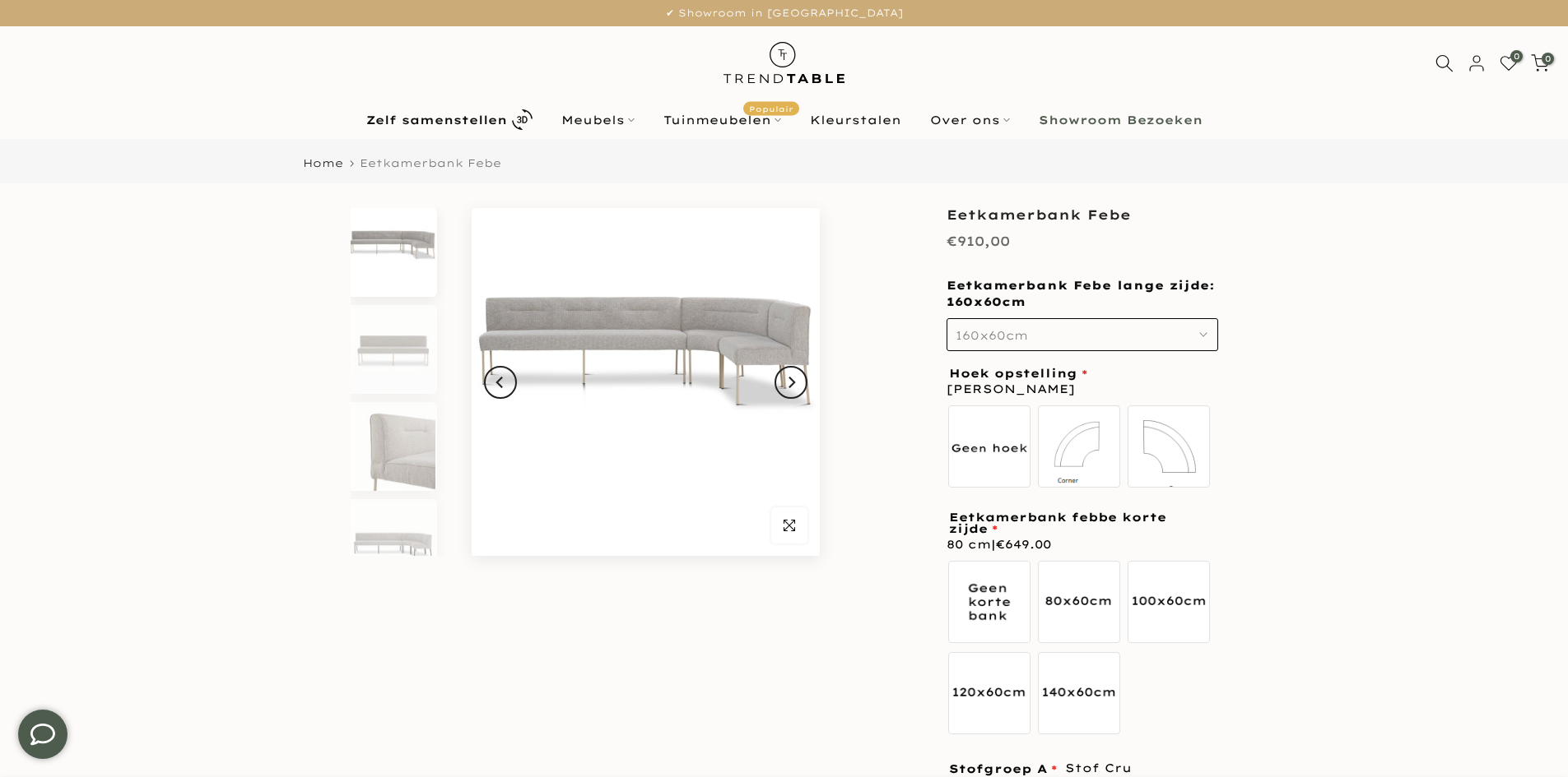
type input "****"
click at [1030, 318] on div "Eetkamerbank Febe lange zijde: 160x60cm 160x60cm 160x60cm 160x60cm 180x60cm 200…" at bounding box center [1082, 315] width 271 height 73
click at [1030, 331] on button "160x60cm" at bounding box center [1082, 335] width 271 height 33
click at [1032, 331] on button "160x60cm" at bounding box center [1082, 335] width 271 height 33
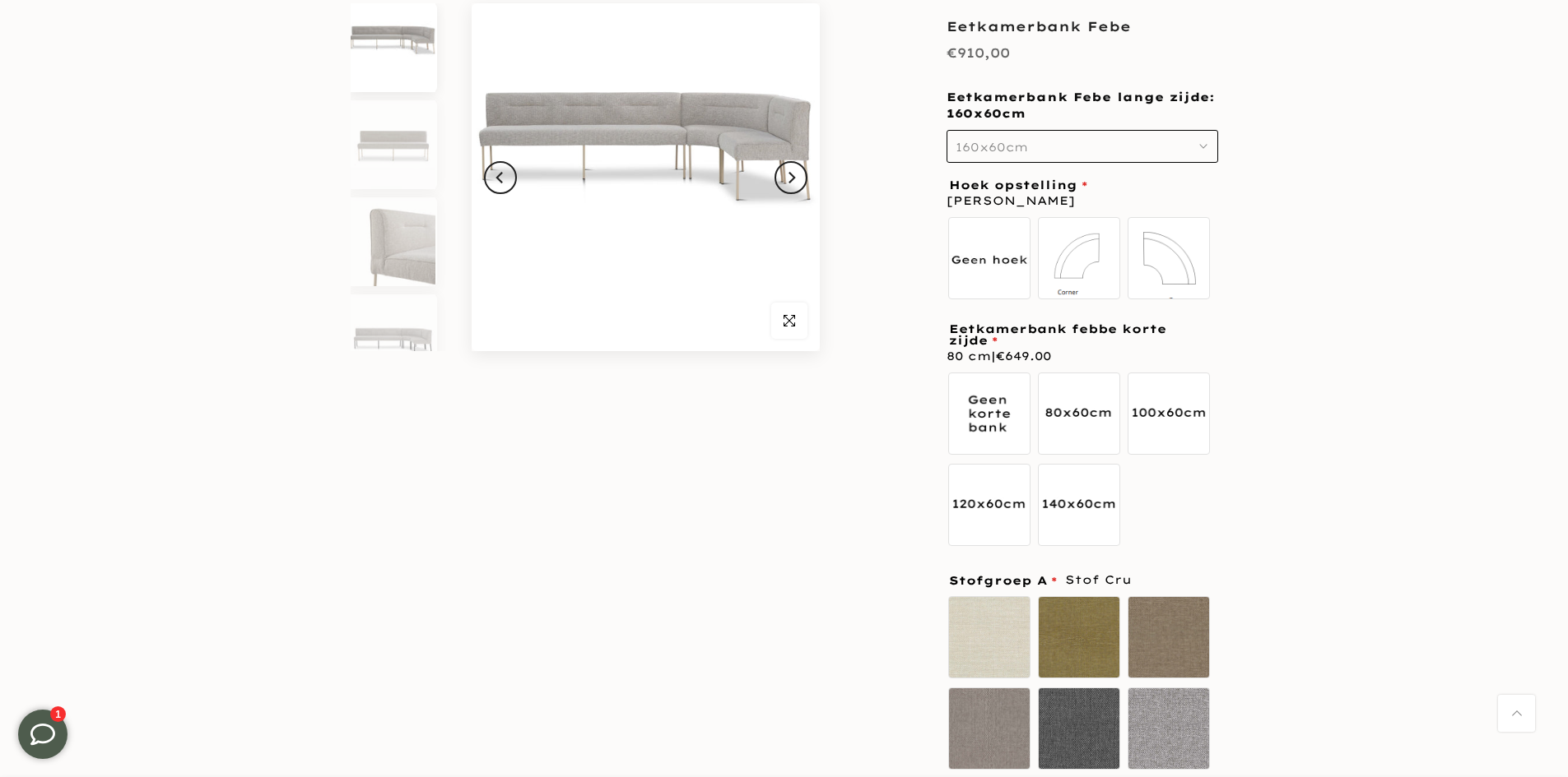
scroll to position [165, 0]
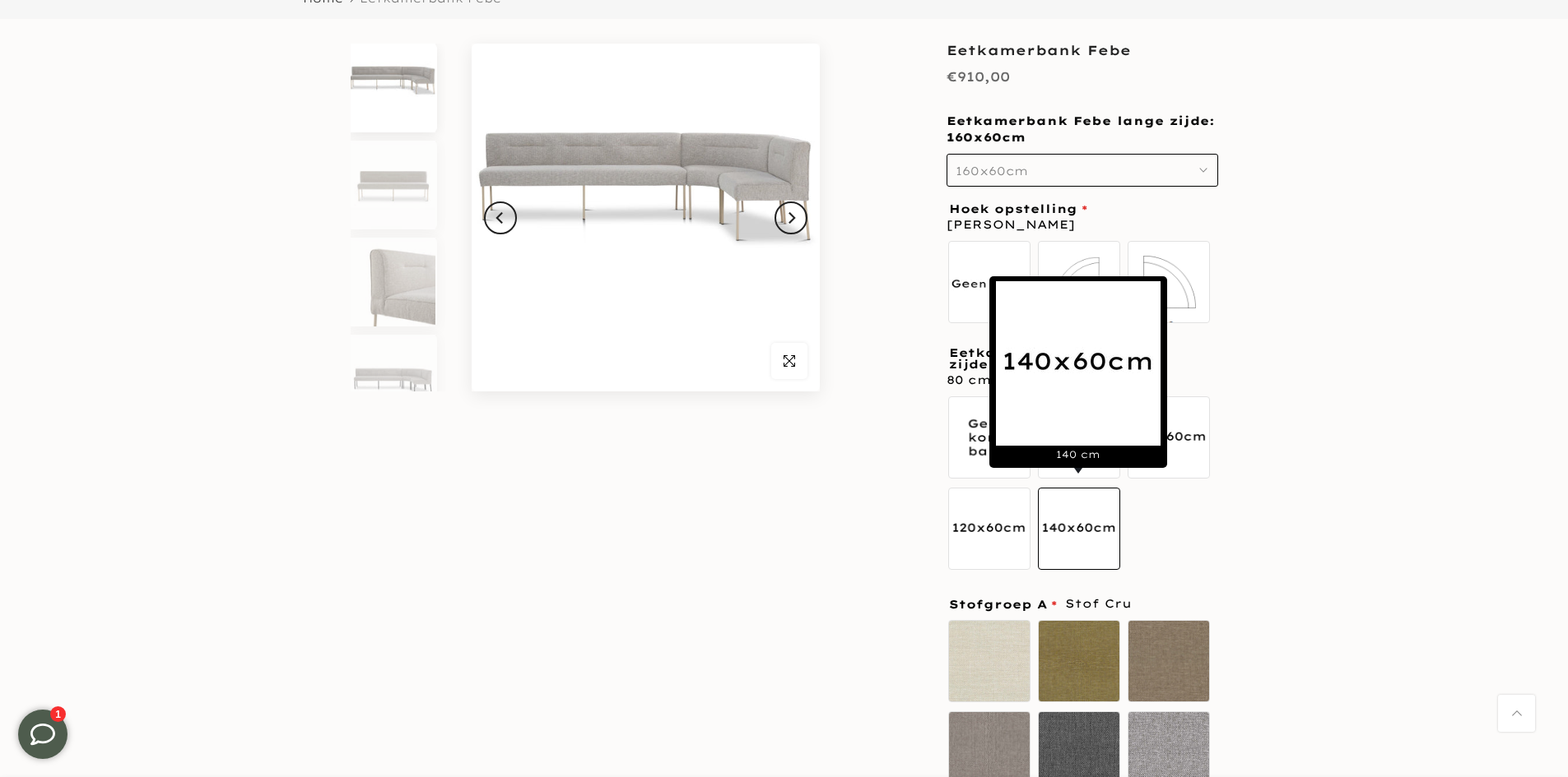
click at [1068, 521] on label "140 cm" at bounding box center [1079, 529] width 82 height 82
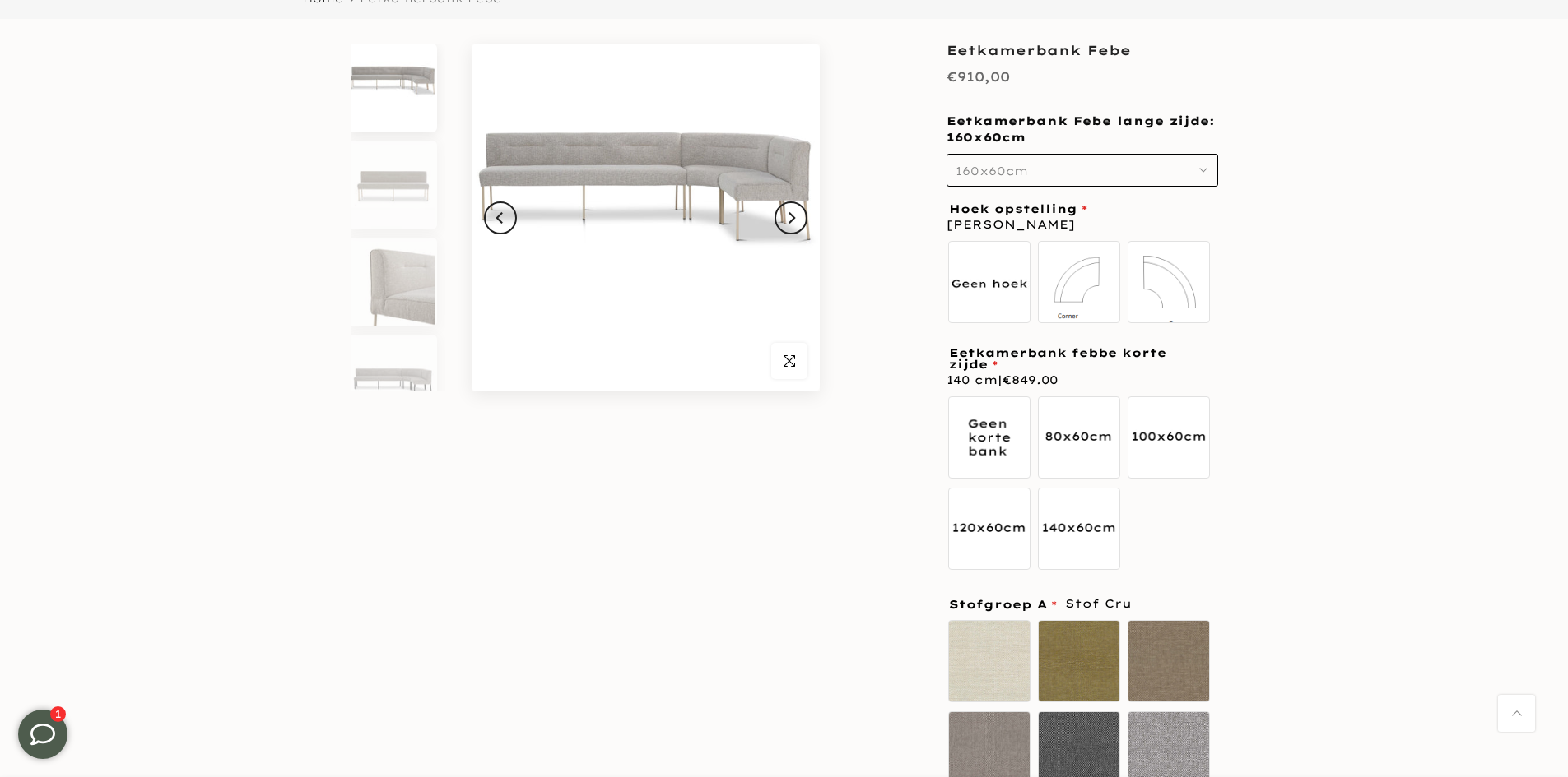
click at [1202, 509] on div "Geen korte bank 80 cm 100 cm 120 cm 140 cm" at bounding box center [1082, 486] width 271 height 182
click at [357, 183] on img at bounding box center [393, 185] width 84 height 89
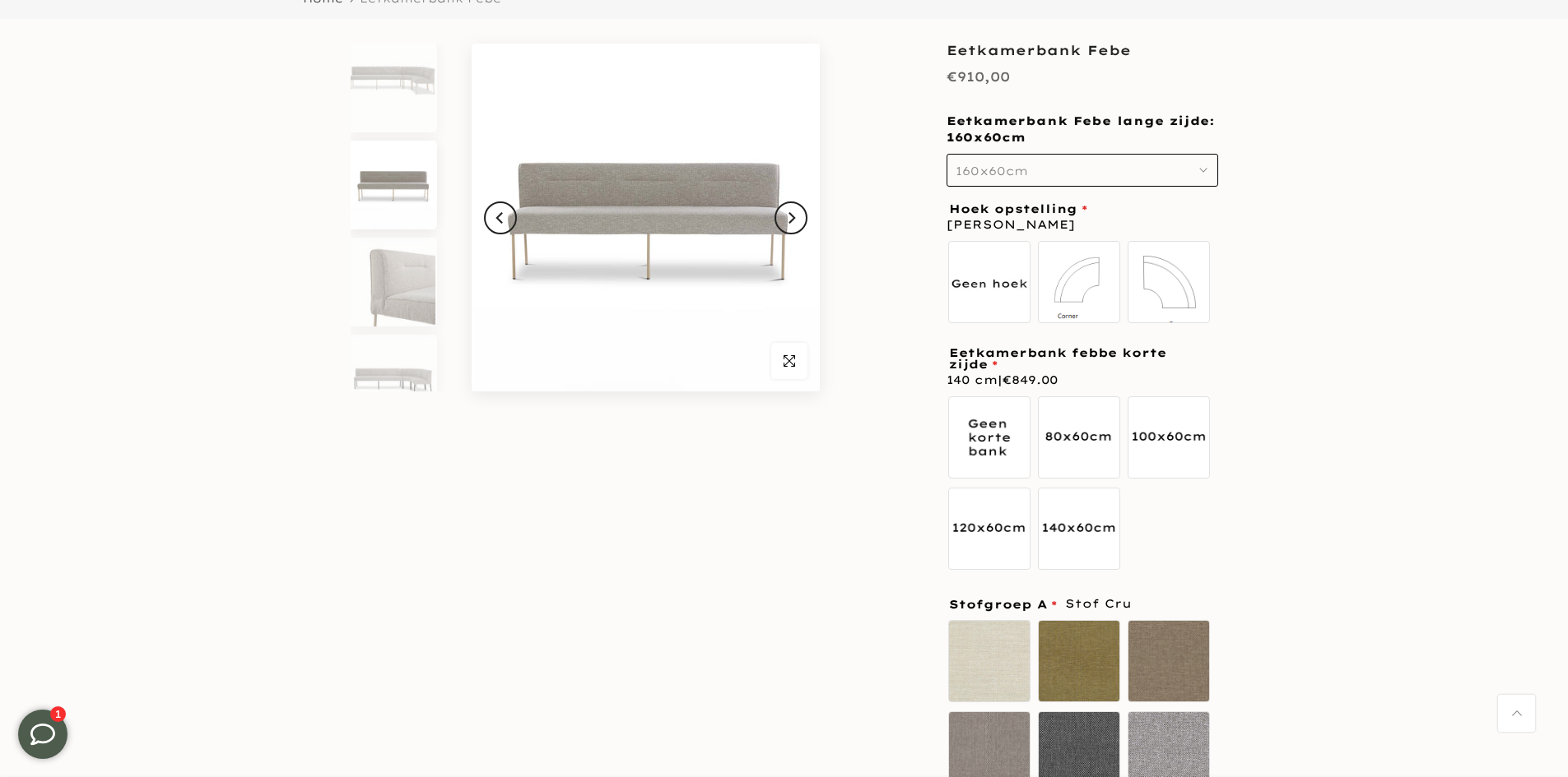
scroll to position [15, 0]
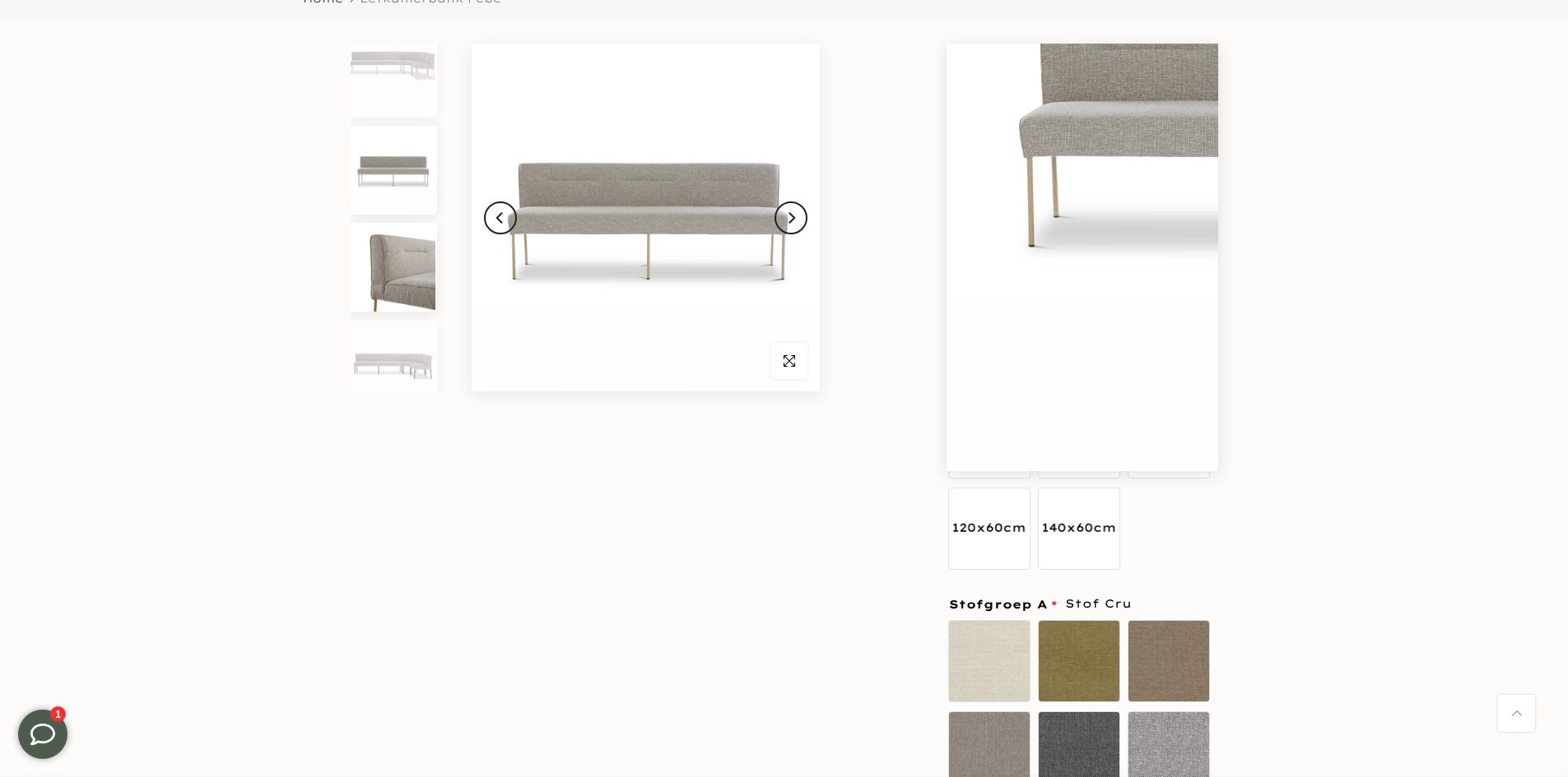
click at [371, 312] on img at bounding box center [393, 267] width 84 height 89
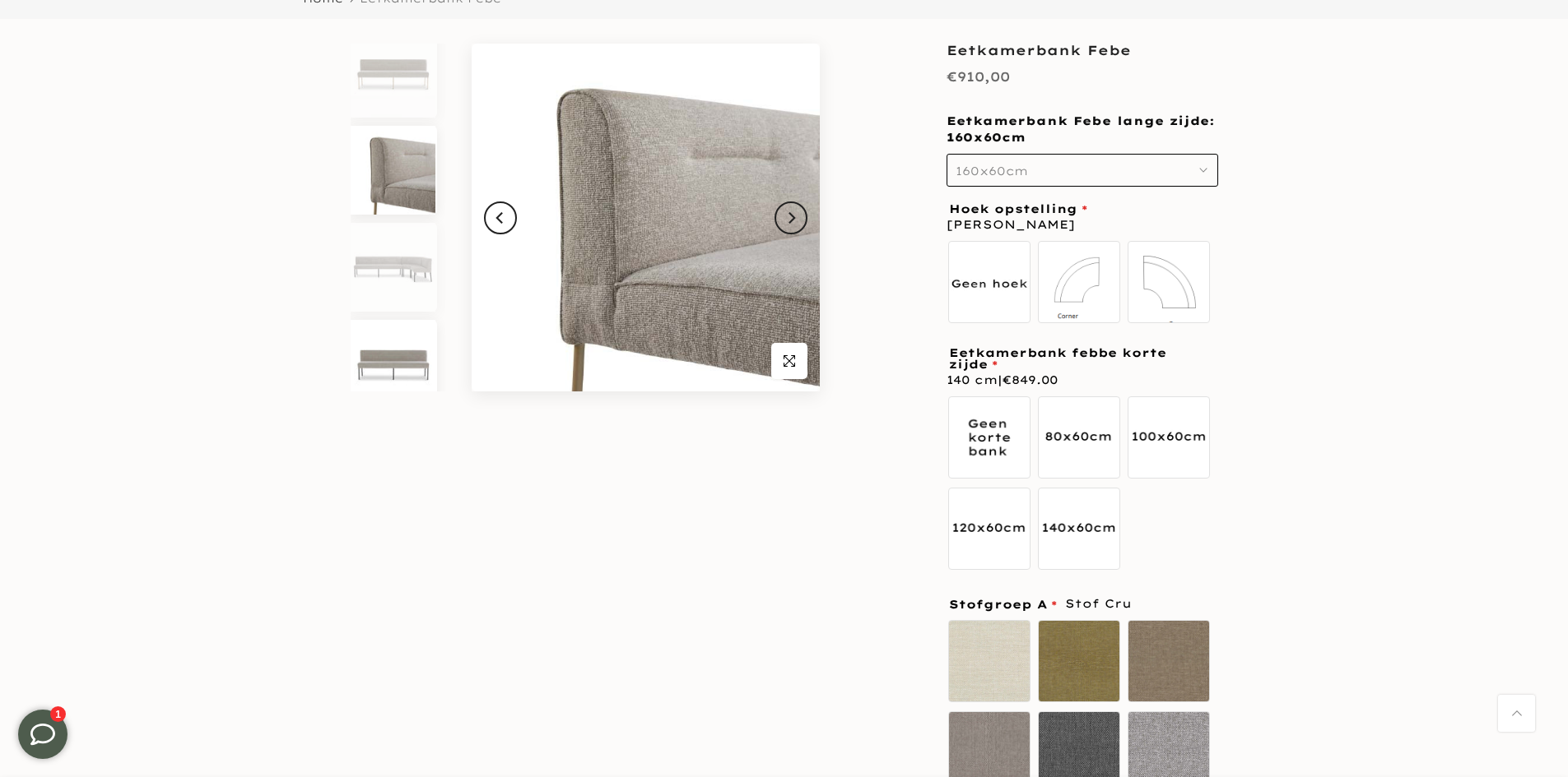
click at [398, 366] on img at bounding box center [393, 364] width 84 height 89
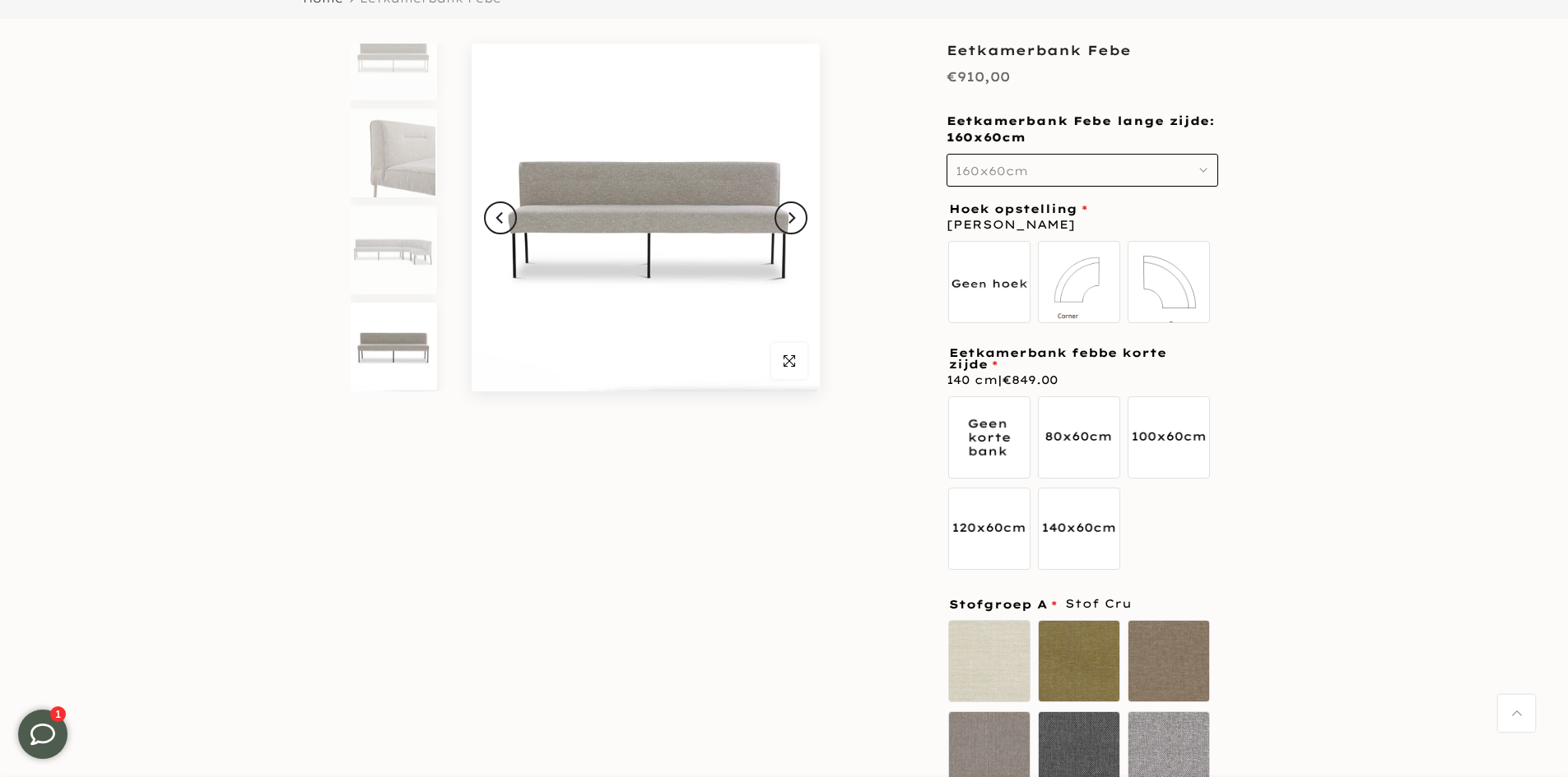
click at [978, 167] on span "160x60cm" at bounding box center [992, 170] width 73 height 15
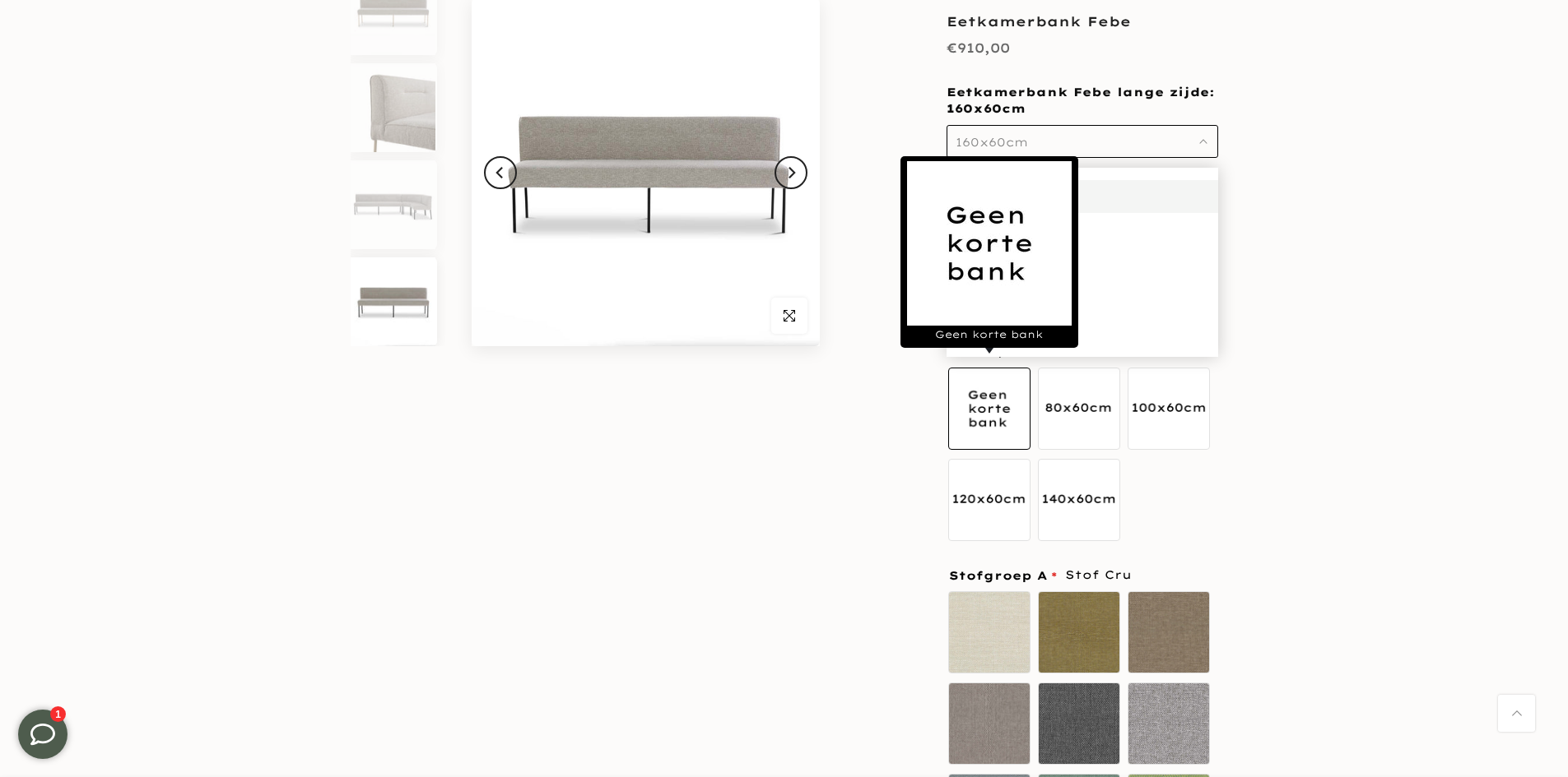
scroll to position [247, 0]
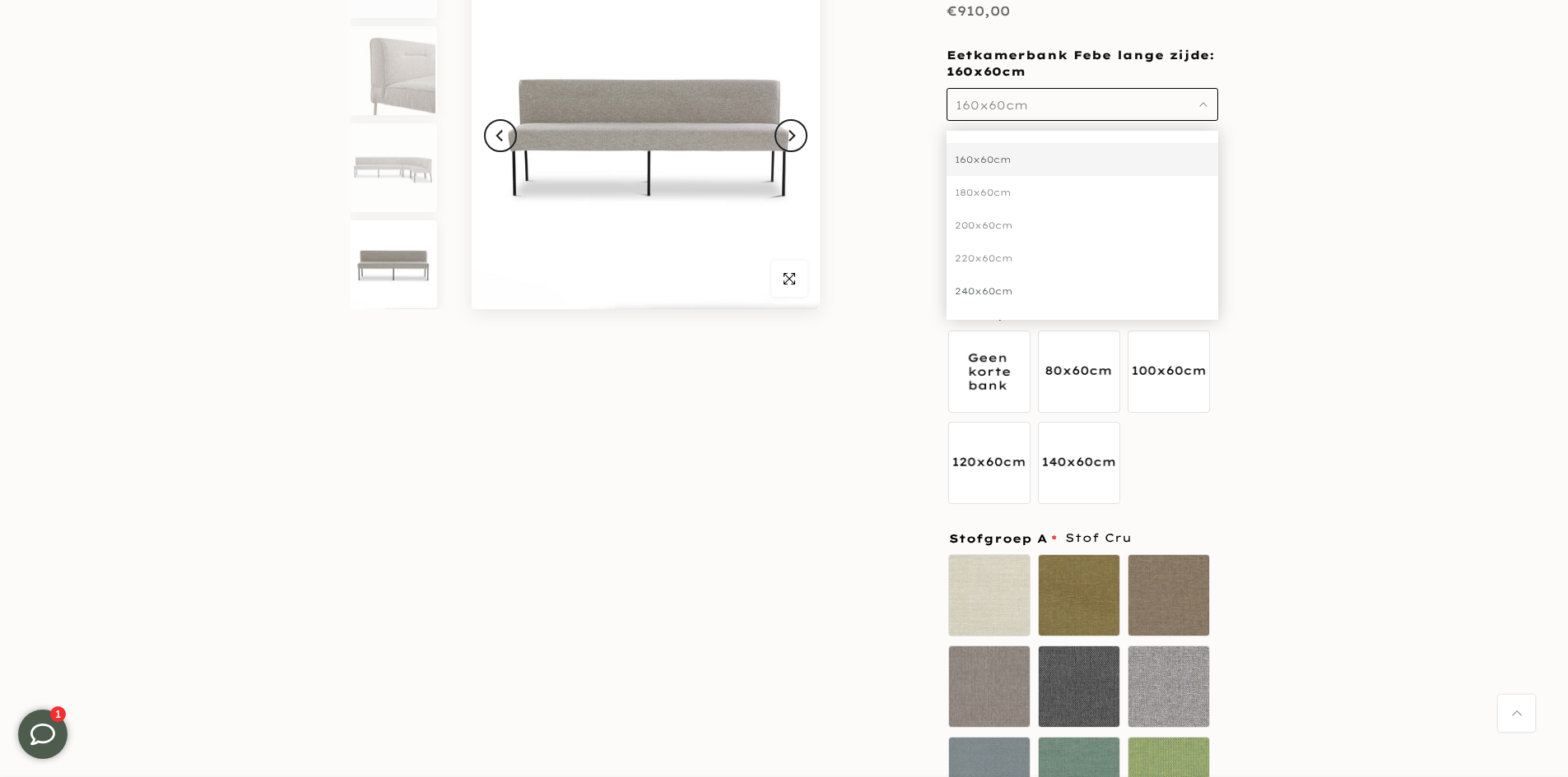
click at [1008, 285] on div "240x60cm" at bounding box center [1082, 291] width 271 height 33
click at [970, 108] on span "240x60cm" at bounding box center [993, 105] width 74 height 15
click at [970, 104] on span "240x60cm" at bounding box center [993, 105] width 74 height 15
click at [1050, 86] on div "Eetkamerbank Febe lange zijde: 240x60cm 240x60cm 240x60cm 160x60cm 180x60cm 200…" at bounding box center [1082, 84] width 271 height 73
click at [1048, 100] on button "240x60cm" at bounding box center [1082, 105] width 271 height 33
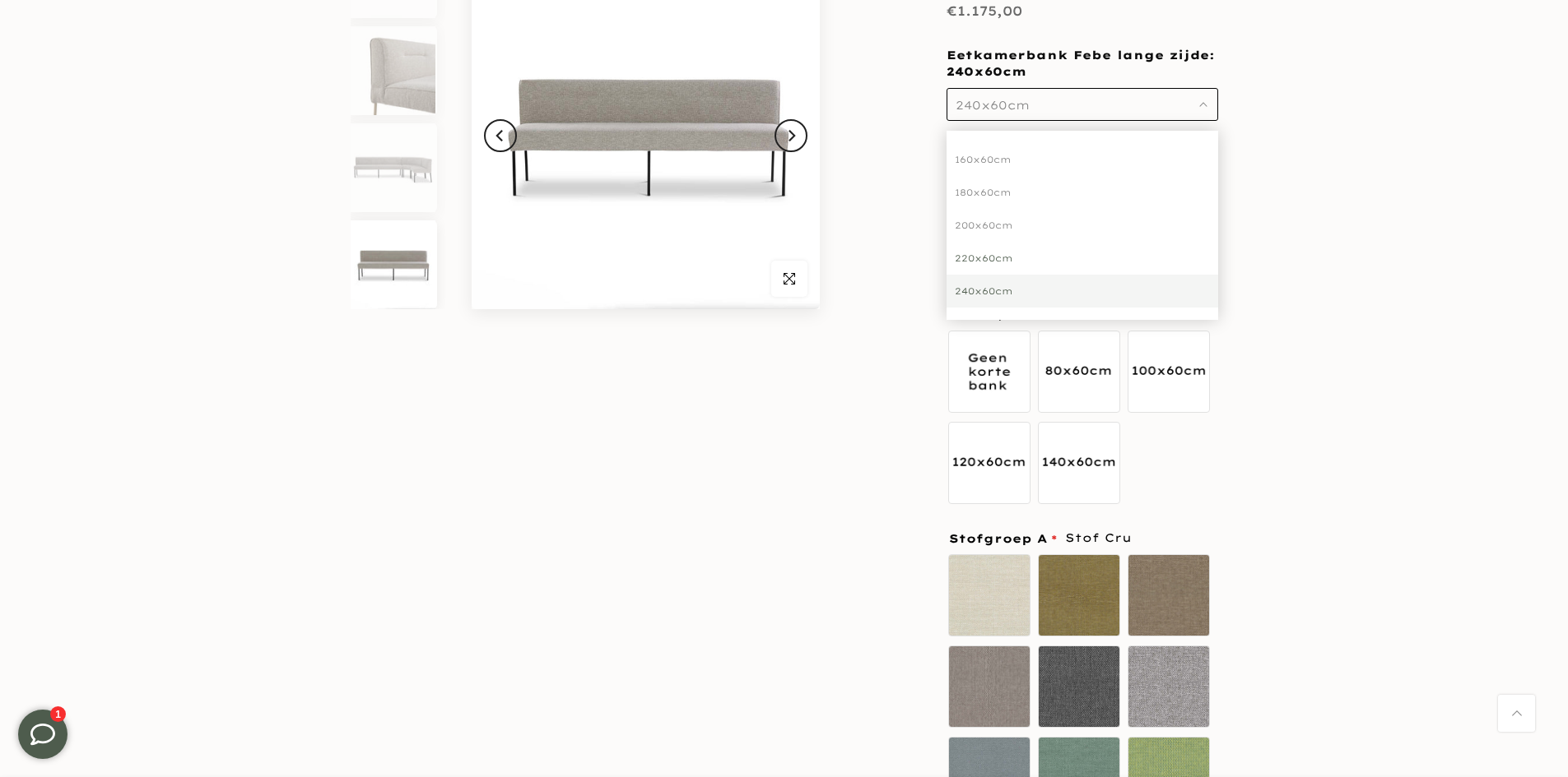
click at [989, 266] on div "220x60cm" at bounding box center [1082, 259] width 271 height 33
click at [1013, 79] on span "220x60cm" at bounding box center [986, 72] width 79 height 17
click at [1013, 98] on span "220x60cm" at bounding box center [993, 105] width 74 height 15
click at [984, 289] on div "240x60cm" at bounding box center [1082, 291] width 271 height 33
click at [1013, 121] on button "240x60cm" at bounding box center [1082, 105] width 271 height 33
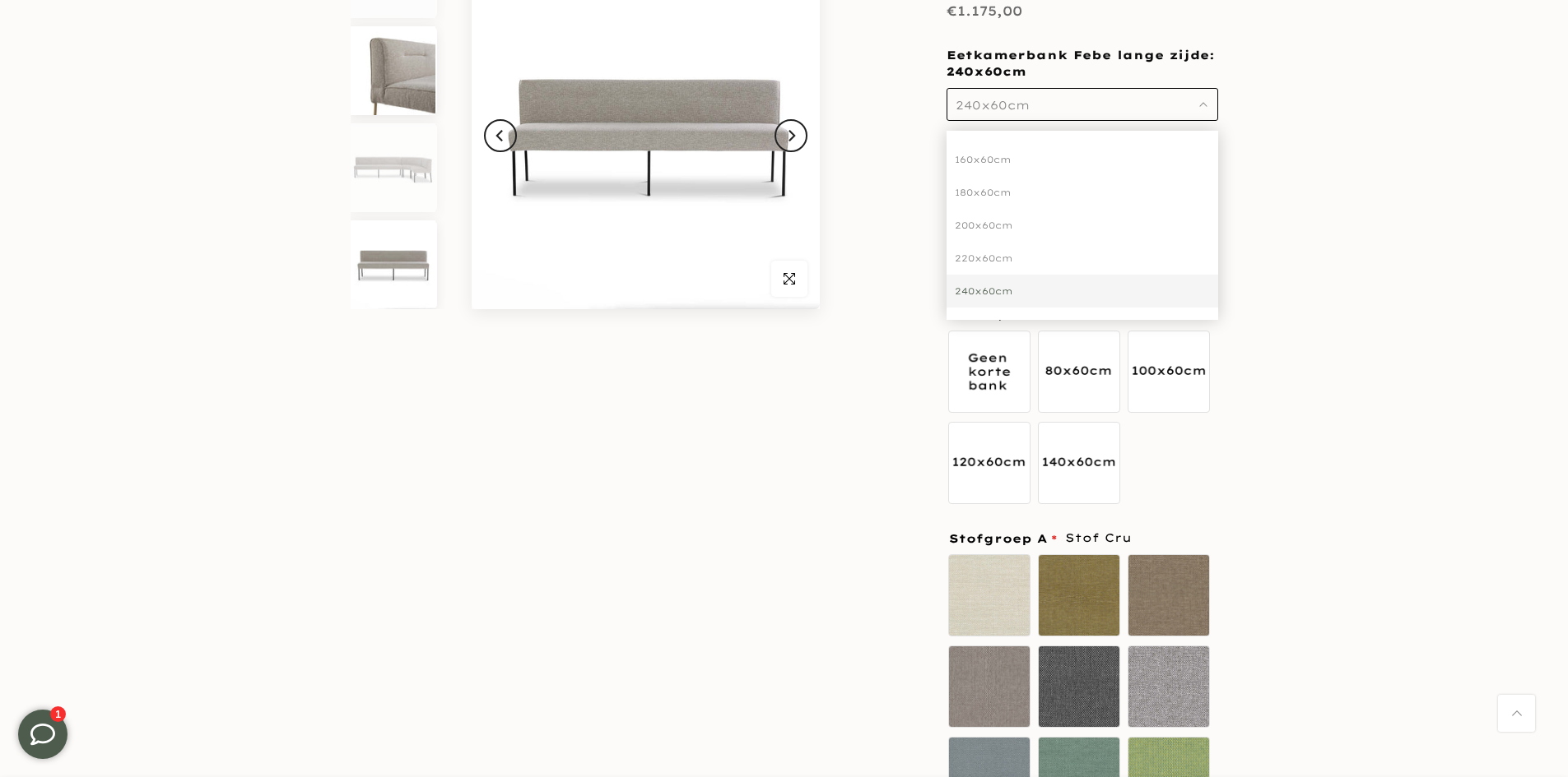
click at [387, 65] on img at bounding box center [393, 71] width 84 height 89
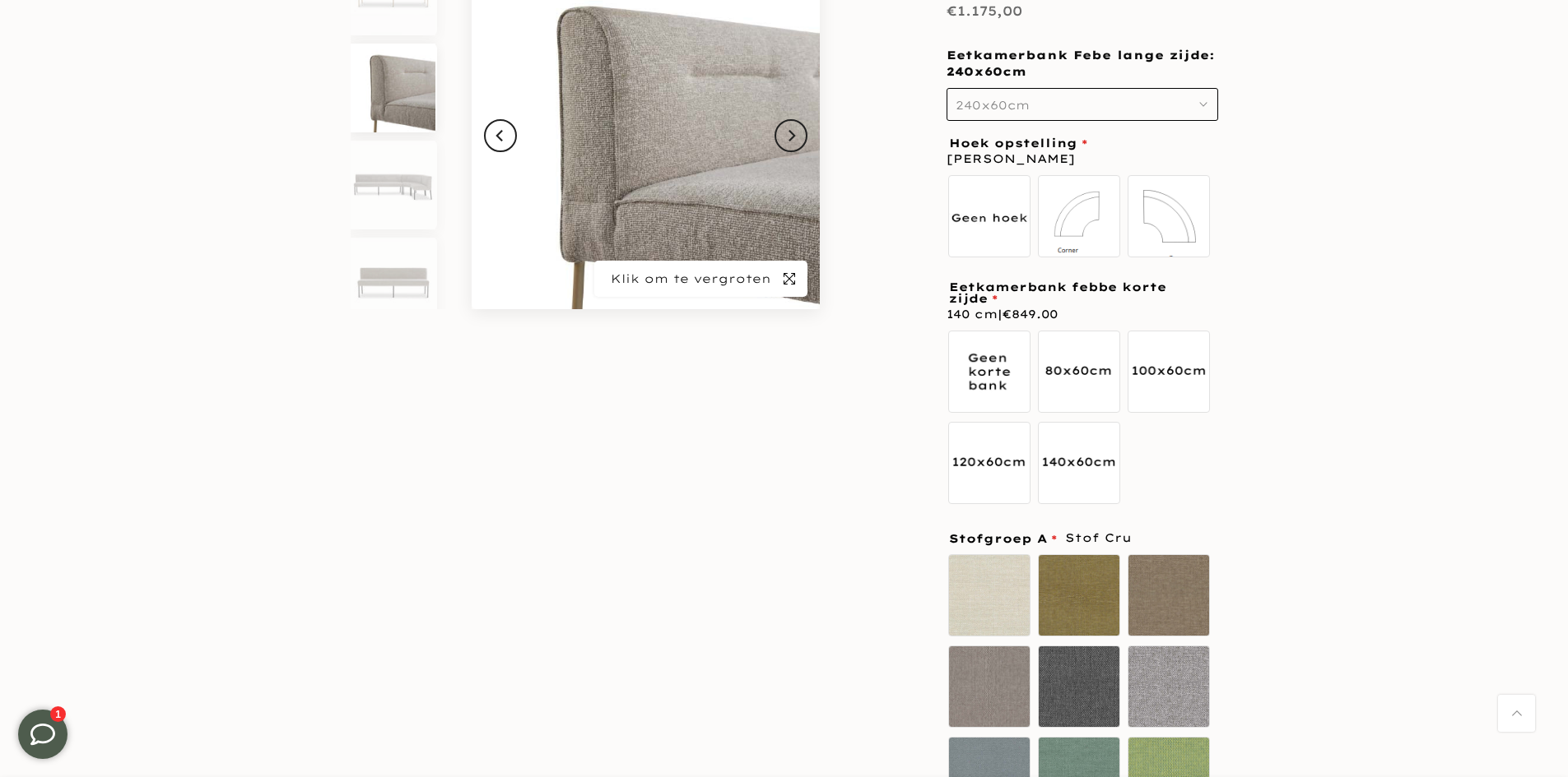
click at [790, 284] on icon "button" at bounding box center [789, 278] width 12 height 13
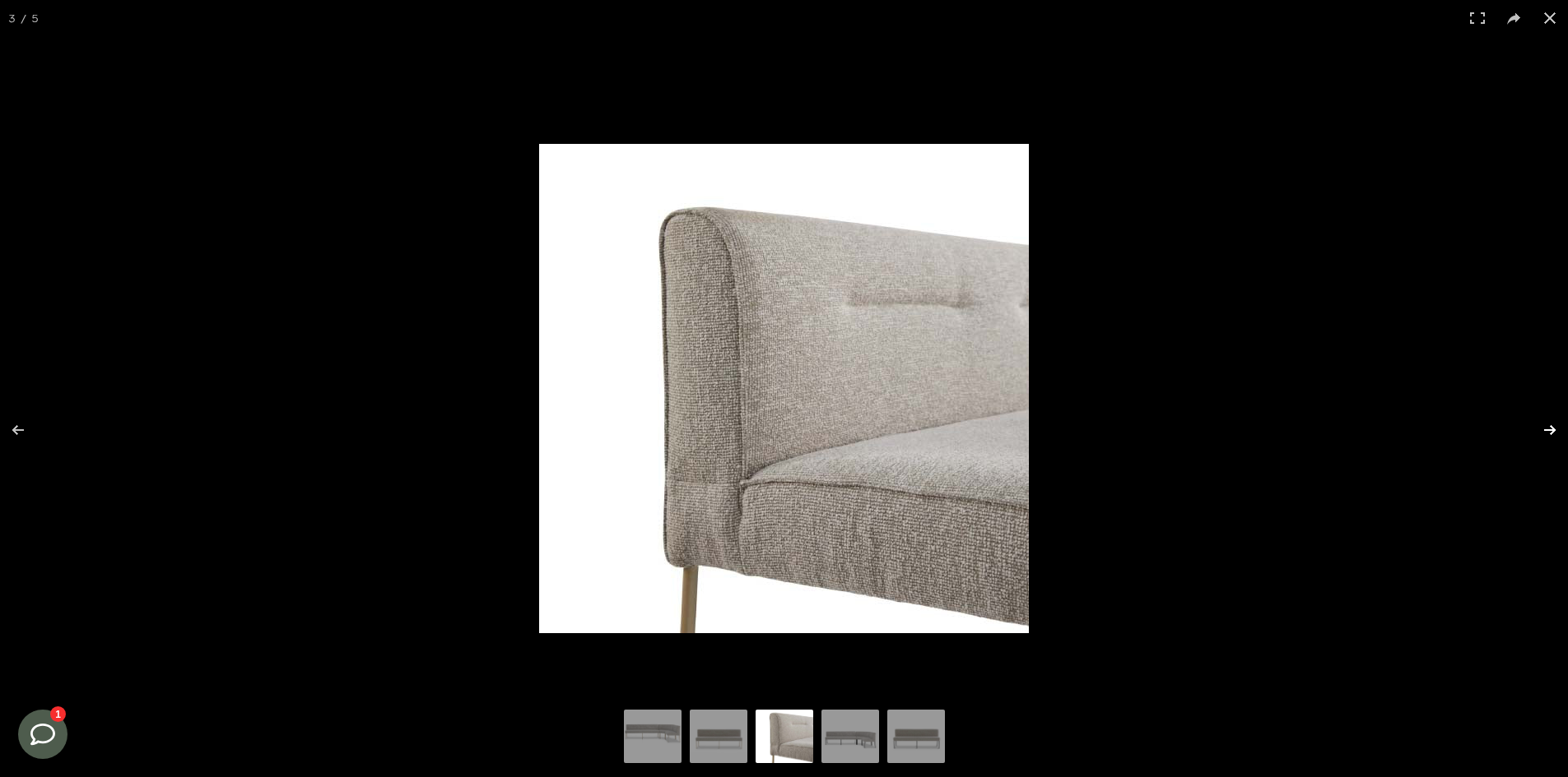
click at [1564, 436] on button at bounding box center [1539, 430] width 58 height 82
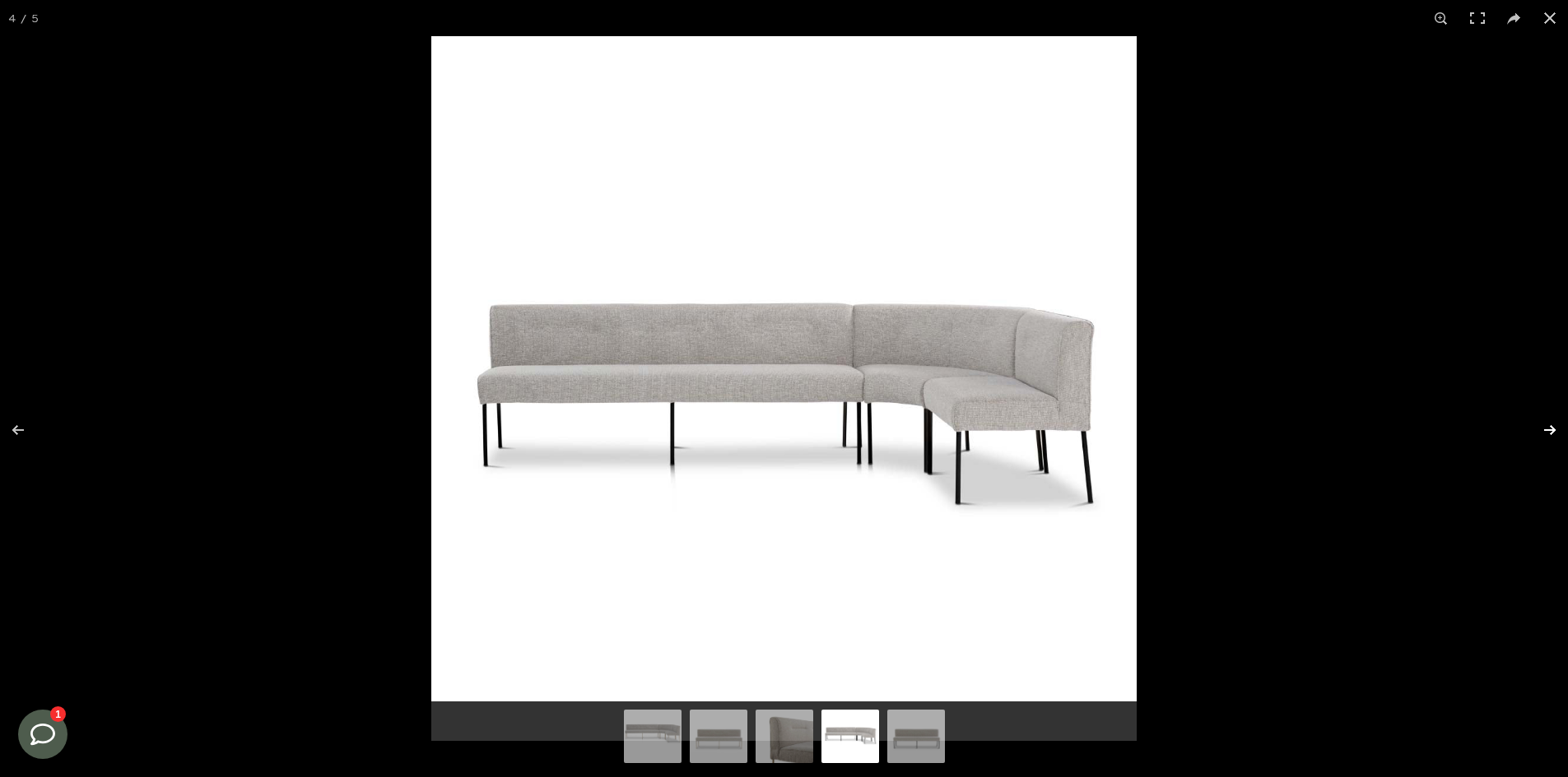
click at [1557, 437] on button at bounding box center [1539, 430] width 58 height 82
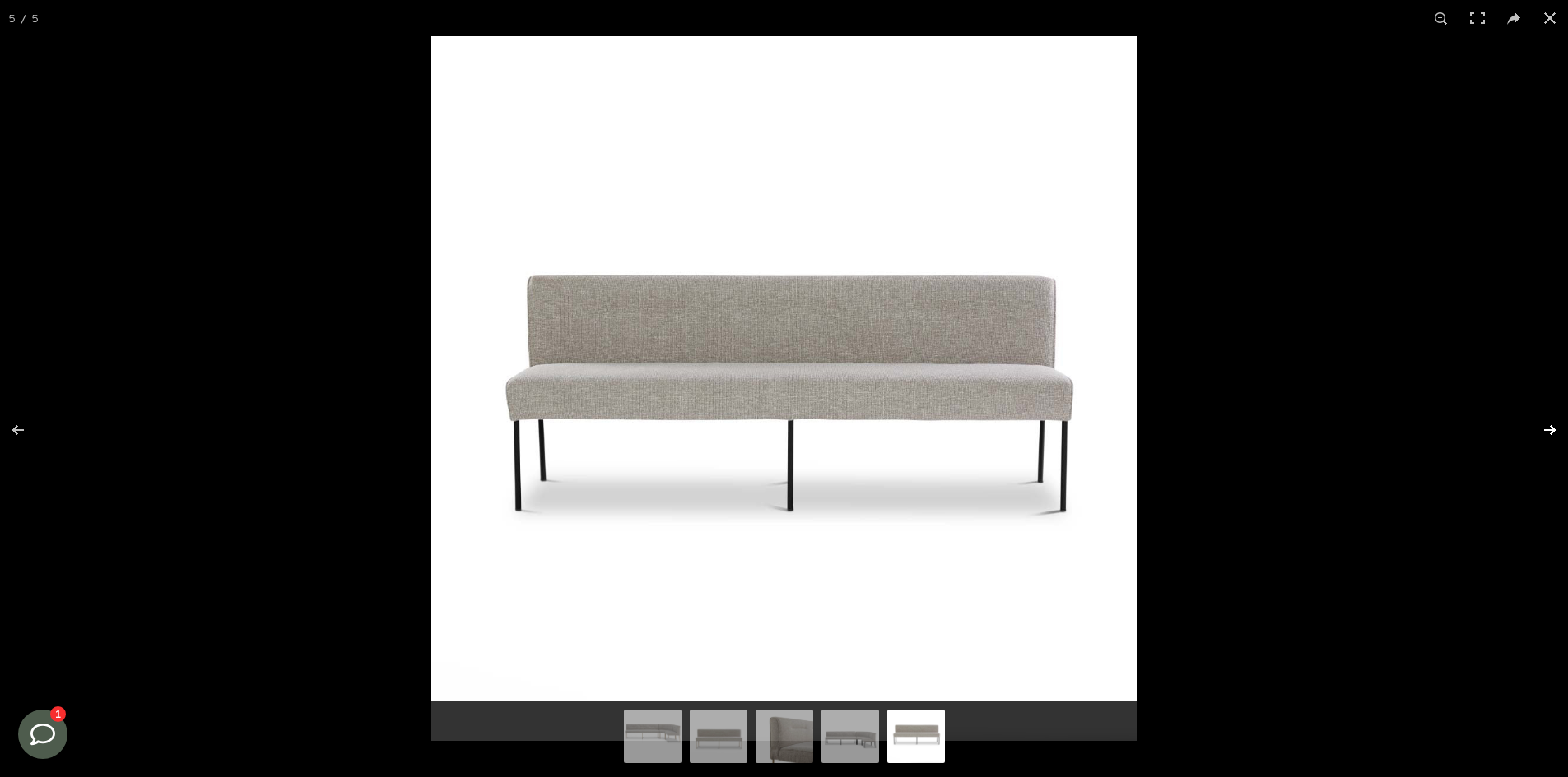
click at [1543, 416] on button at bounding box center [1539, 430] width 58 height 82
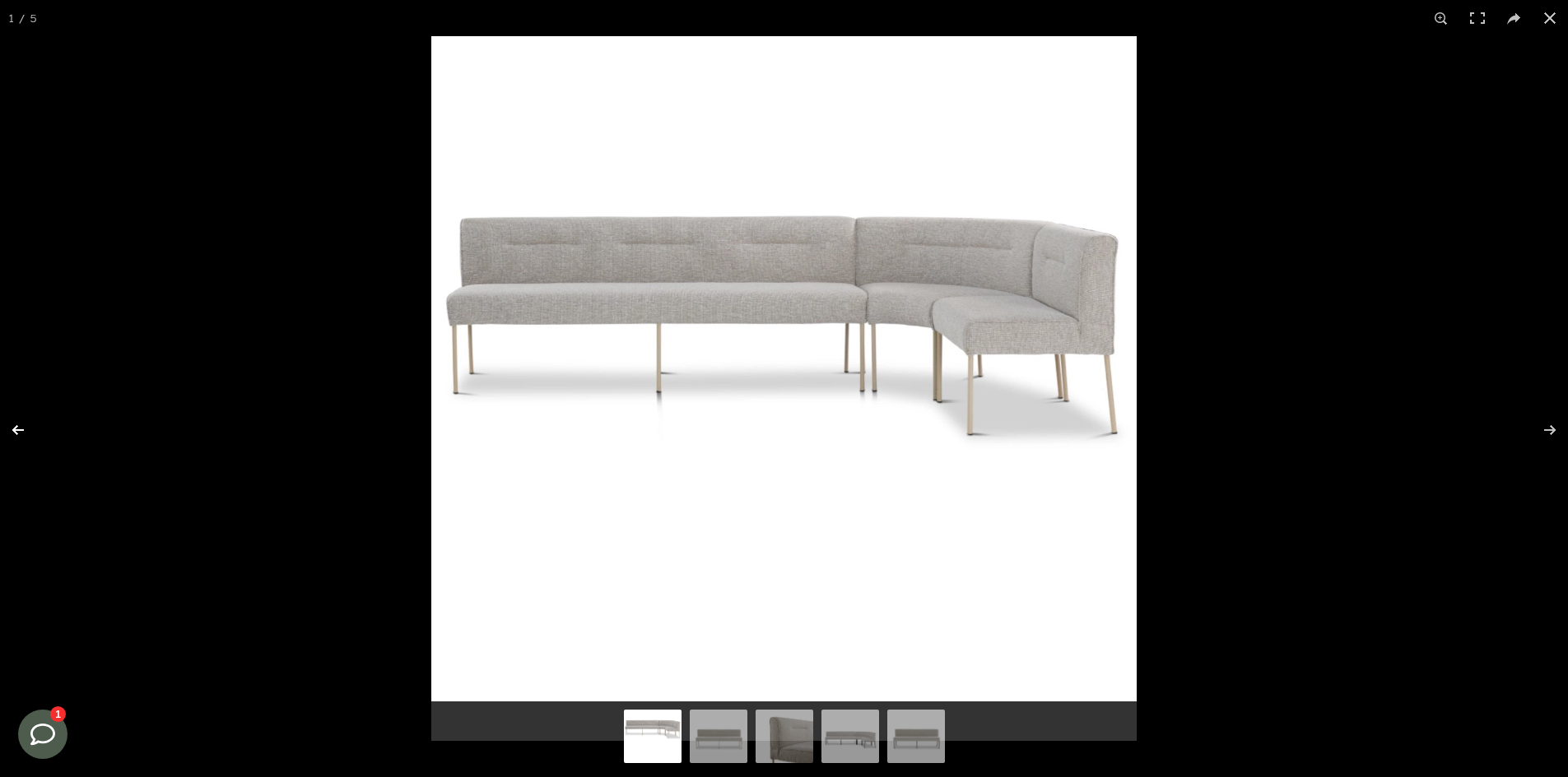
click at [18, 426] on button at bounding box center [28, 430] width 58 height 82
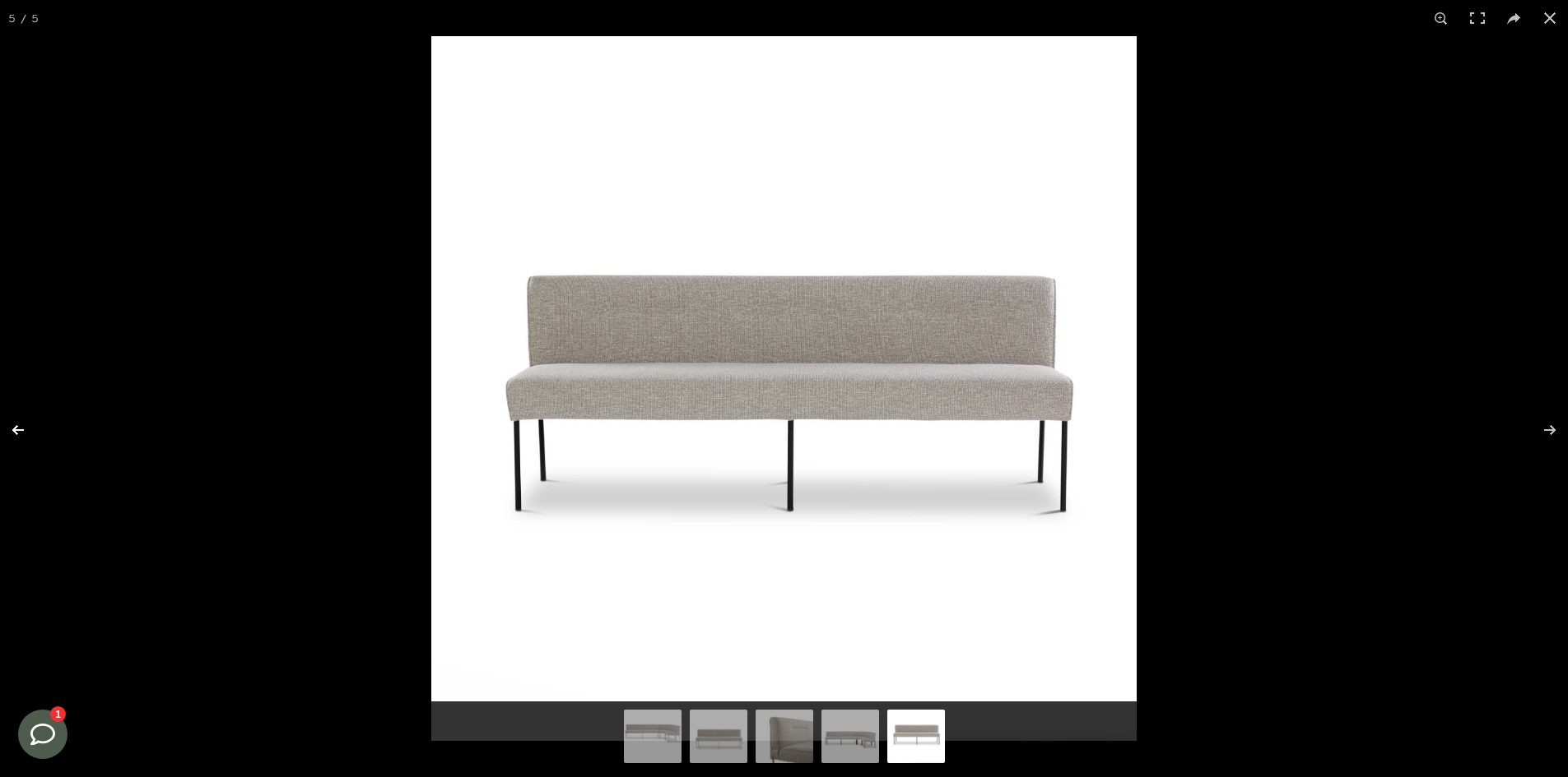
click at [18, 421] on button at bounding box center [28, 430] width 58 height 82
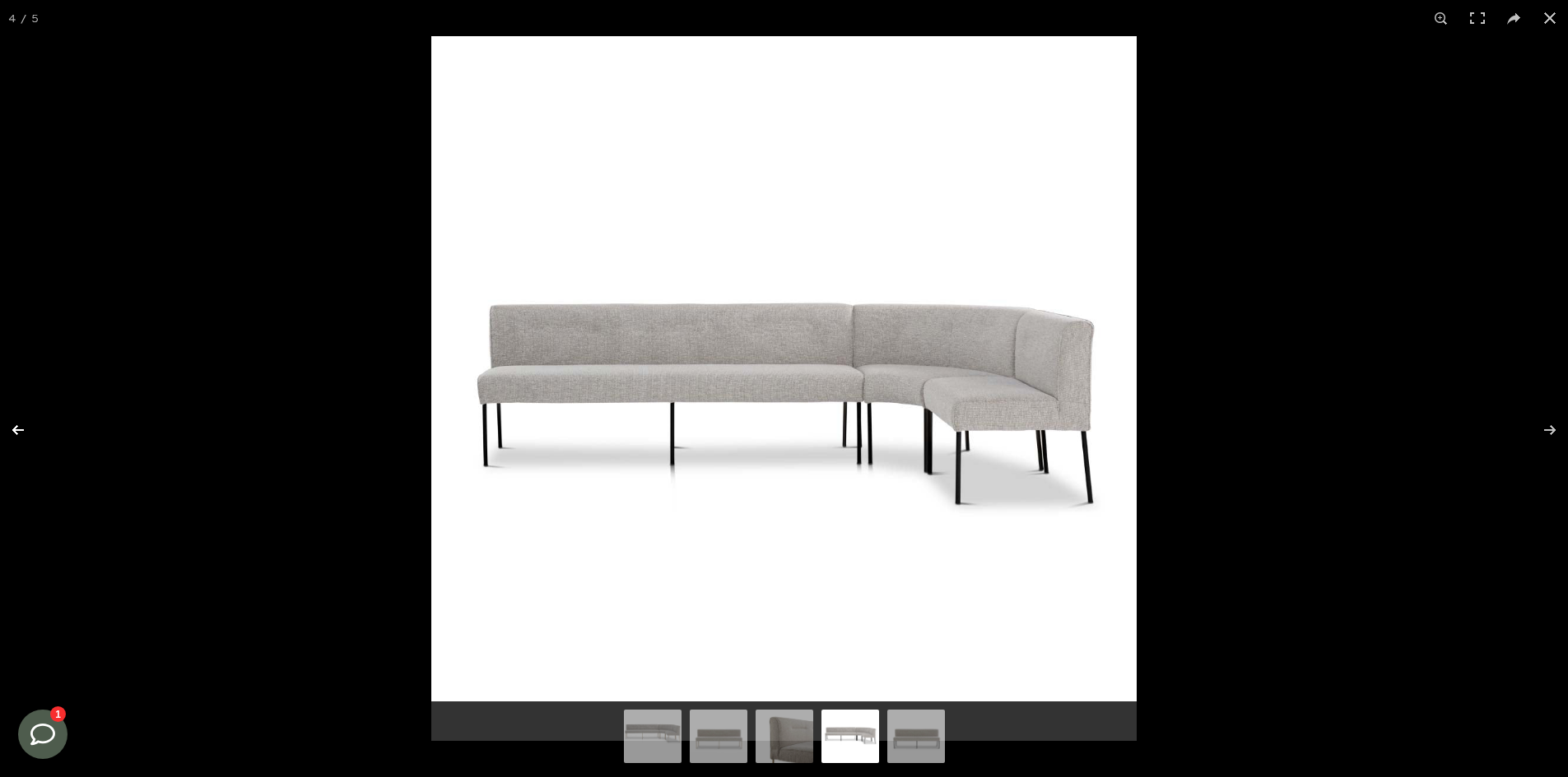
click at [40, 414] on button at bounding box center [28, 430] width 58 height 82
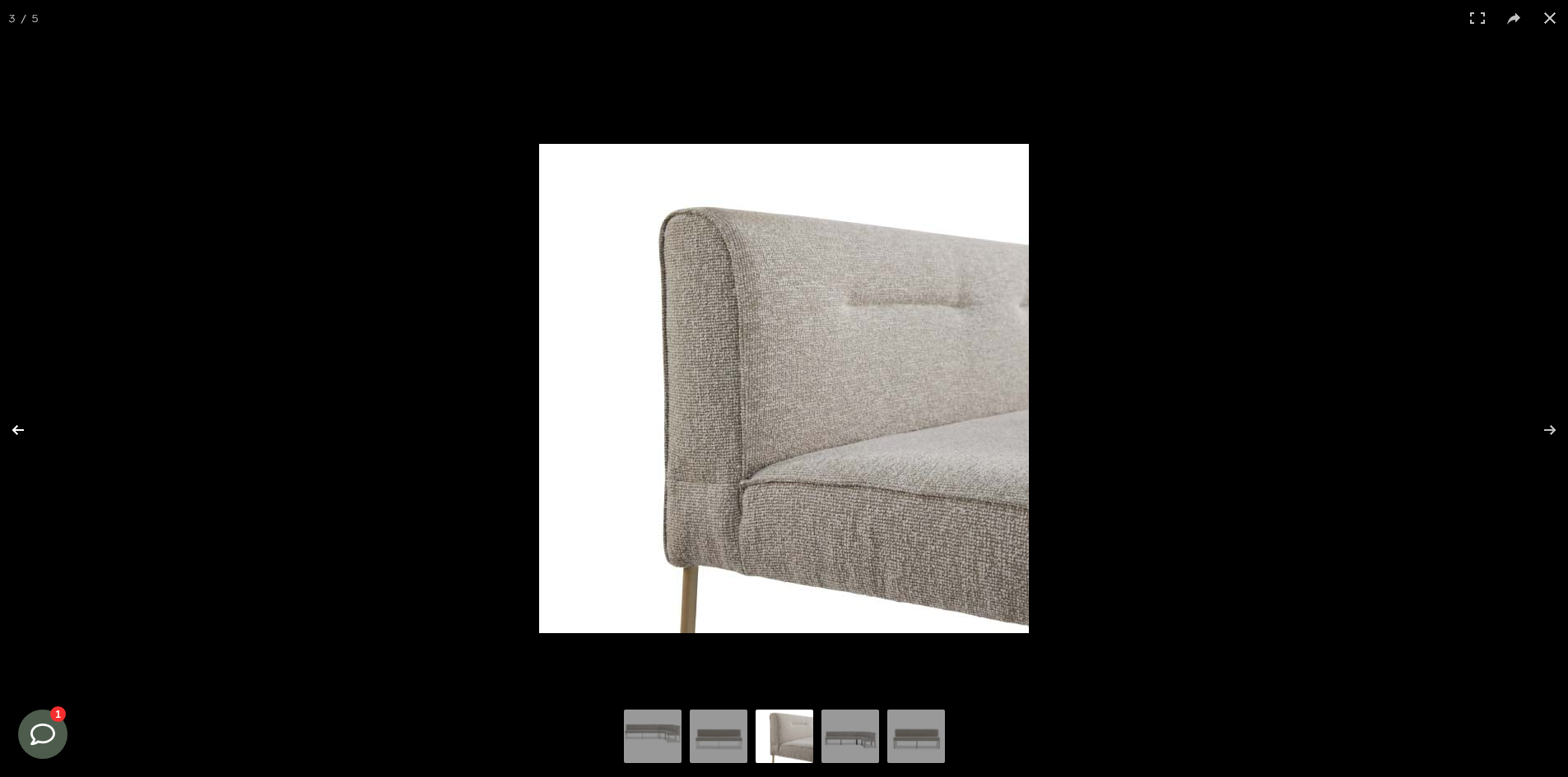
click at [36, 438] on button at bounding box center [28, 430] width 58 height 82
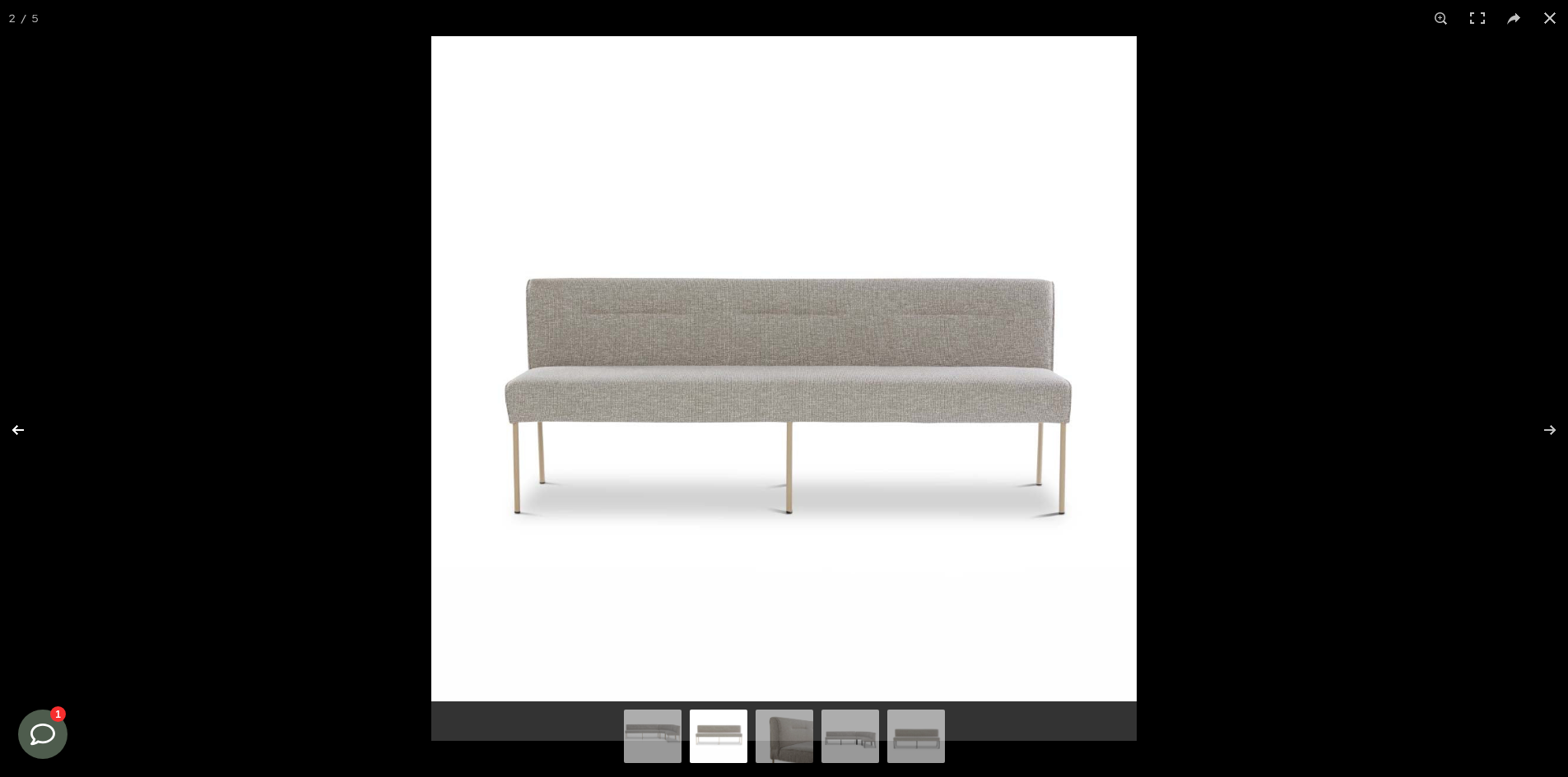
click at [36, 438] on button at bounding box center [28, 430] width 58 height 82
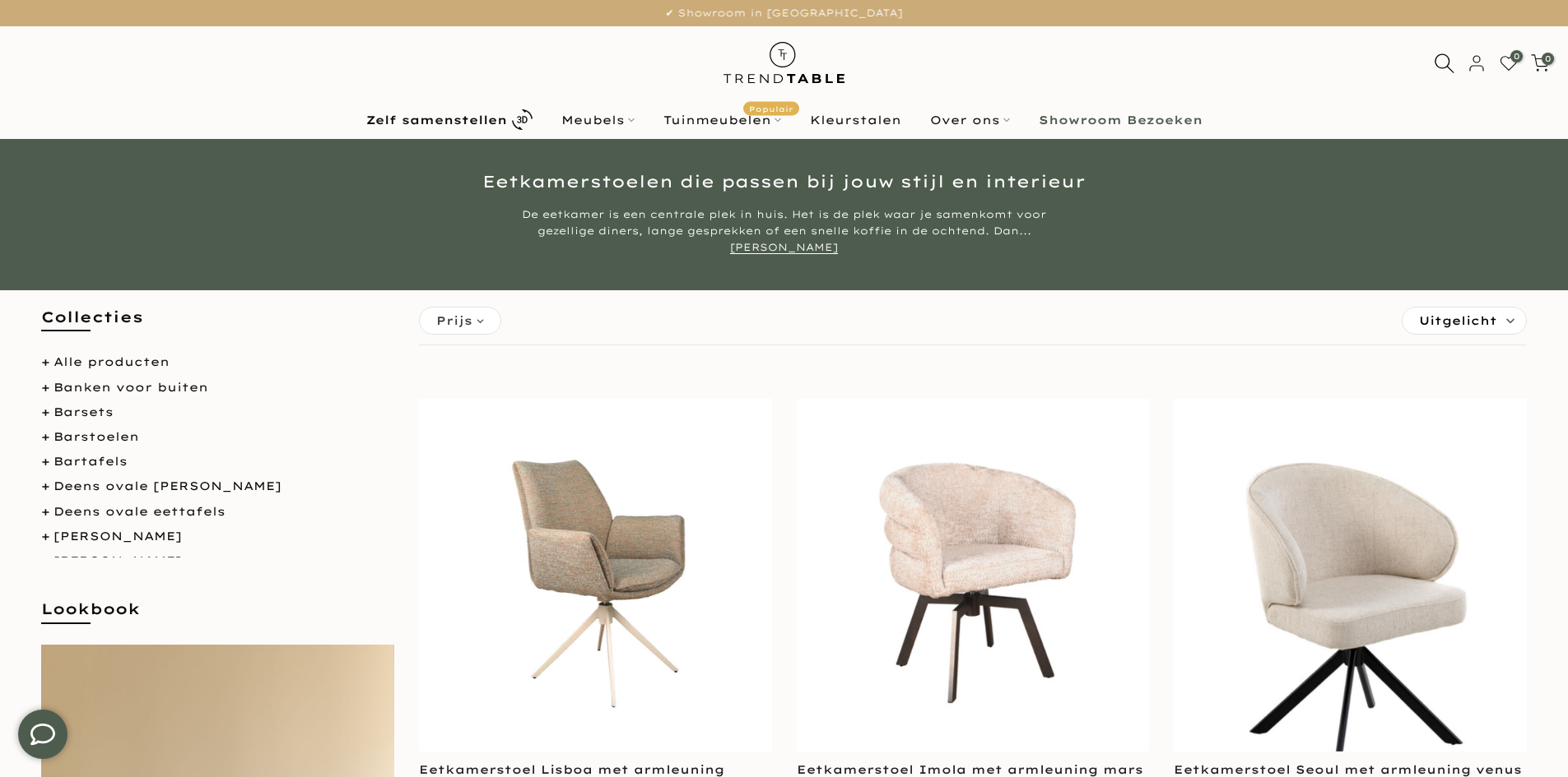
type input "****"
click at [1434, 52] on div "0 0 / €0,00" at bounding box center [784, 64] width 1568 height 74
click at [1437, 62] on icon at bounding box center [1444, 63] width 21 height 21
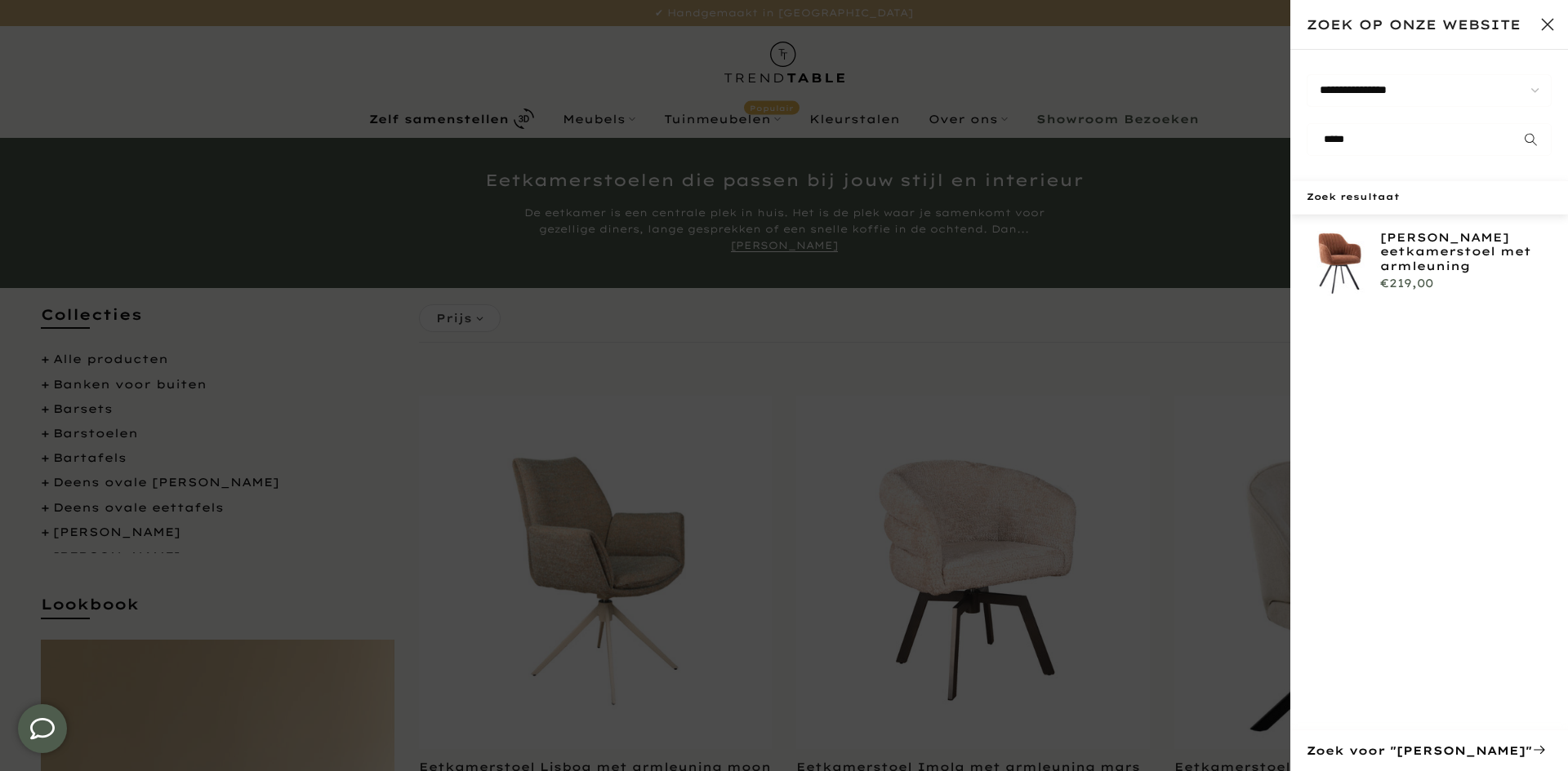
type input "*****"
drag, startPoint x: 1347, startPoint y: 253, endPoint x: 1353, endPoint y: 235, distance: 19.0
click at [1349, 253] on img at bounding box center [1338, 263] width 65 height 65
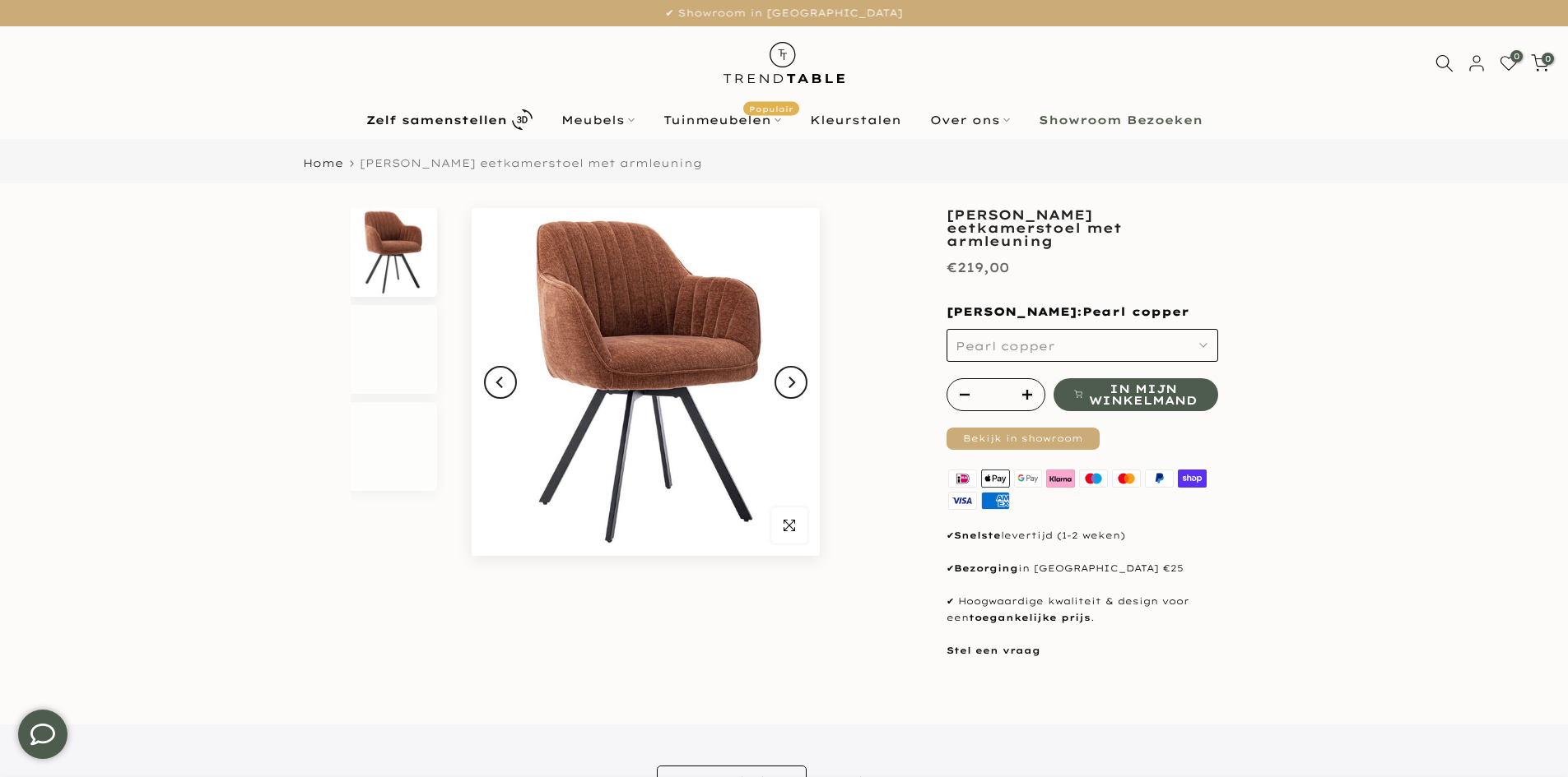
type input "****"
click at [1009, 329] on button "Pearl copper" at bounding box center [1082, 346] width 271 height 33
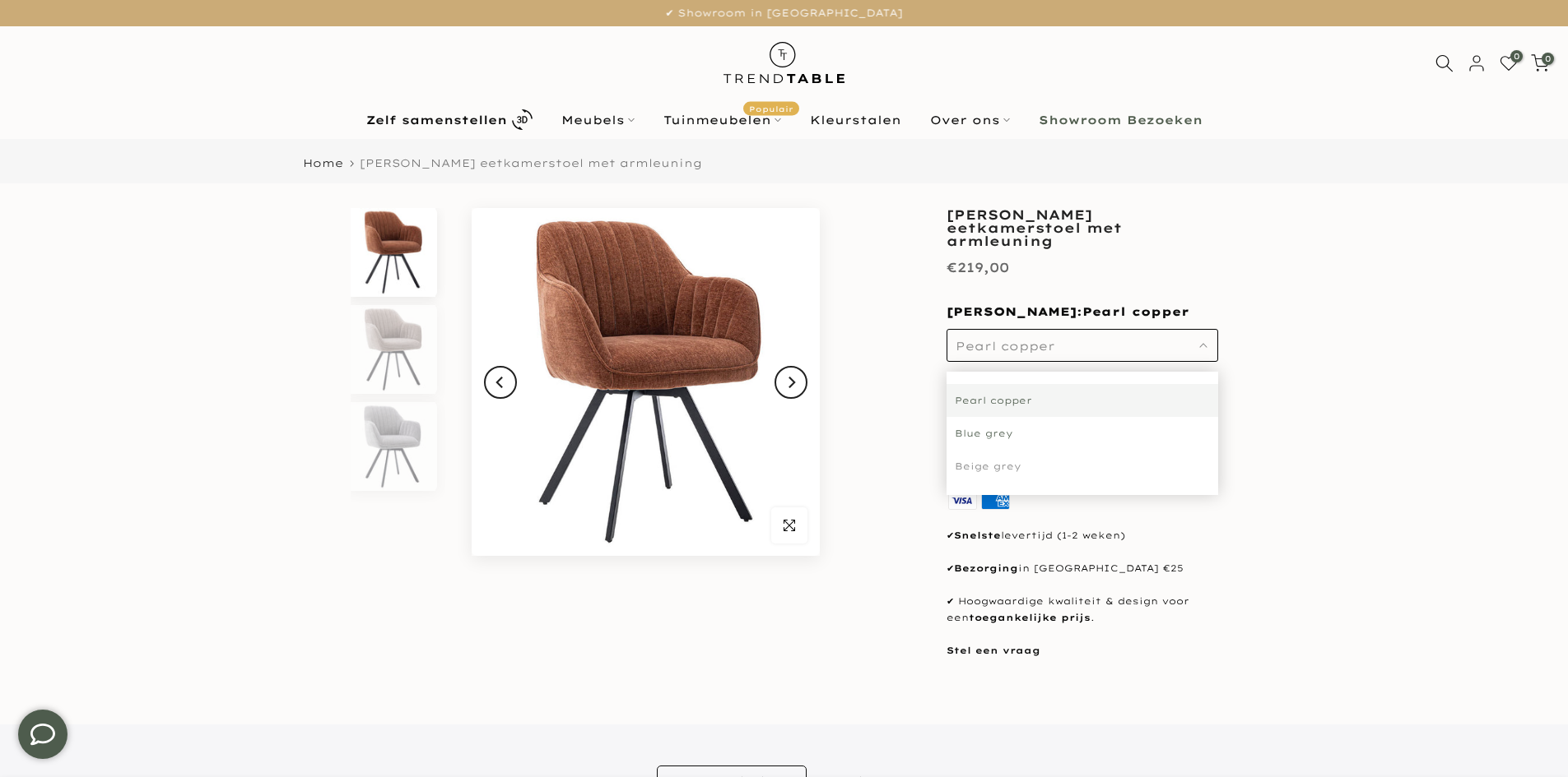
click at [1004, 417] on div "Blue grey" at bounding box center [1082, 434] width 271 height 33
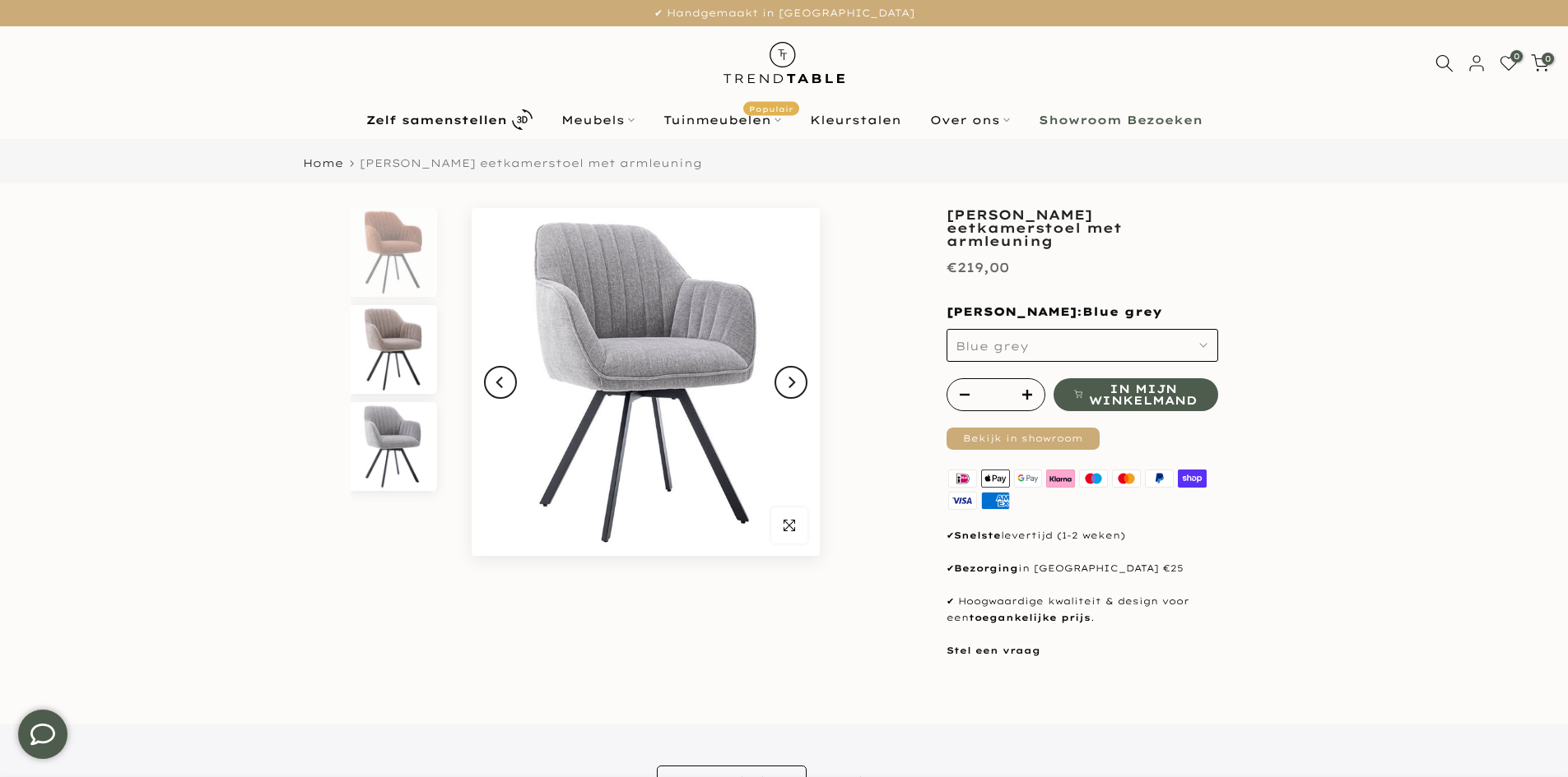
click at [375, 359] on img at bounding box center [393, 350] width 84 height 89
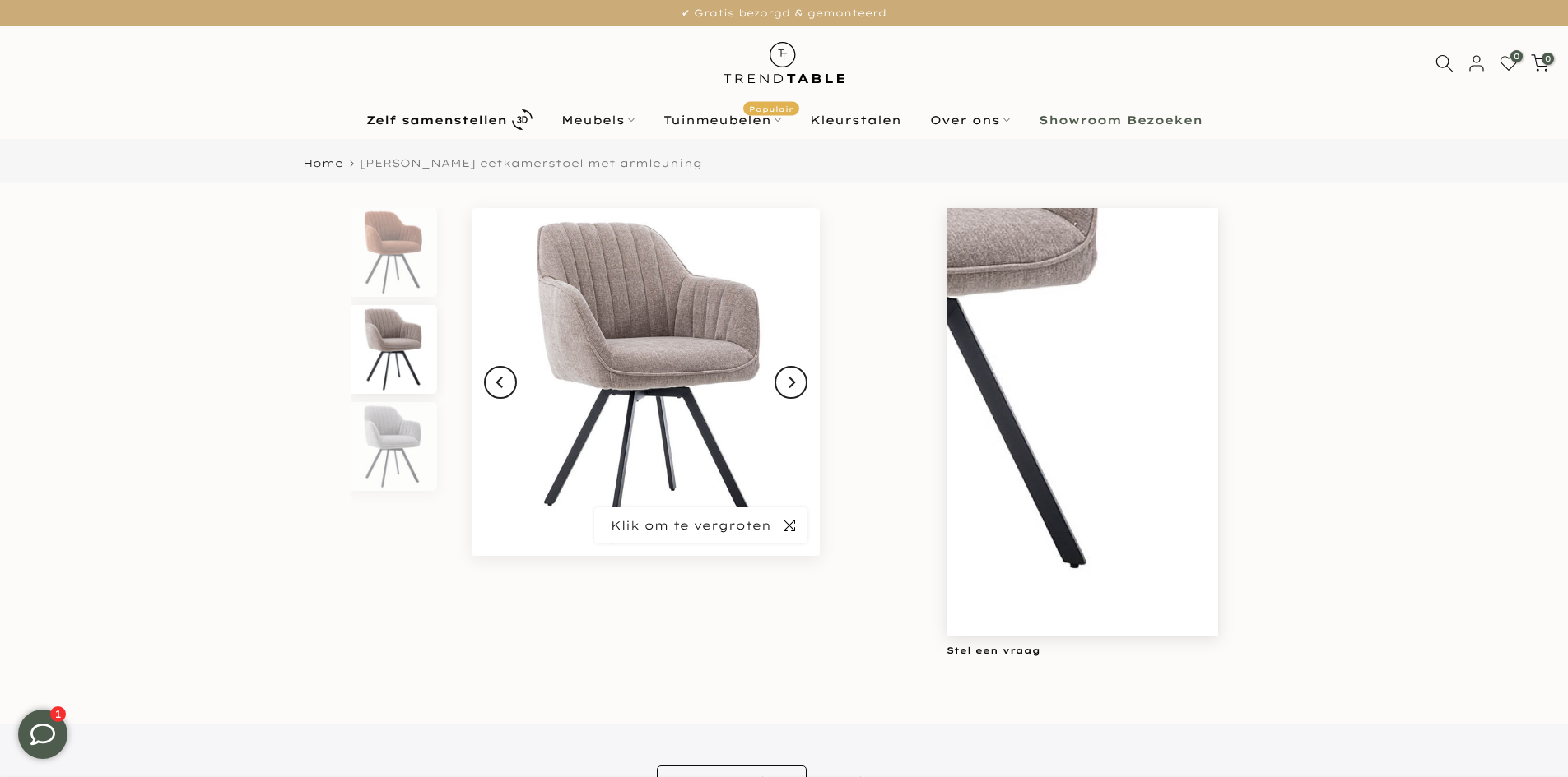
click at [798, 536] on span "button" at bounding box center [789, 525] width 36 height 36
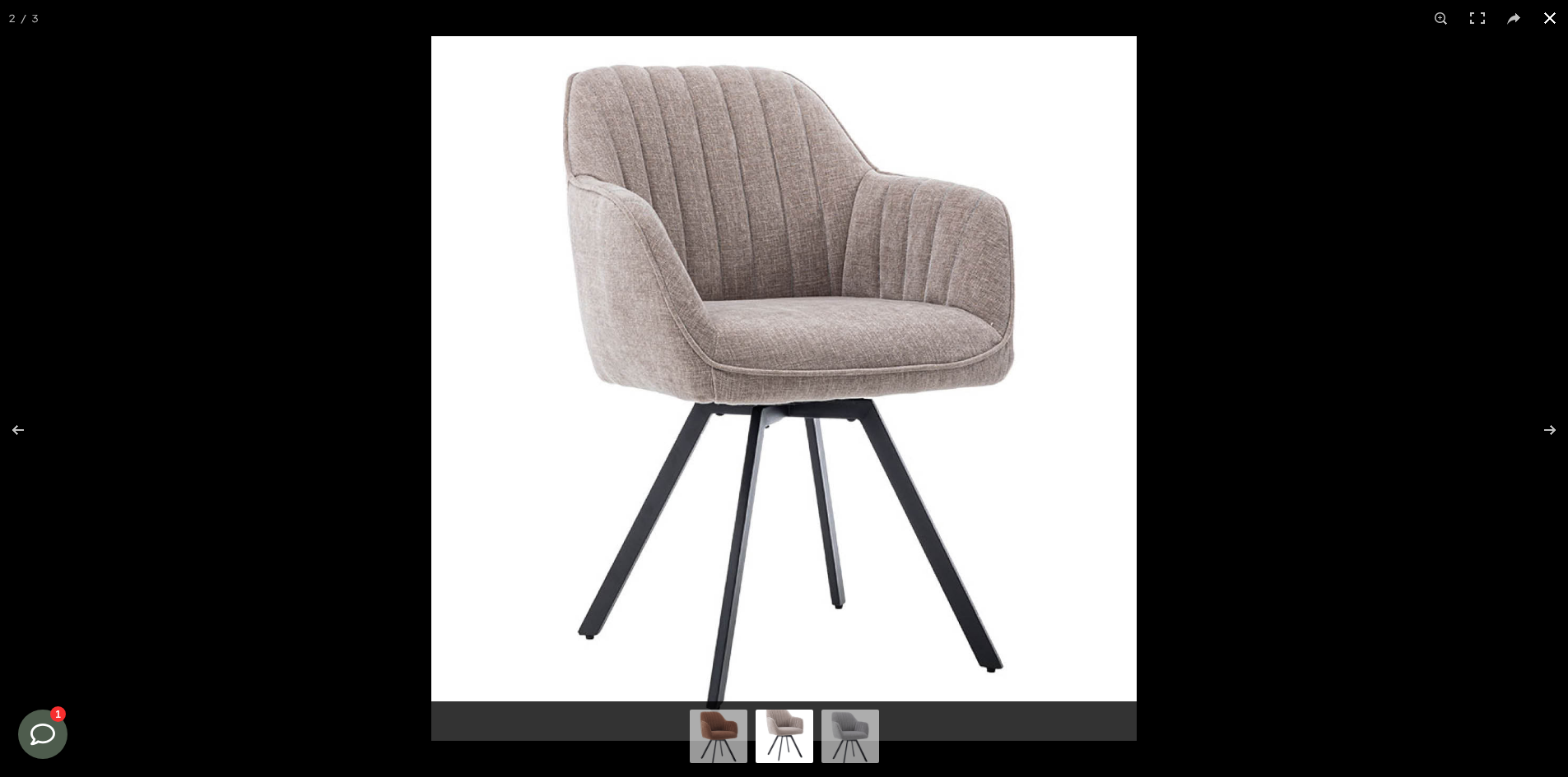
click at [1550, 19] on button at bounding box center [1549, 18] width 36 height 36
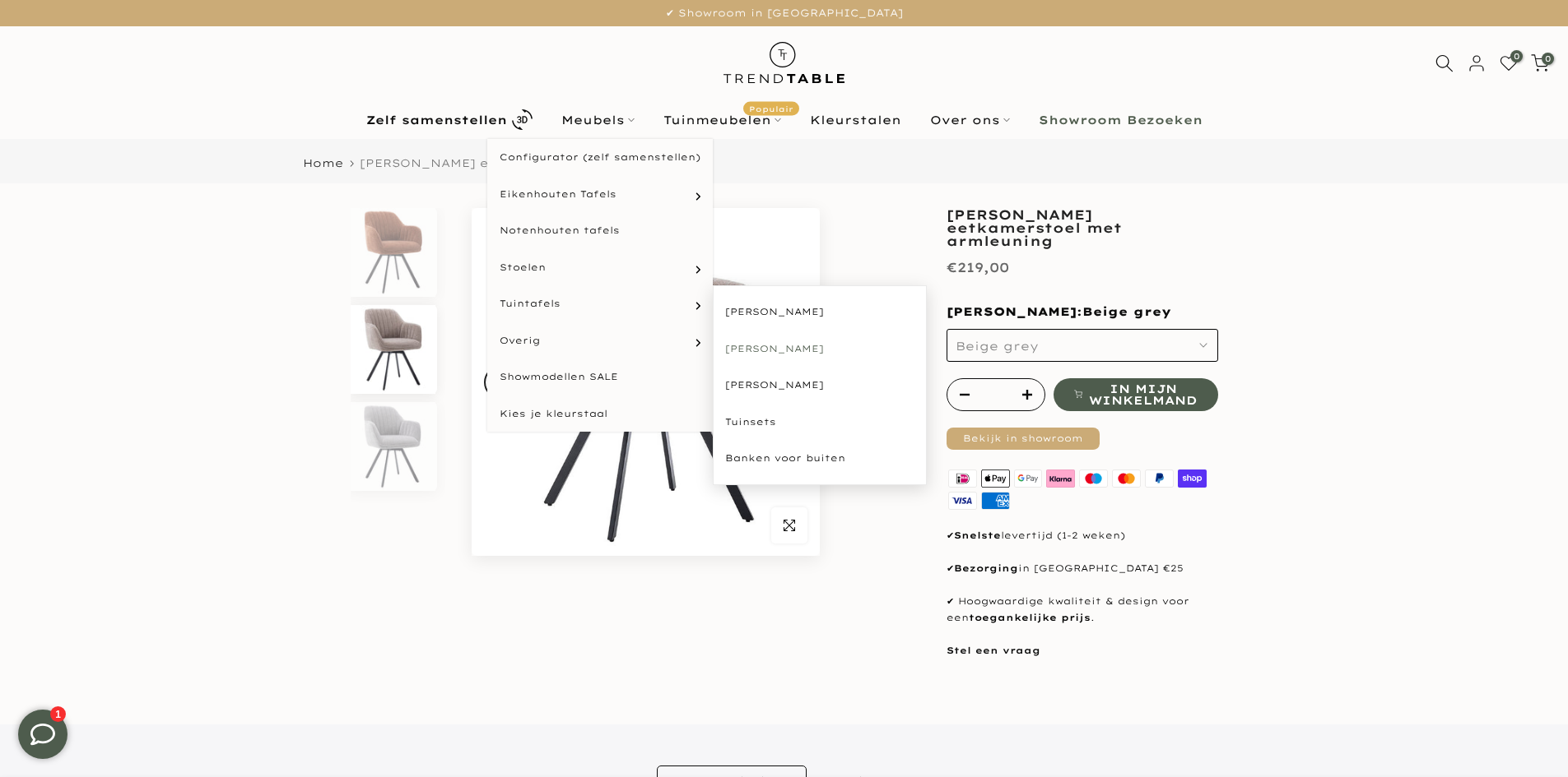
click at [758, 347] on link "[PERSON_NAME]" at bounding box center [819, 350] width 214 height 37
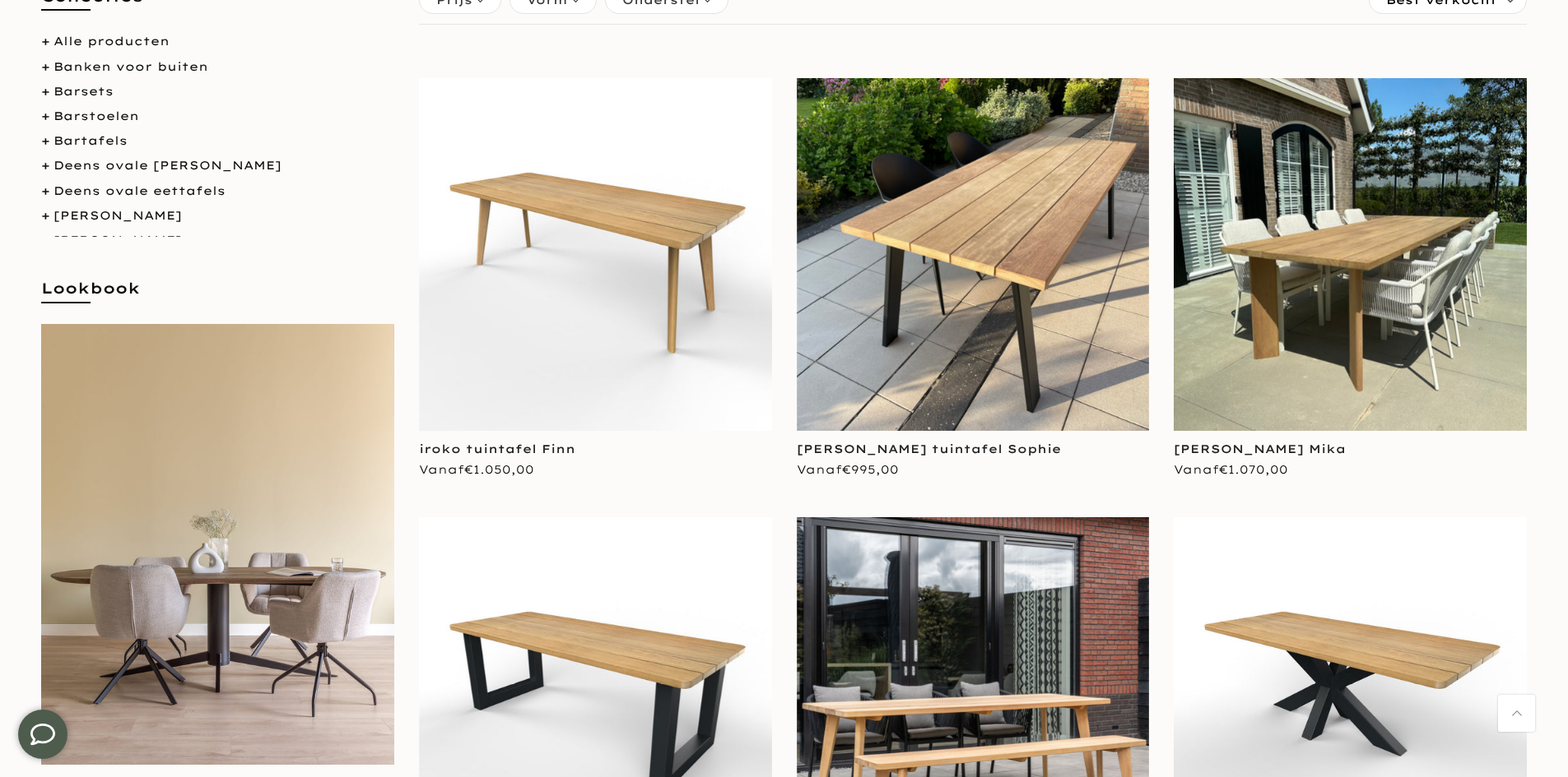
type input "****"
click at [888, 352] on img at bounding box center [973, 255] width 353 height 353
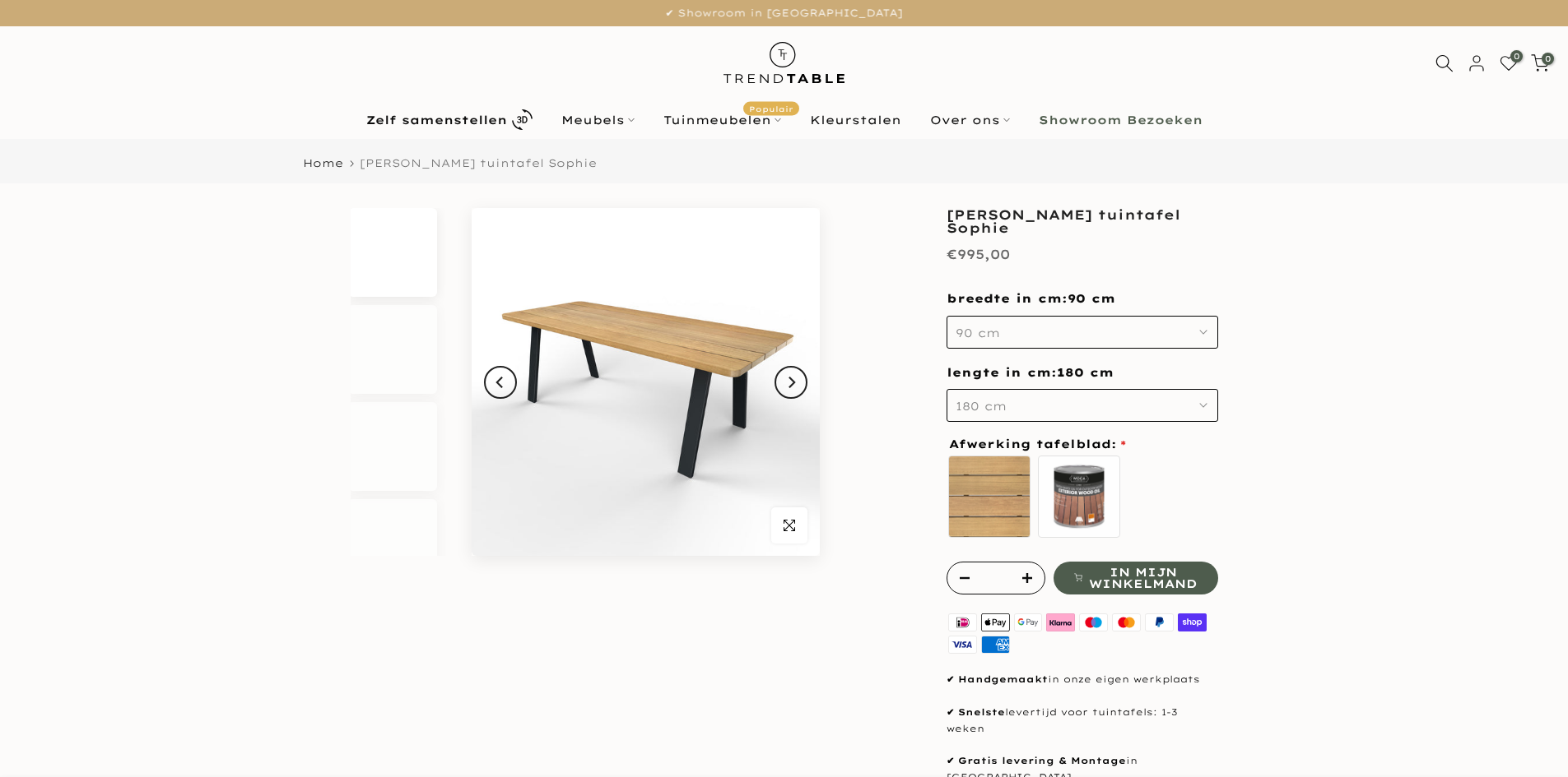
click at [957, 342] on button "90 cm" at bounding box center [1082, 332] width 271 height 33
type input "****"
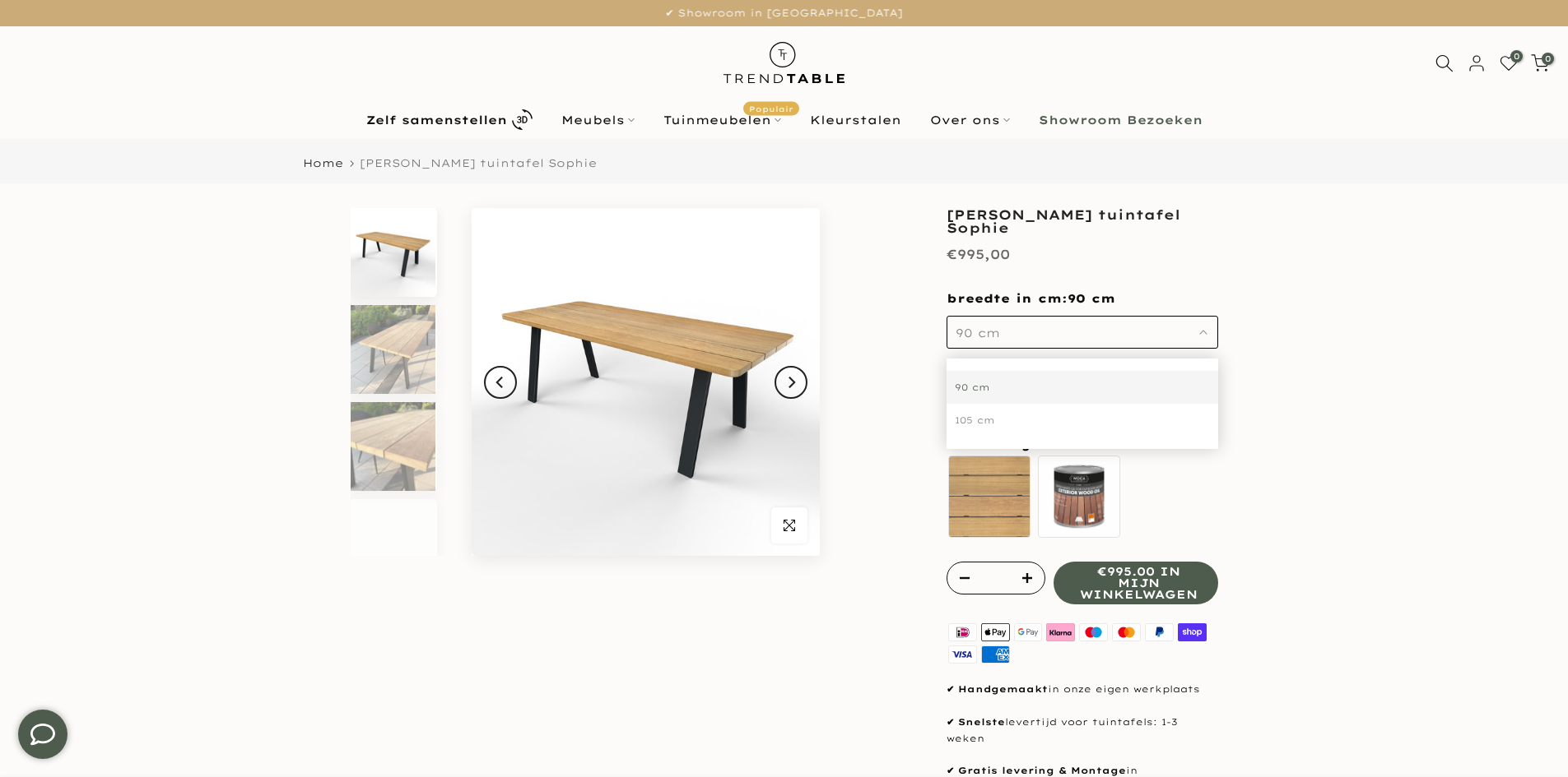
click at [962, 378] on div "90 cm" at bounding box center [1082, 388] width 271 height 33
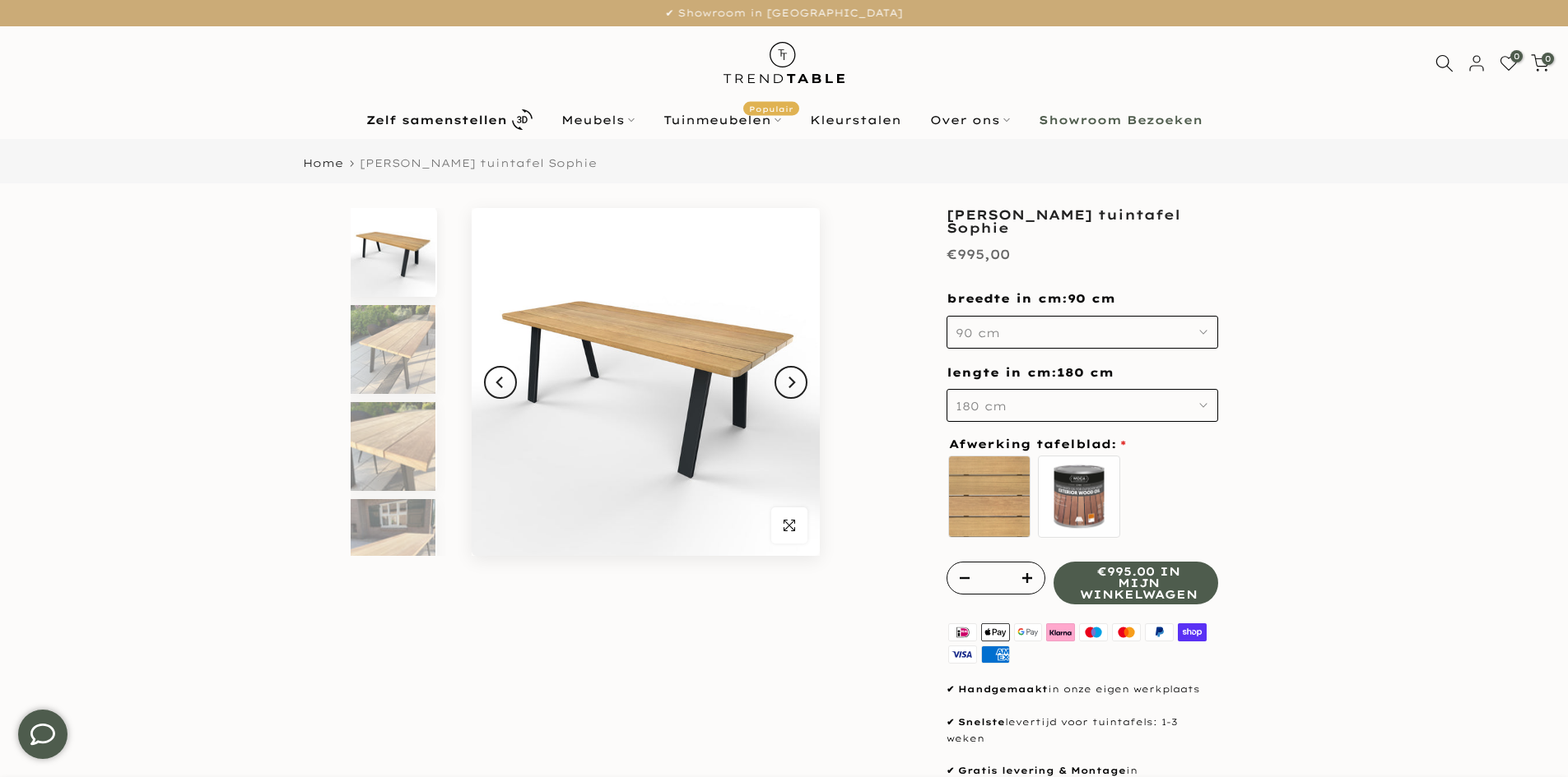
click at [960, 335] on span "90 cm" at bounding box center [977, 333] width 44 height 15
click at [929, 397] on div "**********" at bounding box center [784, 567] width 988 height 719
click at [961, 398] on button "180 cm" at bounding box center [1082, 406] width 271 height 33
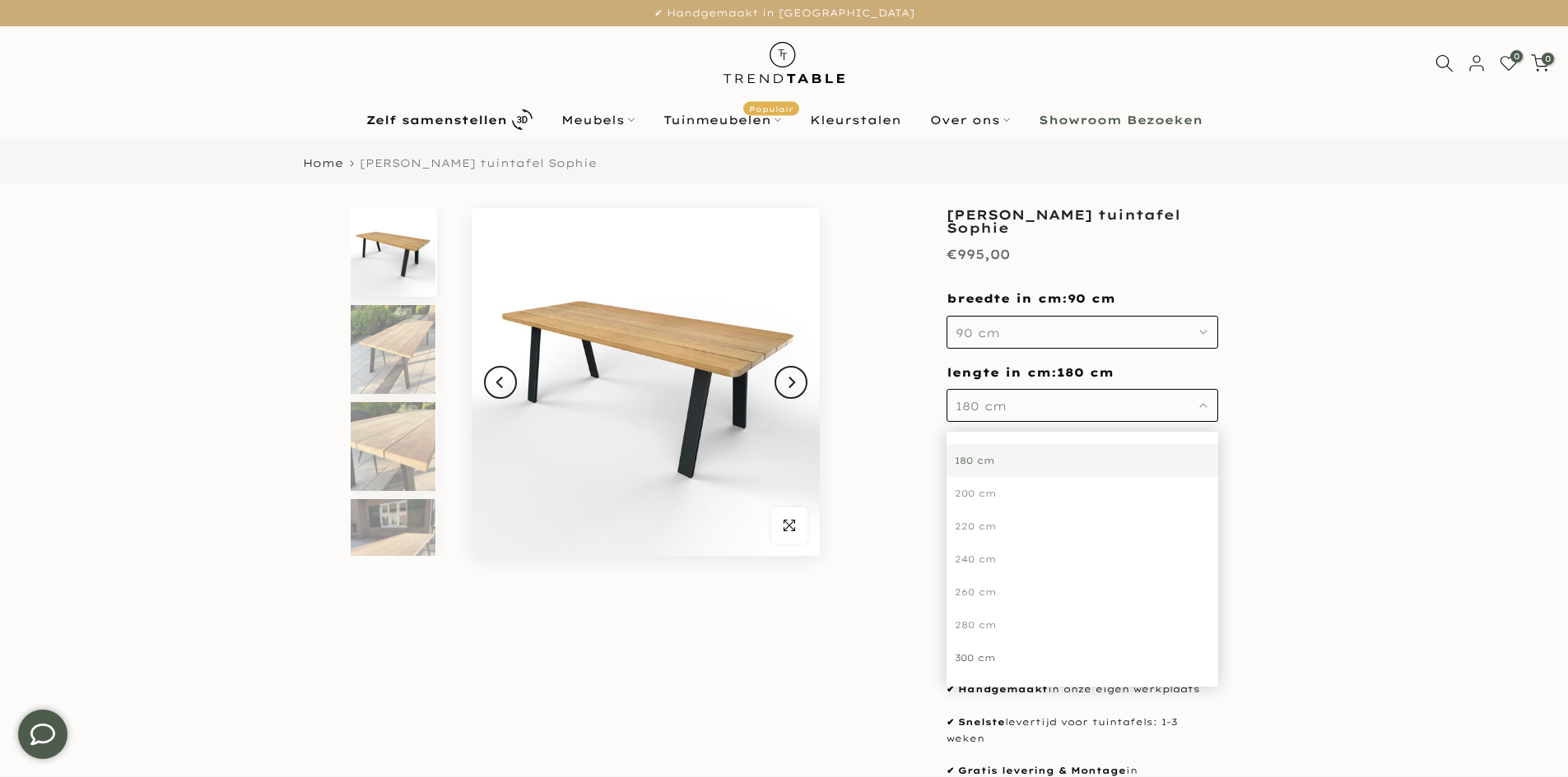
click at [981, 659] on div "300 cm" at bounding box center [1082, 658] width 271 height 33
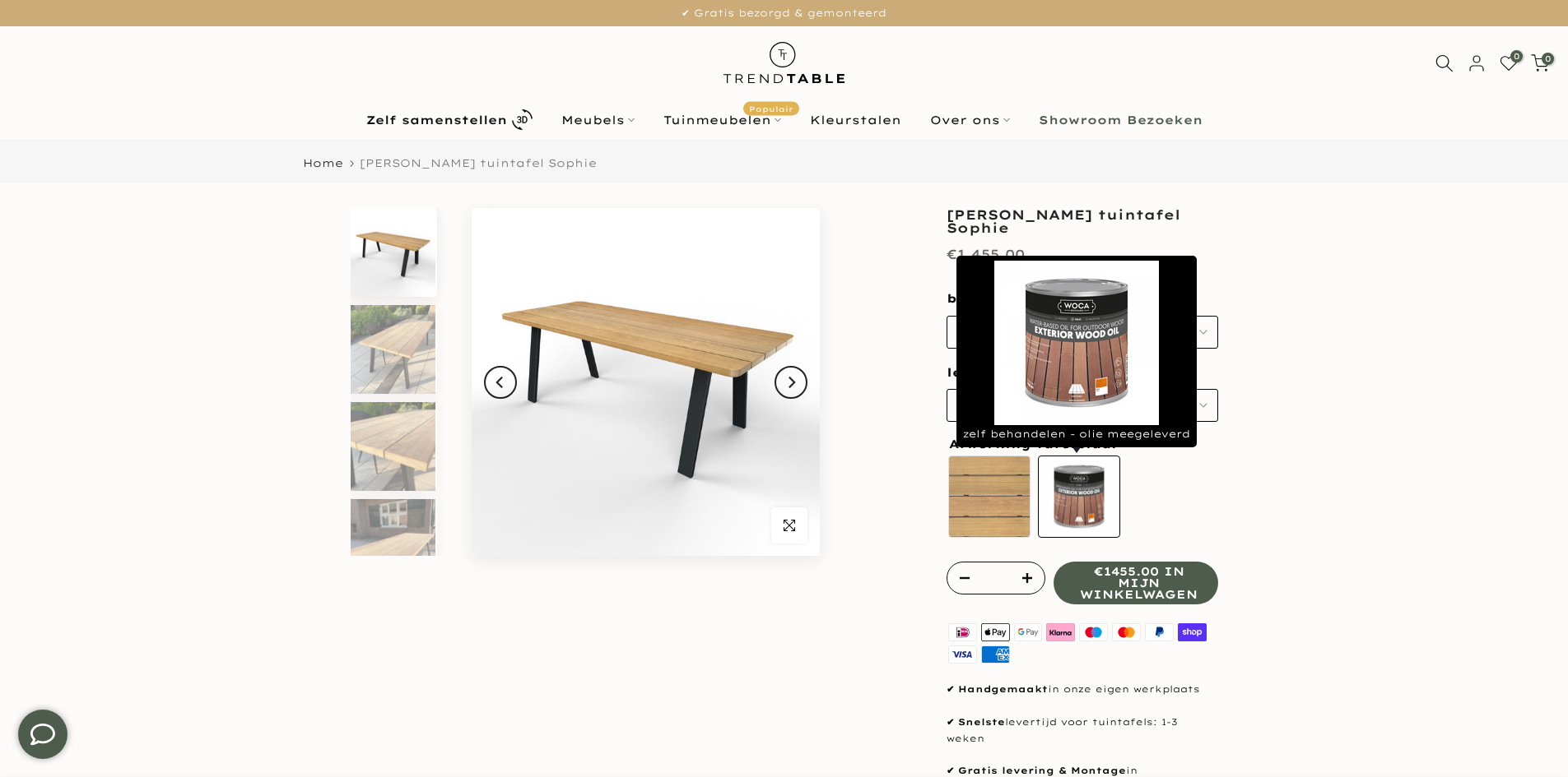
click at [1076, 510] on label "zelf behandelen - olie meegeleverd" at bounding box center [1079, 497] width 82 height 82
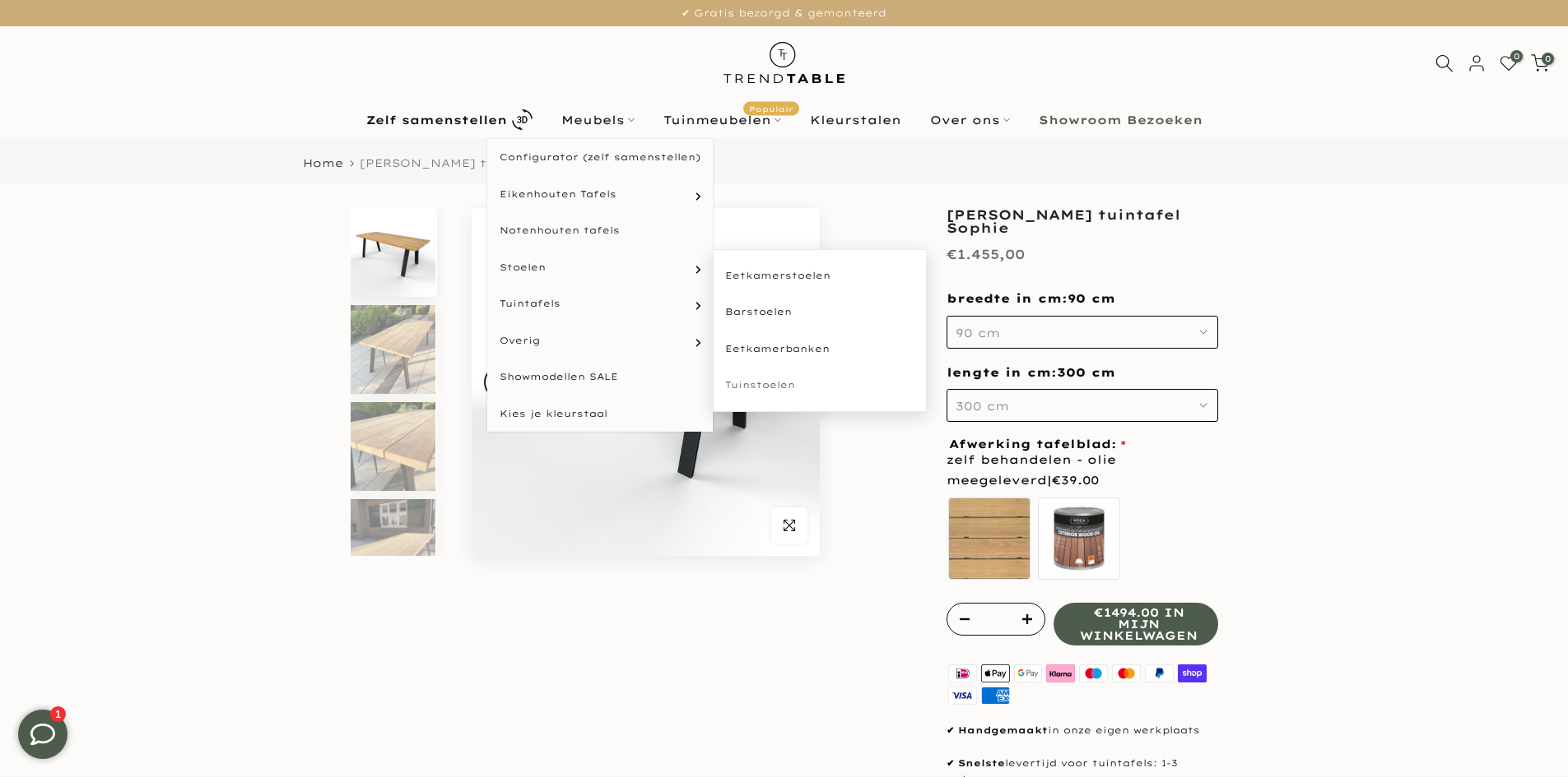
click at [759, 377] on link "Tuinstoelen" at bounding box center [819, 385] width 214 height 37
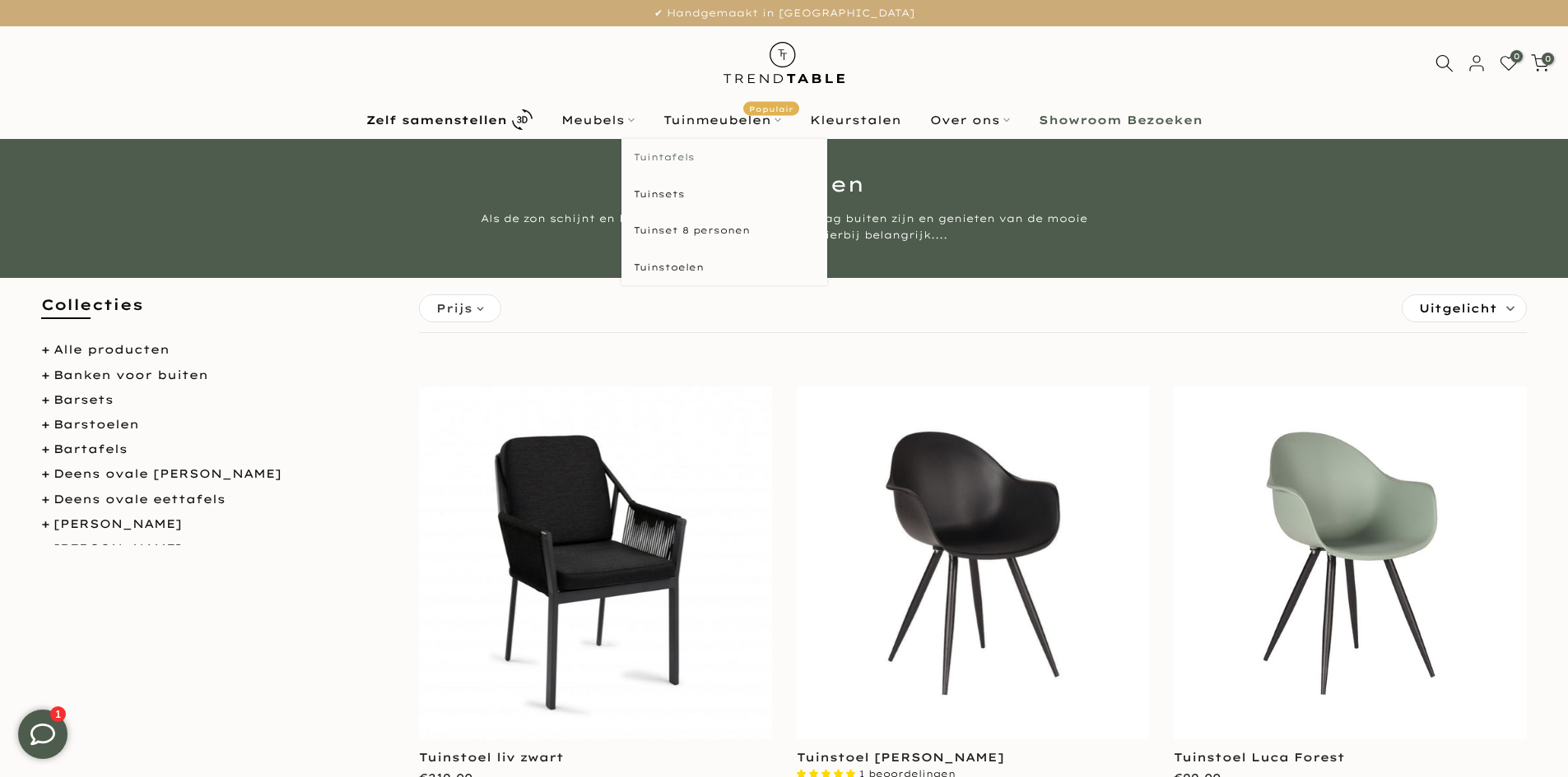
type input "****"
click at [669, 157] on link "Tuintafels" at bounding box center [724, 158] width 206 height 37
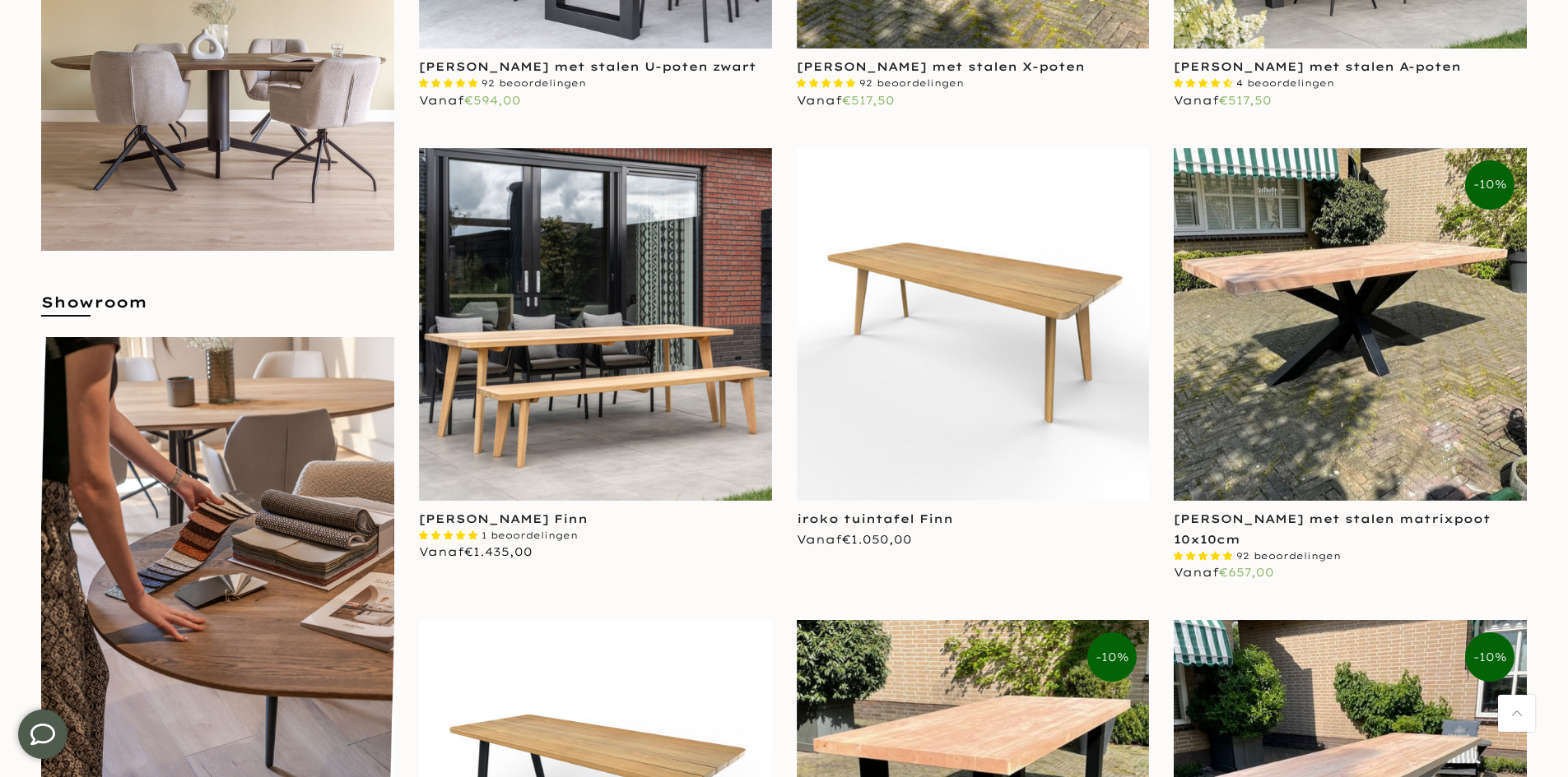
scroll to position [905, 0]
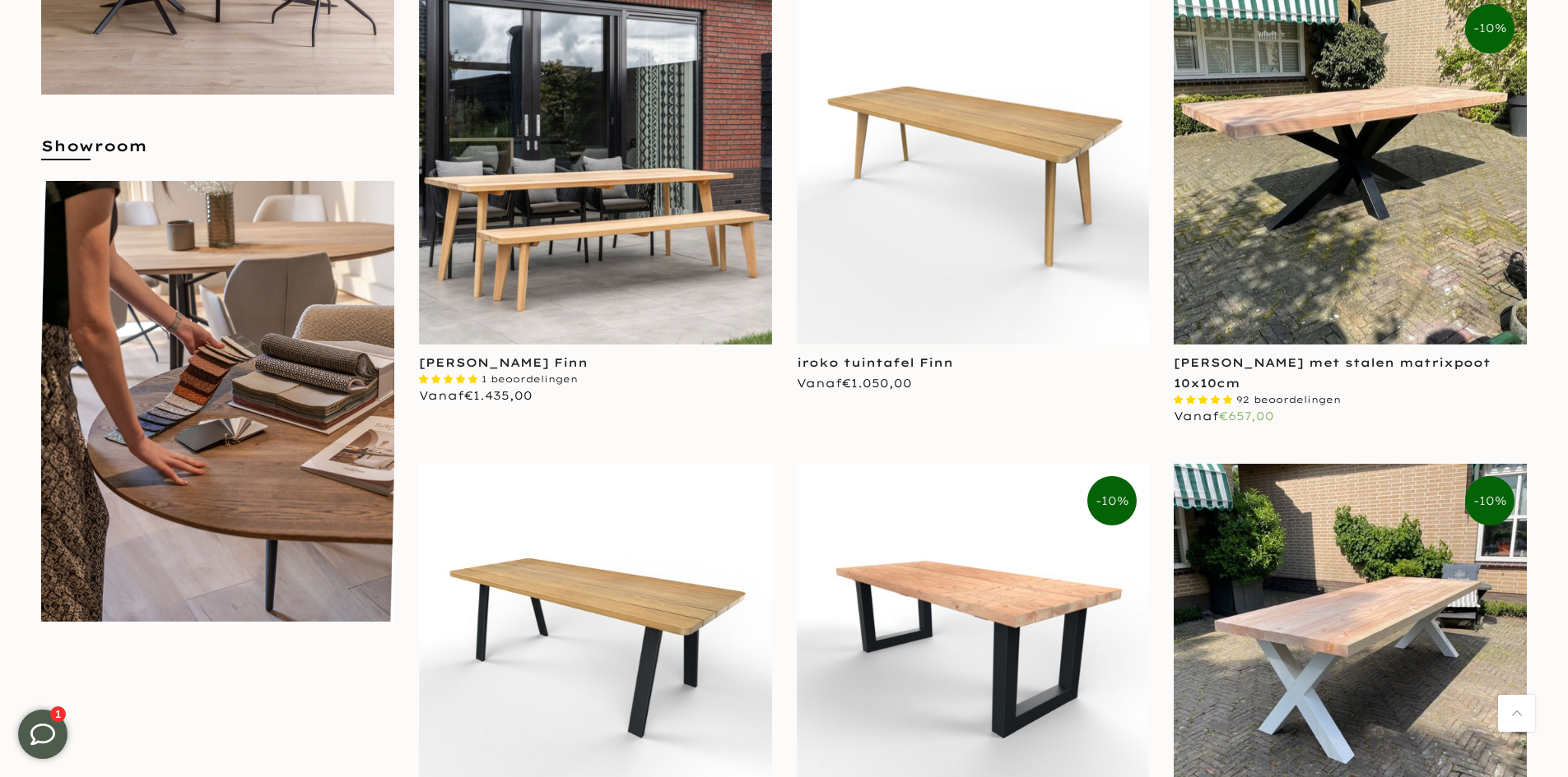
type input "****"
click at [957, 618] on img at bounding box center [973, 641] width 353 height 353
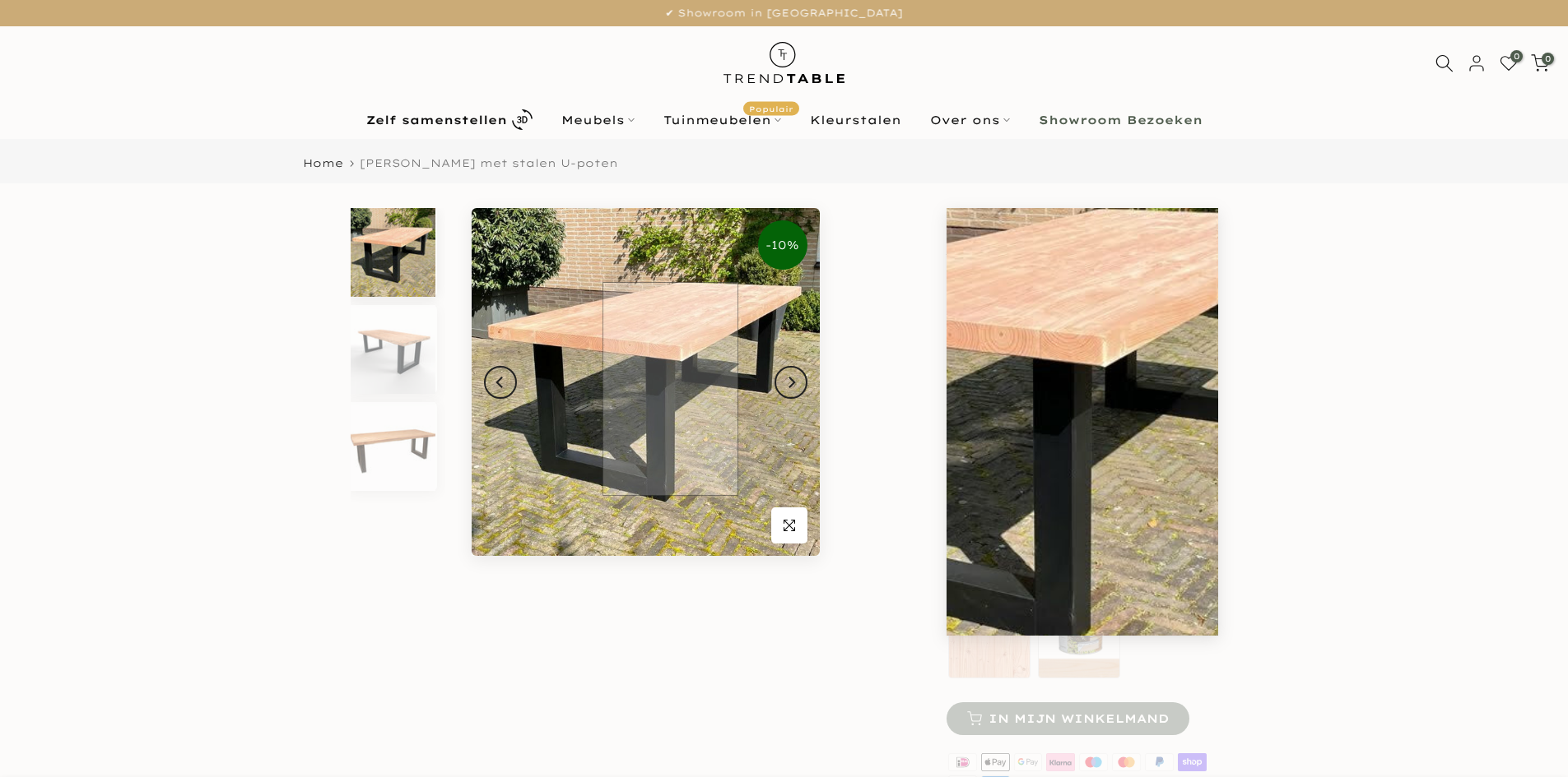
click at [669, 388] on img at bounding box center [645, 381] width 348 height 348
type input "****"
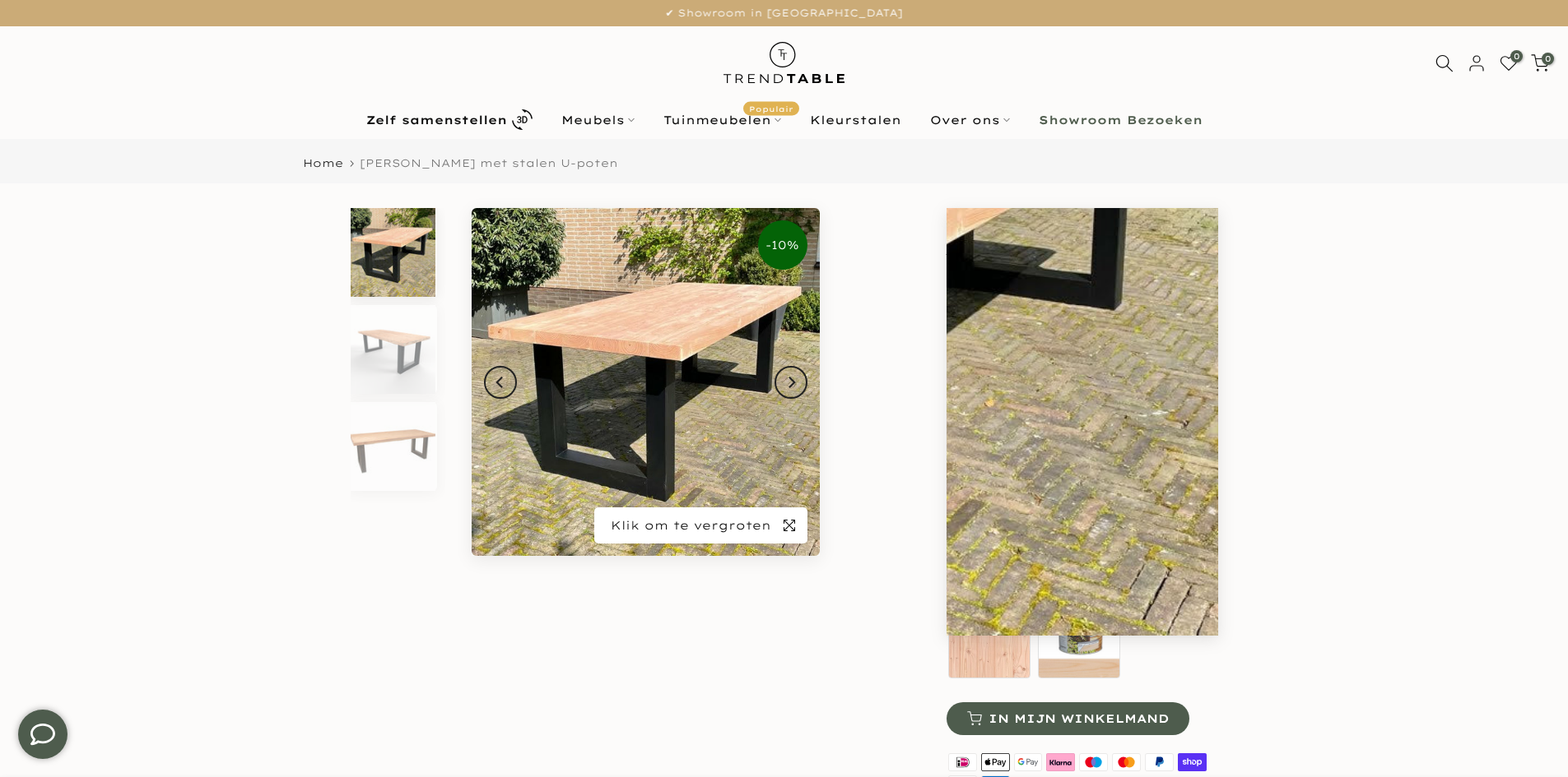
click at [782, 524] on span "button" at bounding box center [789, 525] width 36 height 36
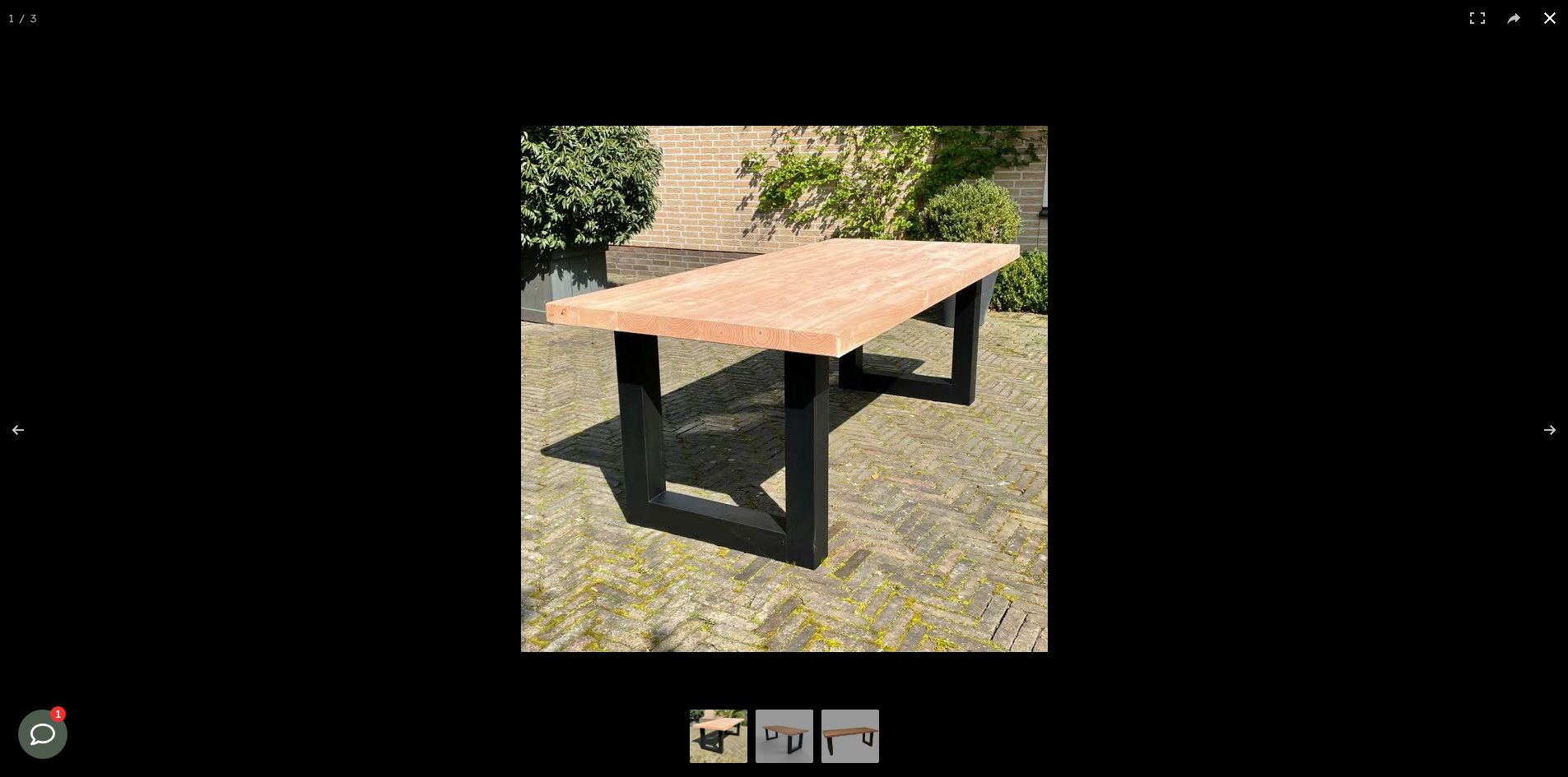
click at [1547, 18] on button at bounding box center [1549, 18] width 36 height 36
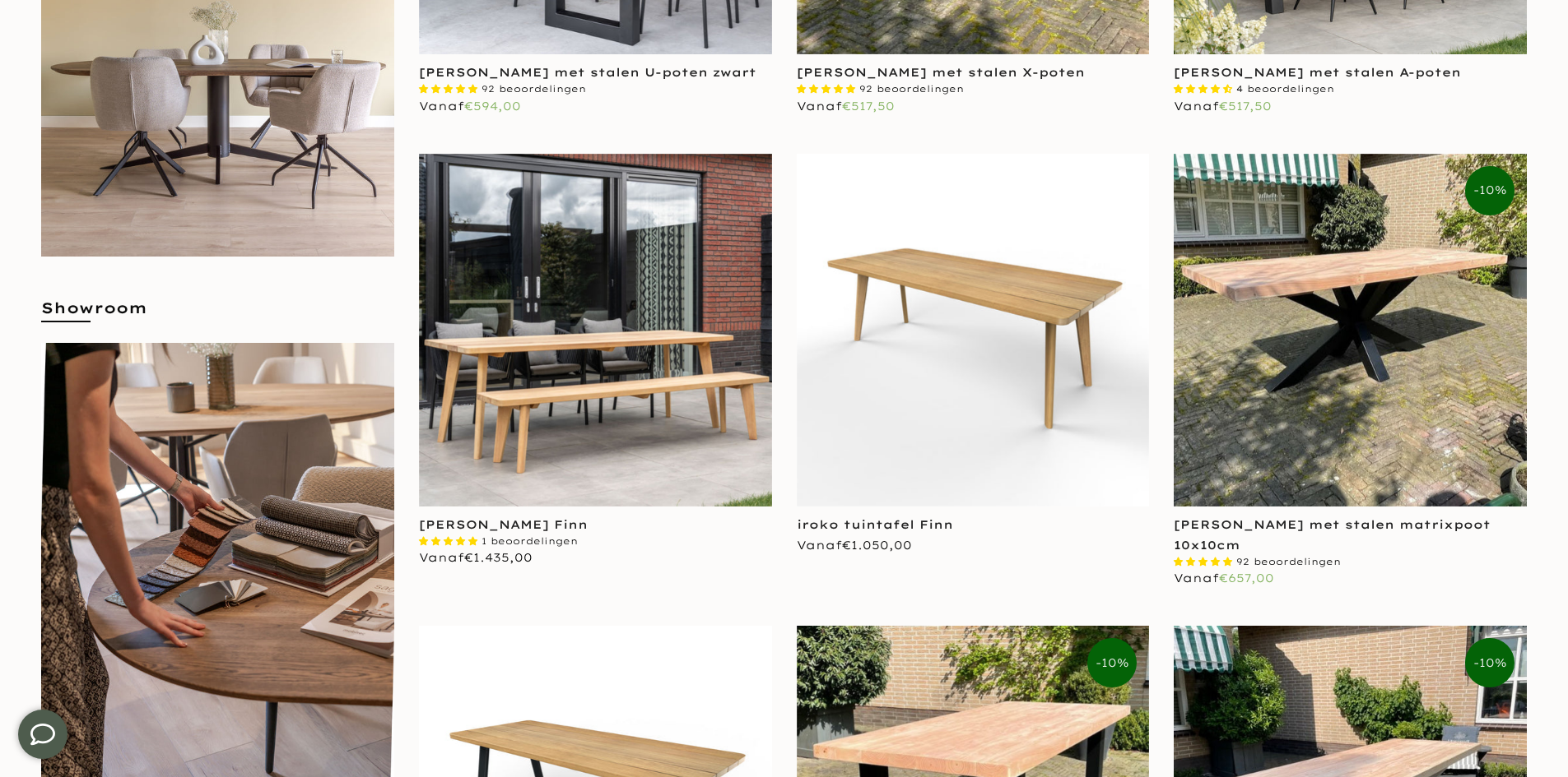
scroll to position [658, 0]
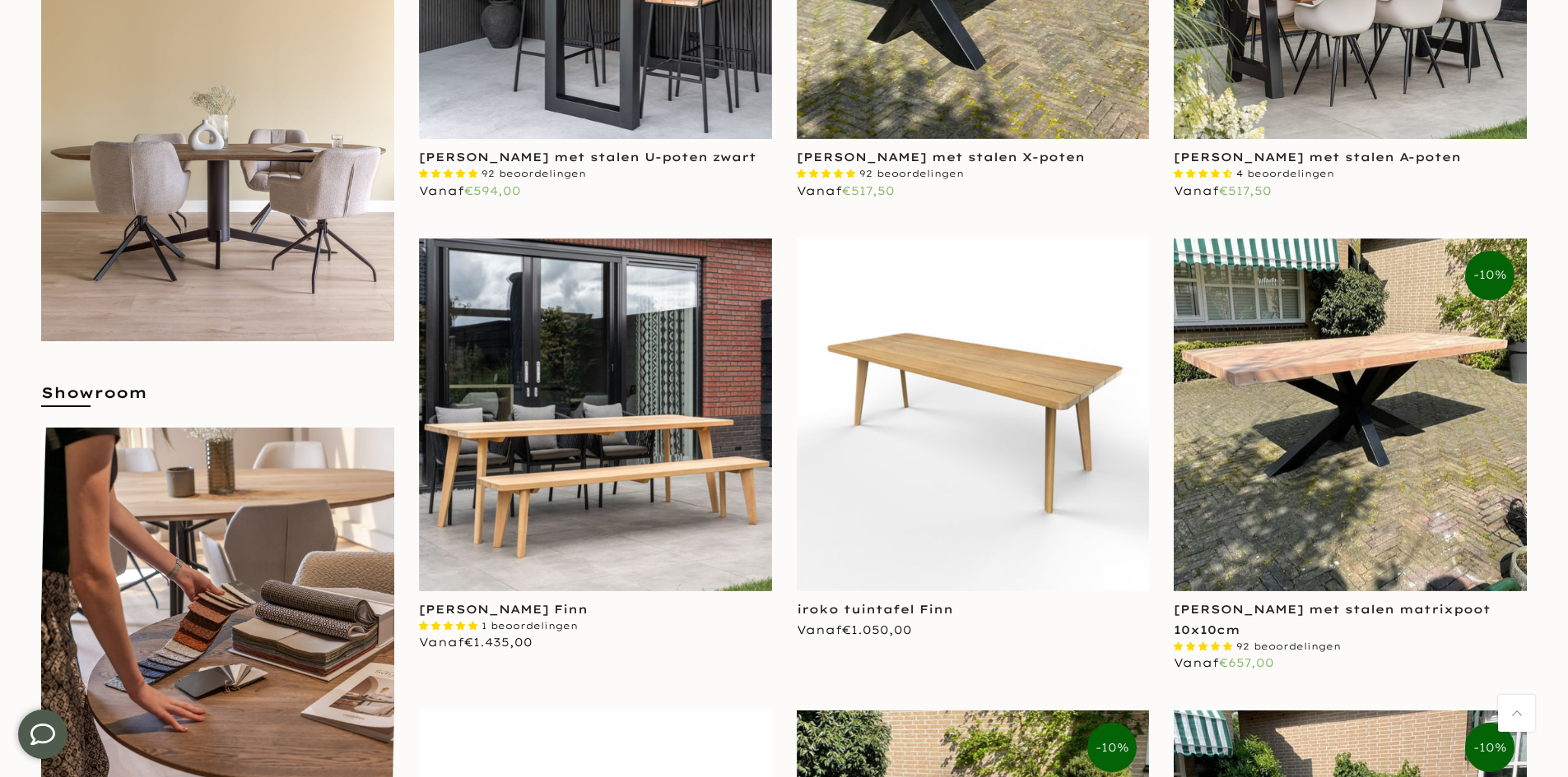
type input "****"
click at [1017, 455] on img at bounding box center [973, 415] width 353 height 353
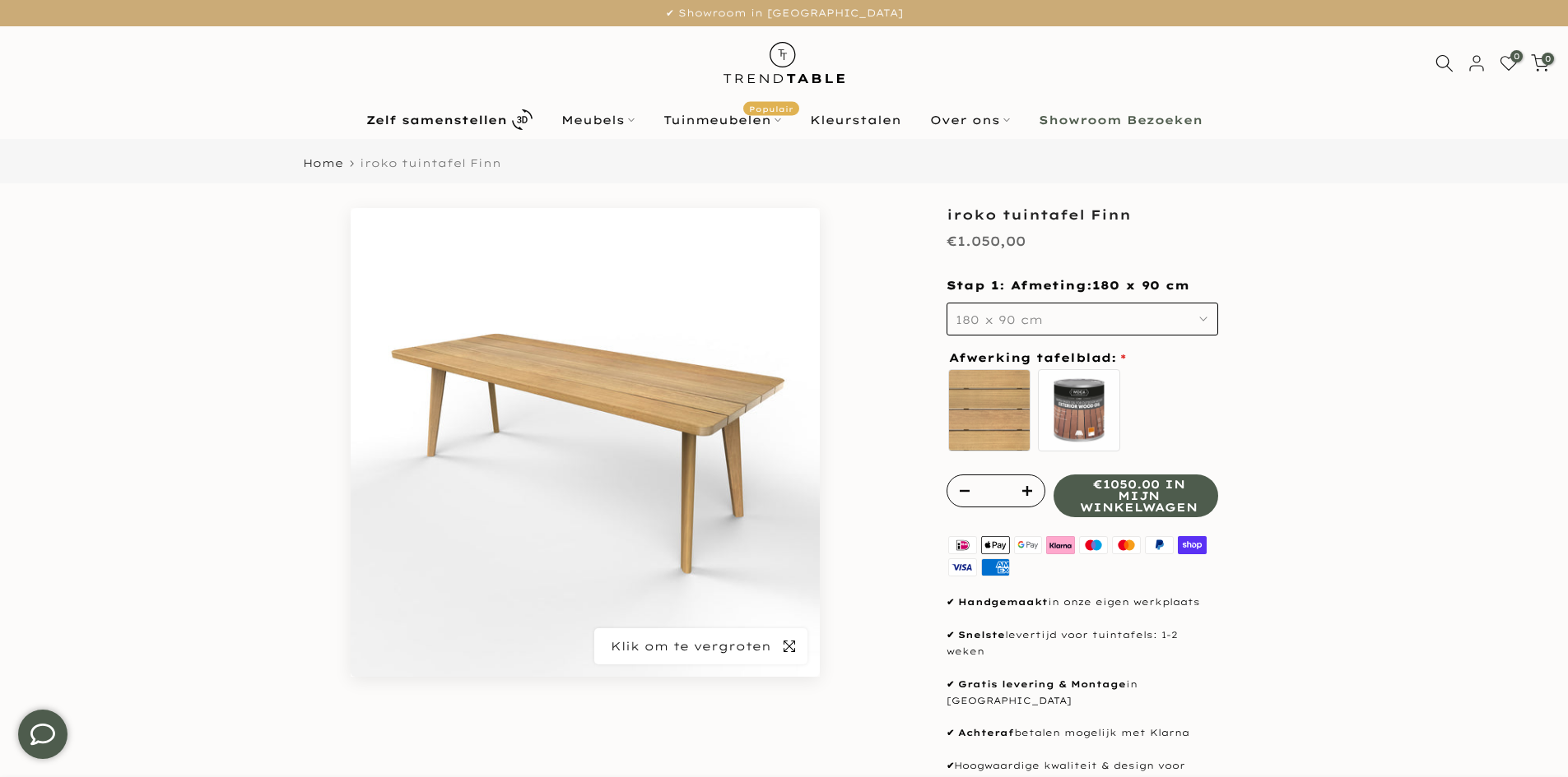
type input "****"
click at [788, 650] on icon "button" at bounding box center [789, 646] width 12 height 13
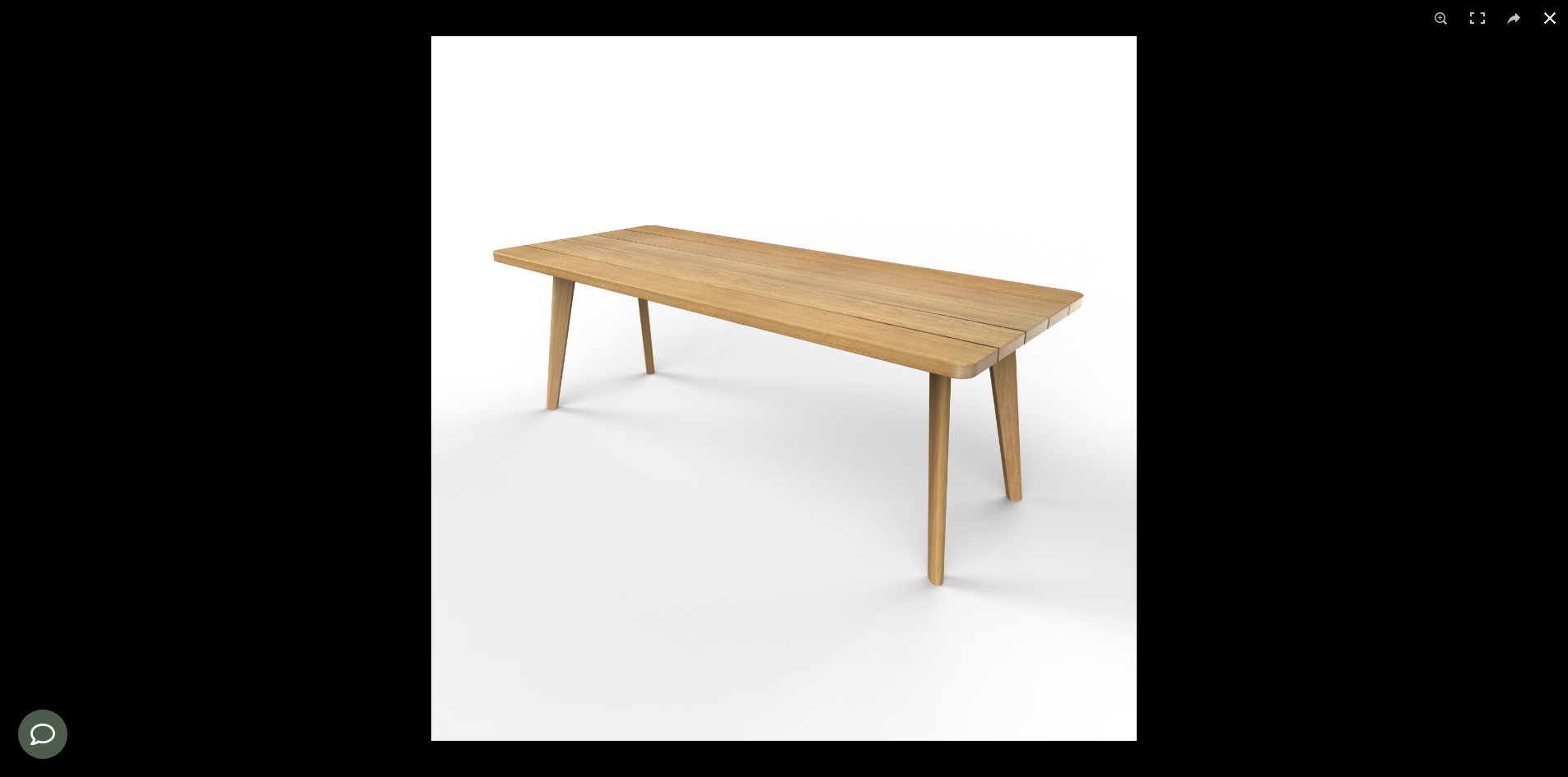
click at [1552, 17] on button at bounding box center [1549, 18] width 36 height 36
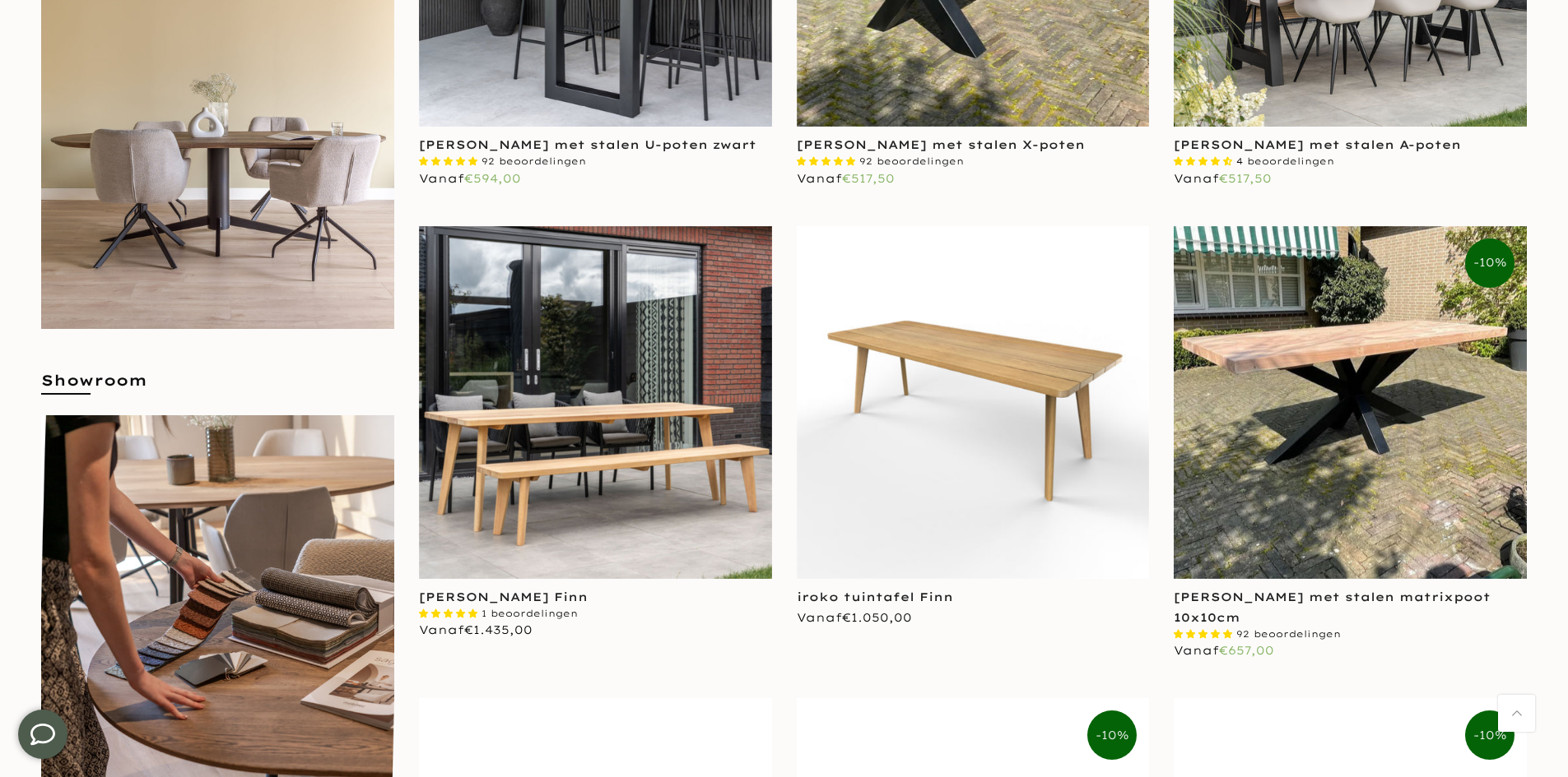
scroll to position [658, 0]
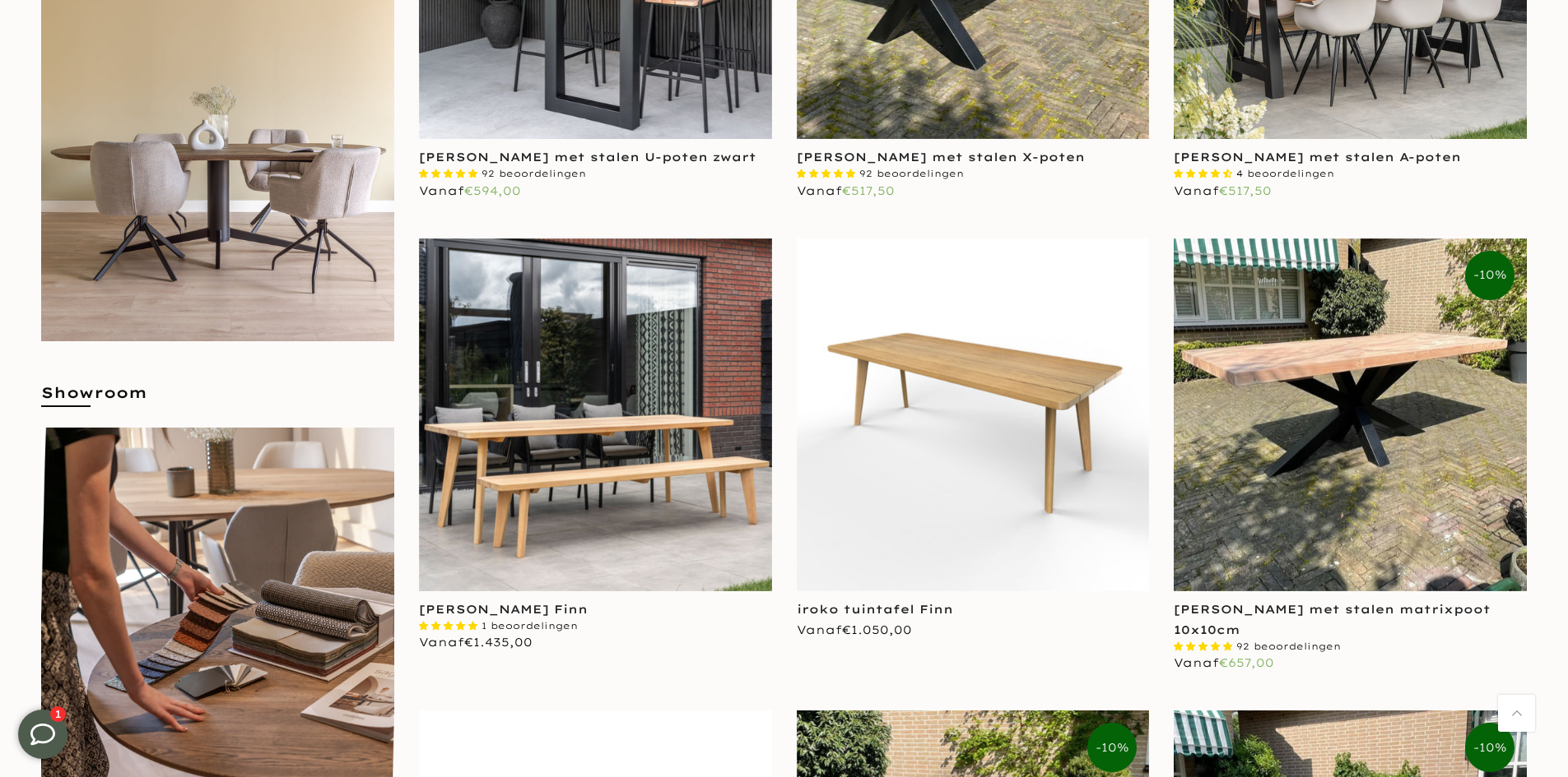
type input "****"
click at [882, 341] on img at bounding box center [973, 415] width 353 height 353
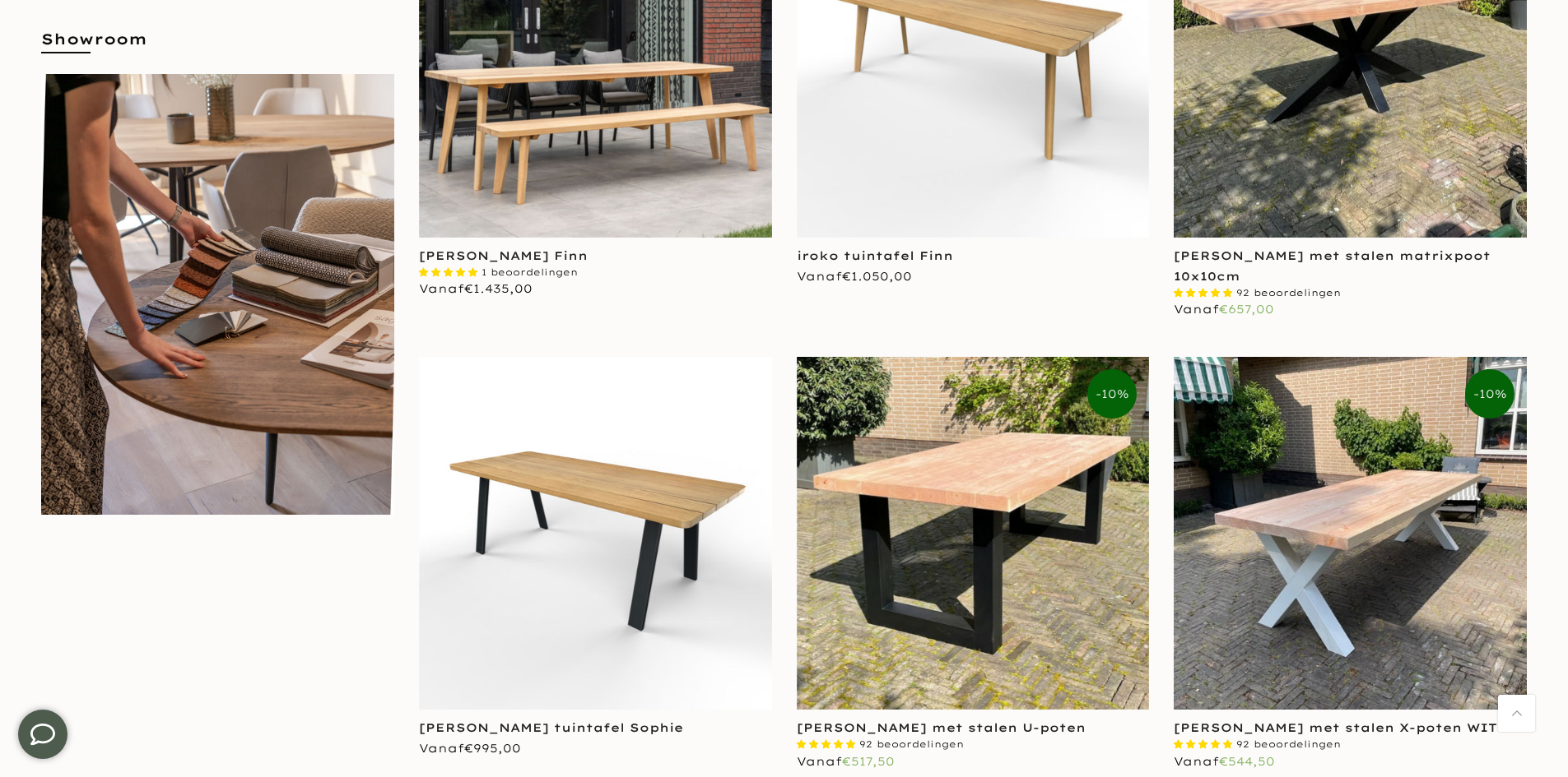
scroll to position [1152, 0]
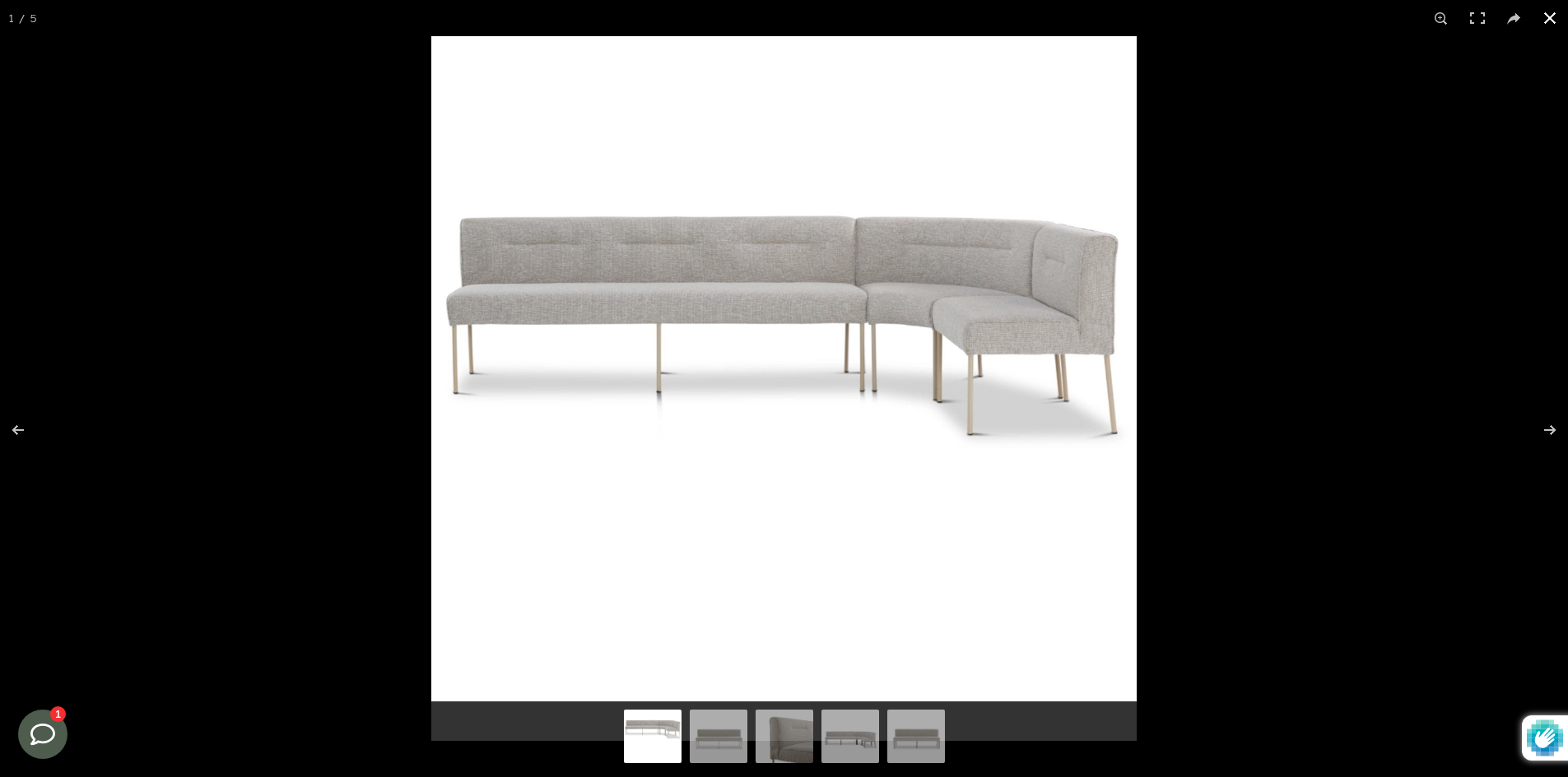
scroll to position [112, 0]
click at [1547, 20] on button at bounding box center [1549, 18] width 36 height 36
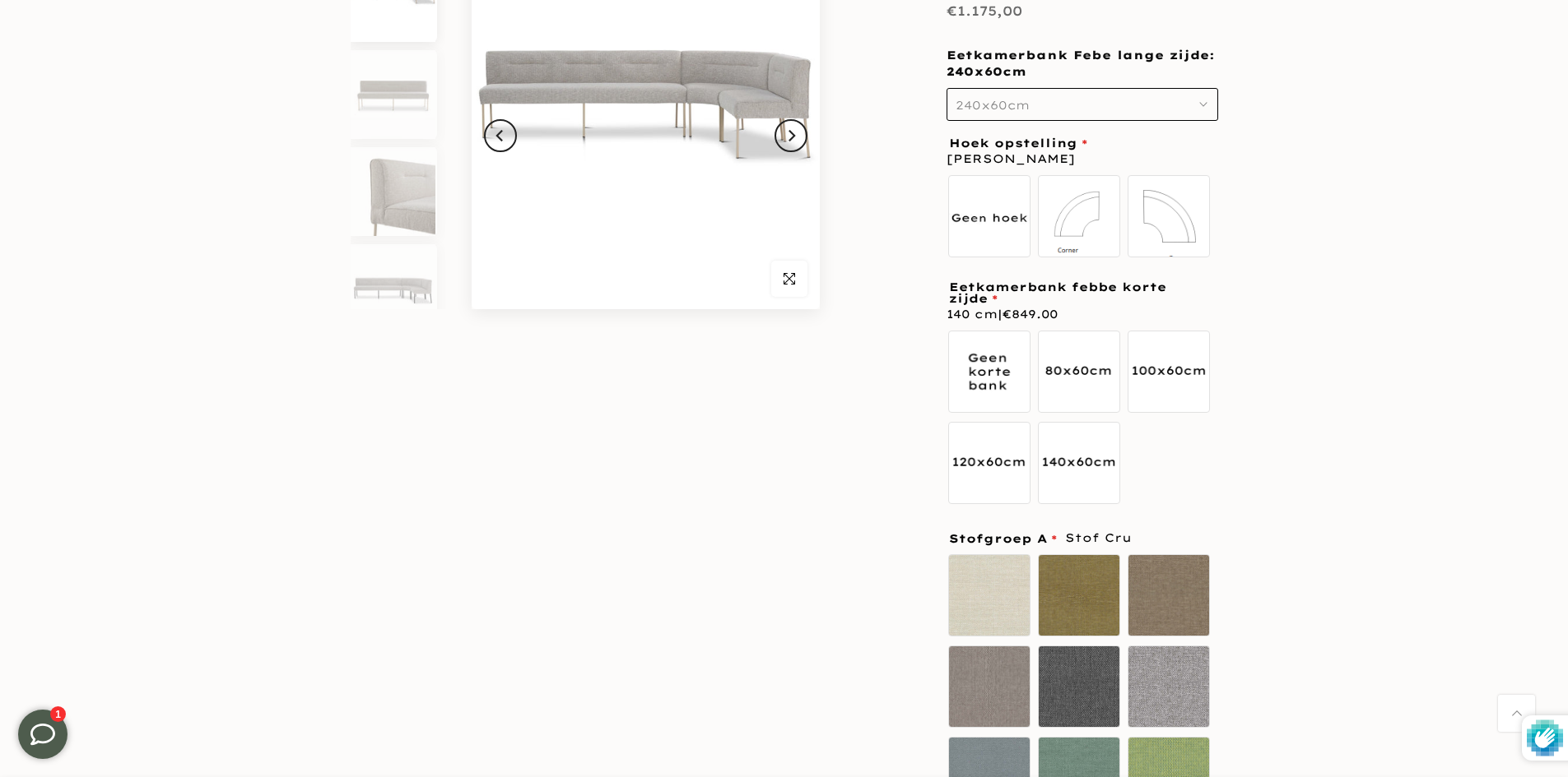
scroll to position [0, 0]
